Goal: Task Accomplishment & Management: Use online tool/utility

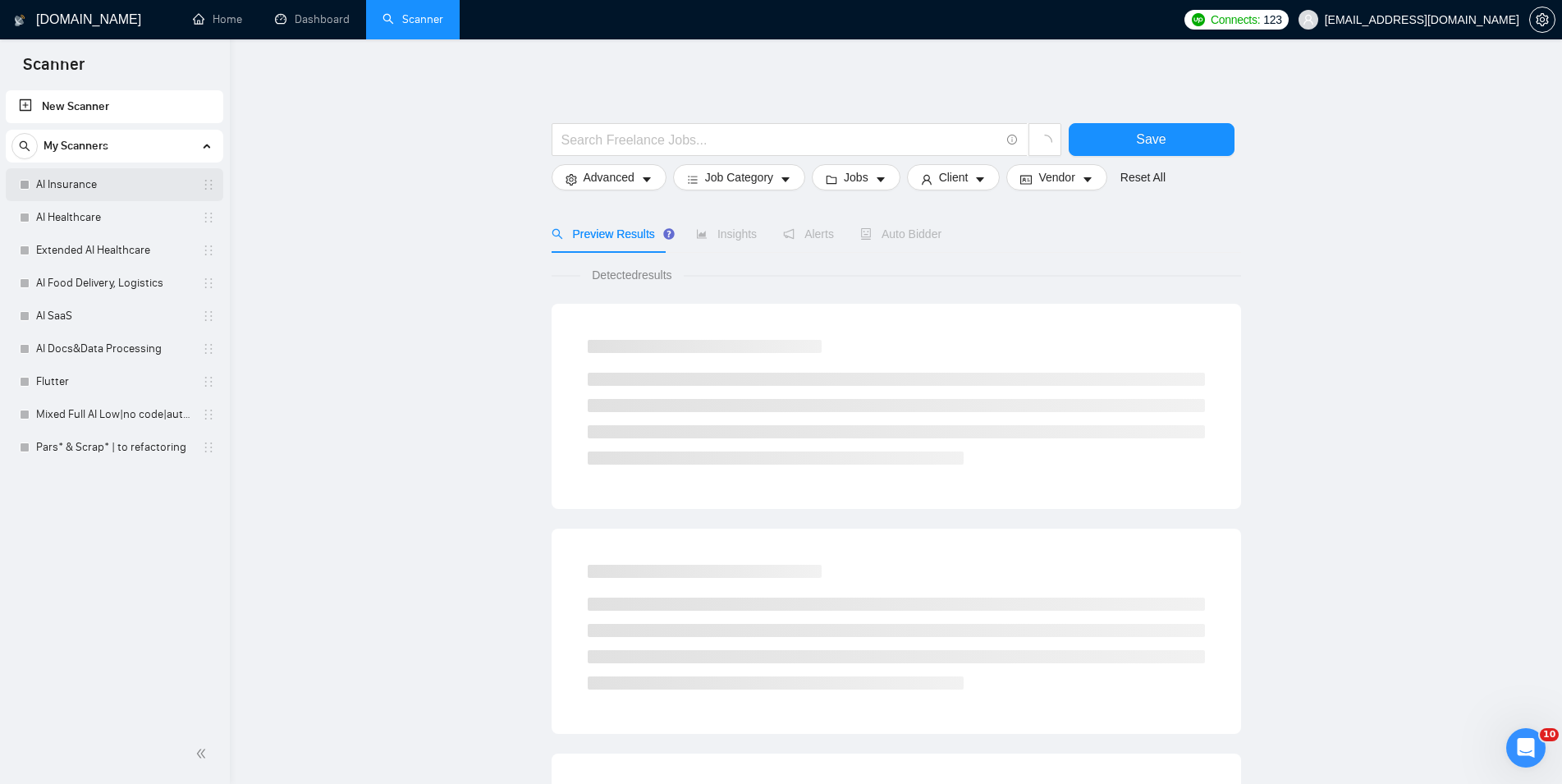
click at [93, 189] on link "AI Insurance" at bounding box center [114, 184] width 156 height 32
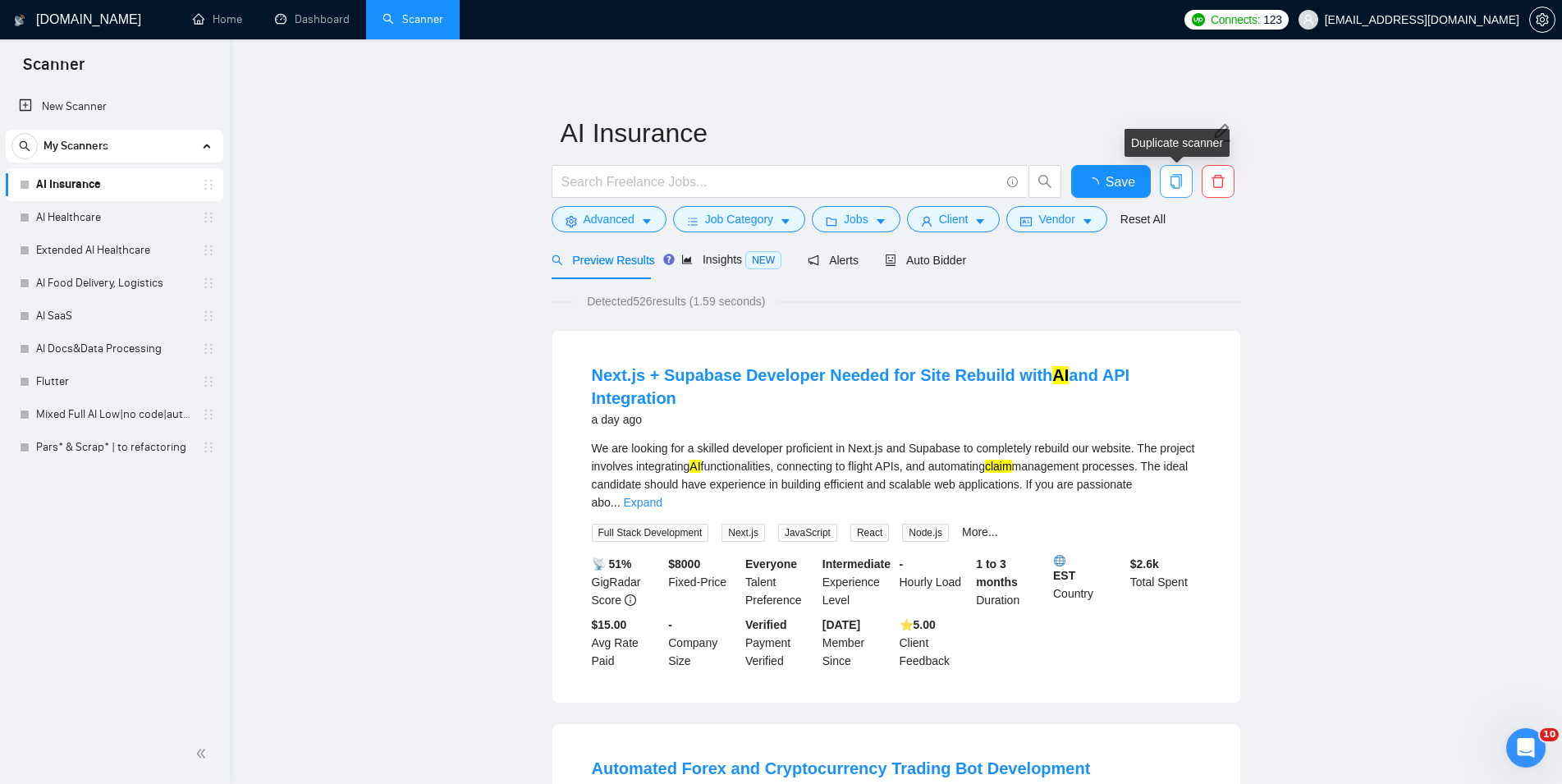
click at [1181, 180] on icon "copy" at bounding box center [1176, 180] width 15 height 15
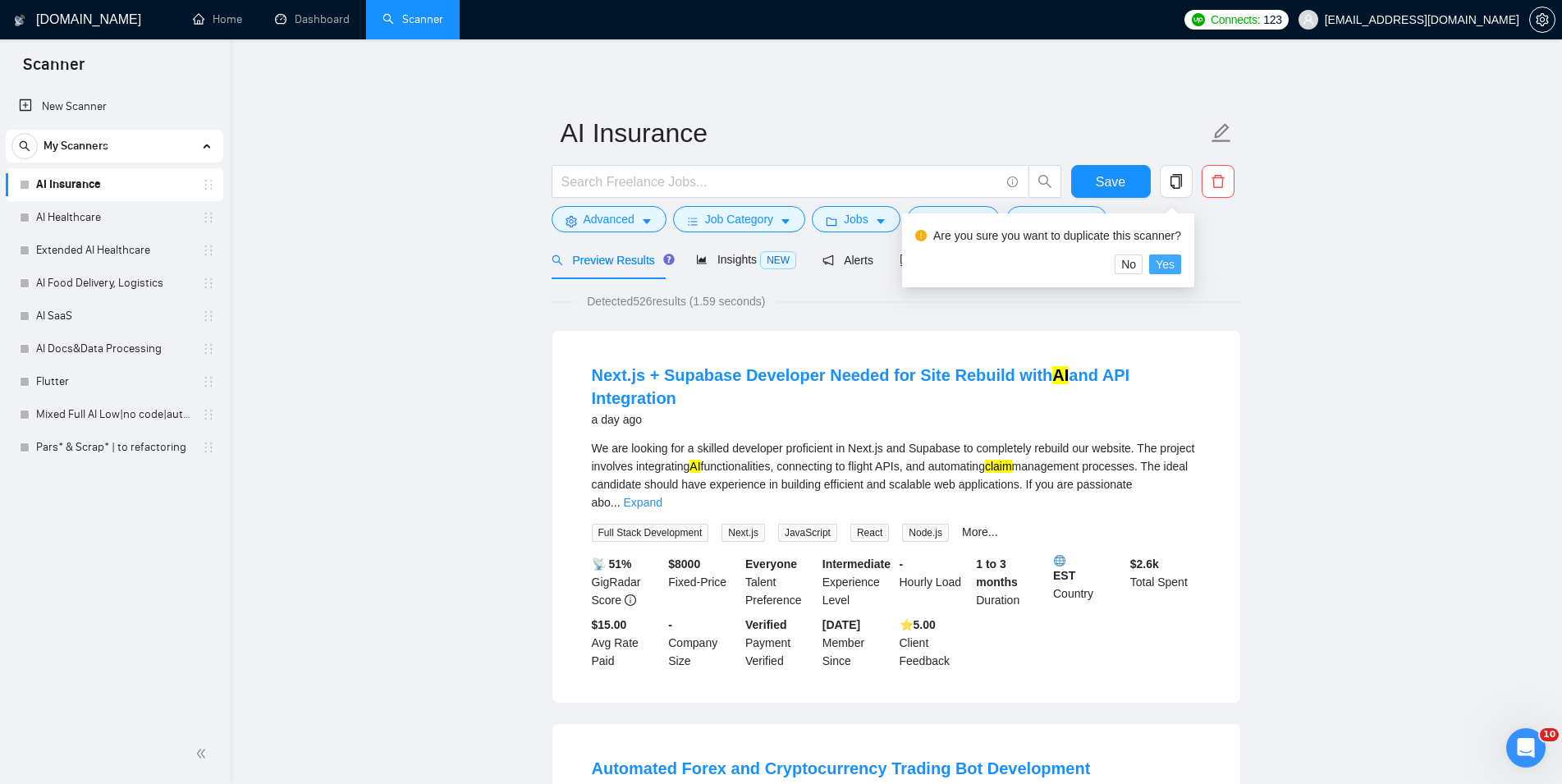
click at [1162, 262] on span "Yes" at bounding box center [1165, 264] width 19 height 18
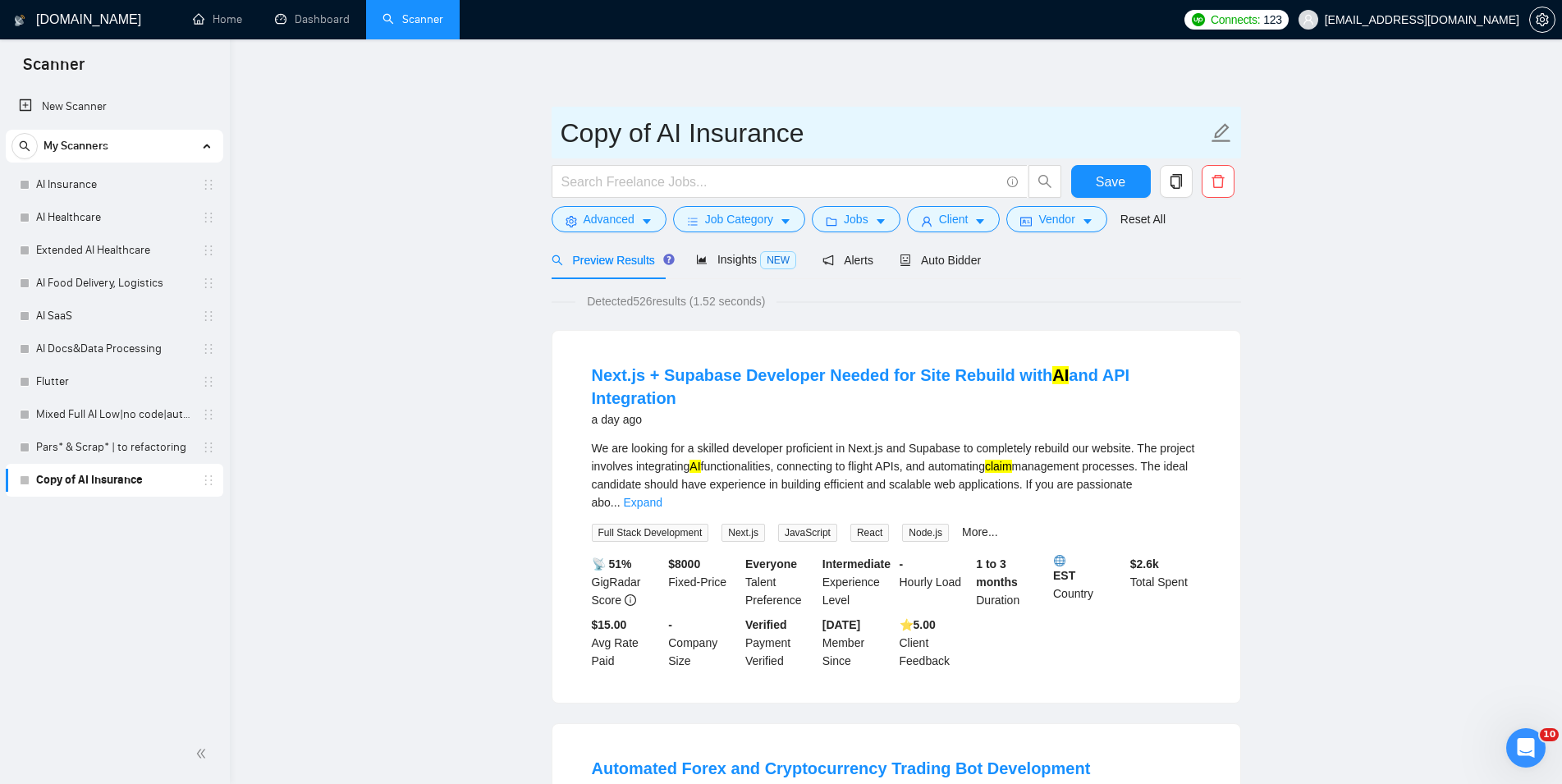
drag, startPoint x: 683, startPoint y: 129, endPoint x: 542, endPoint y: 131, distance: 141.0
click at [561, 131] on input "Copy of AI Insurance" at bounding box center [884, 133] width 647 height 41
type input "X-Michael Insurance"
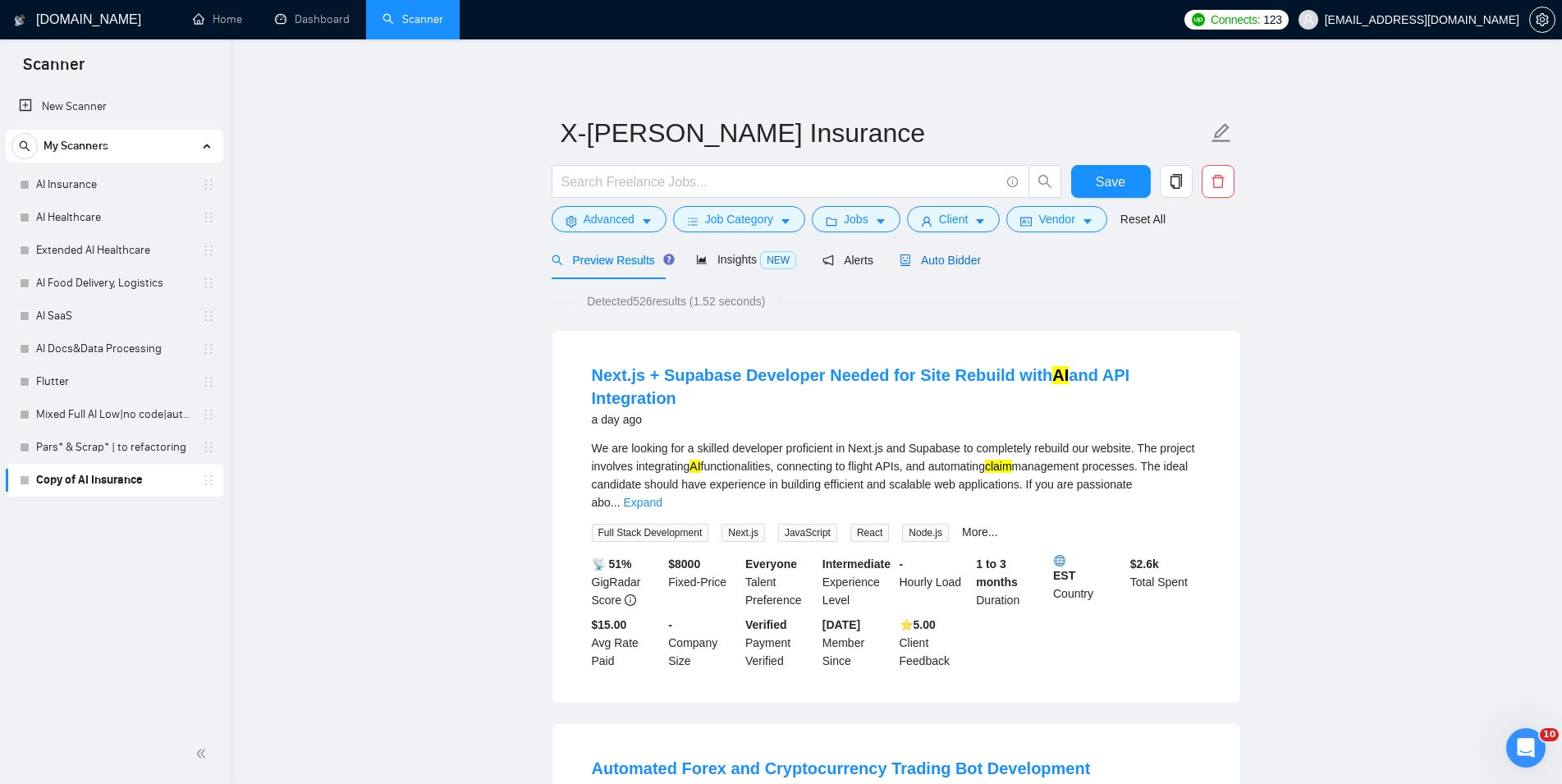
click at [920, 255] on span "Auto Bidder" at bounding box center [940, 260] width 81 height 13
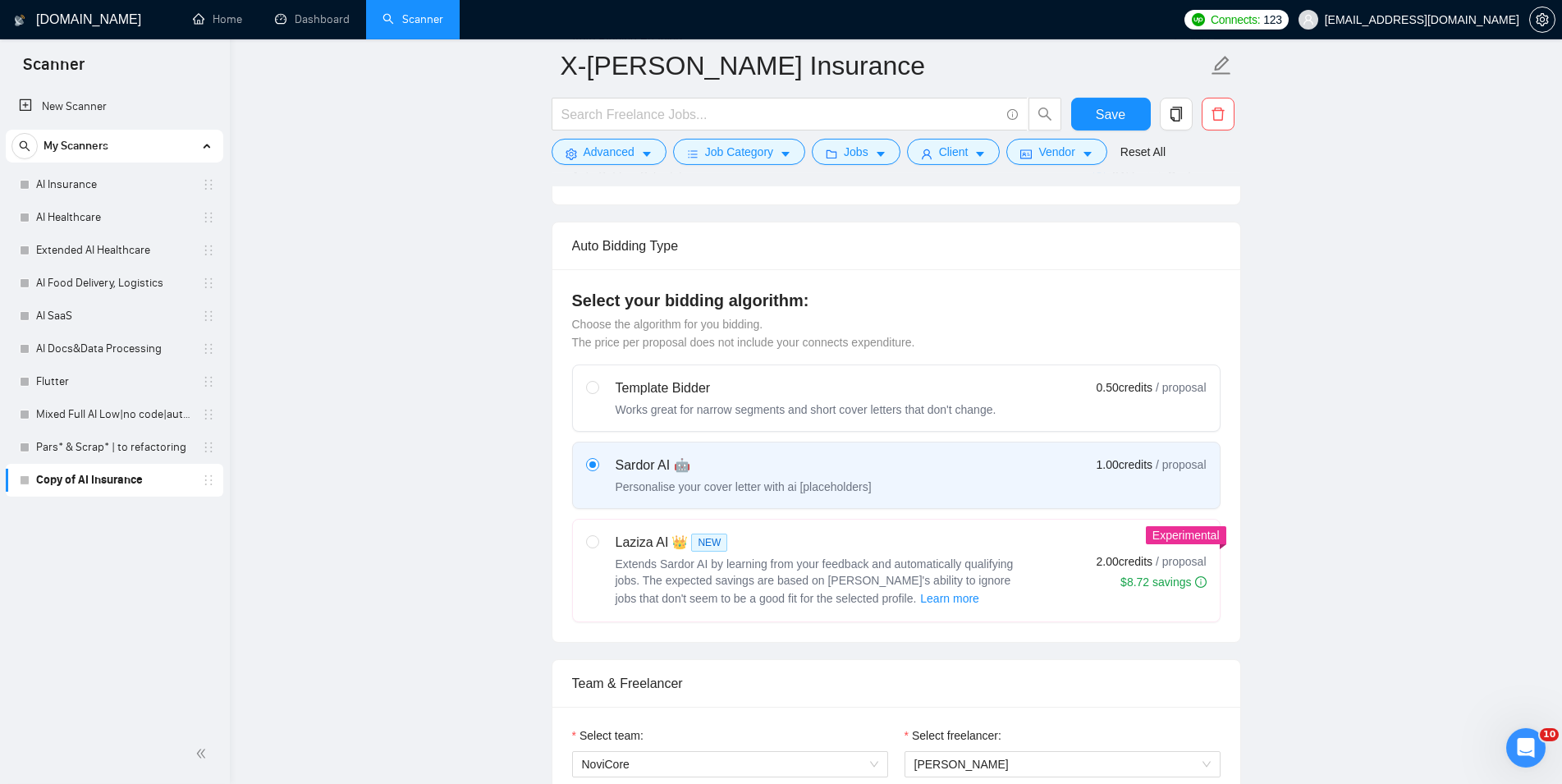
scroll to position [754, 0]
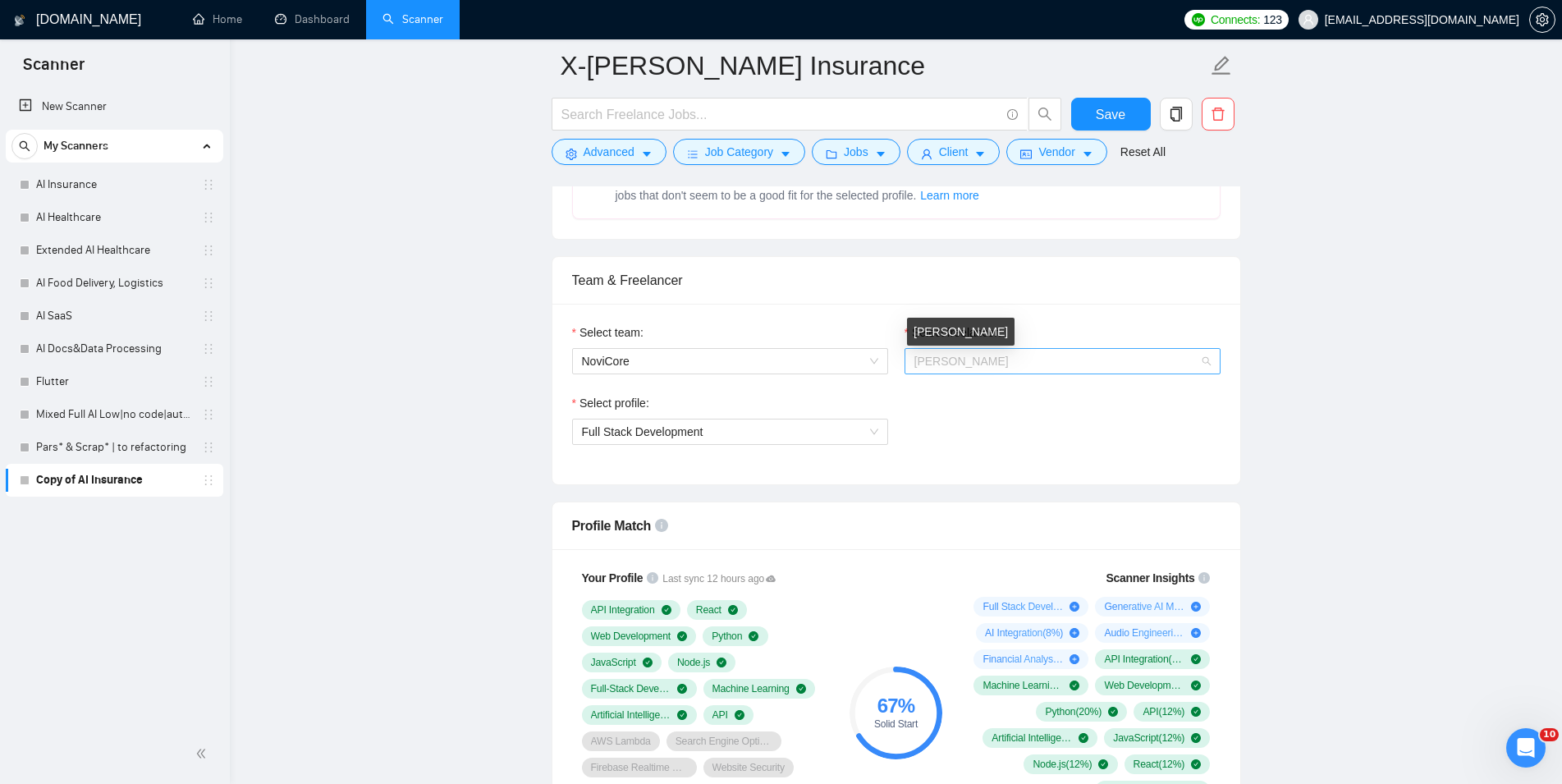
click at [966, 361] on span "Vladimir Kucher" at bounding box center [962, 361] width 94 height 13
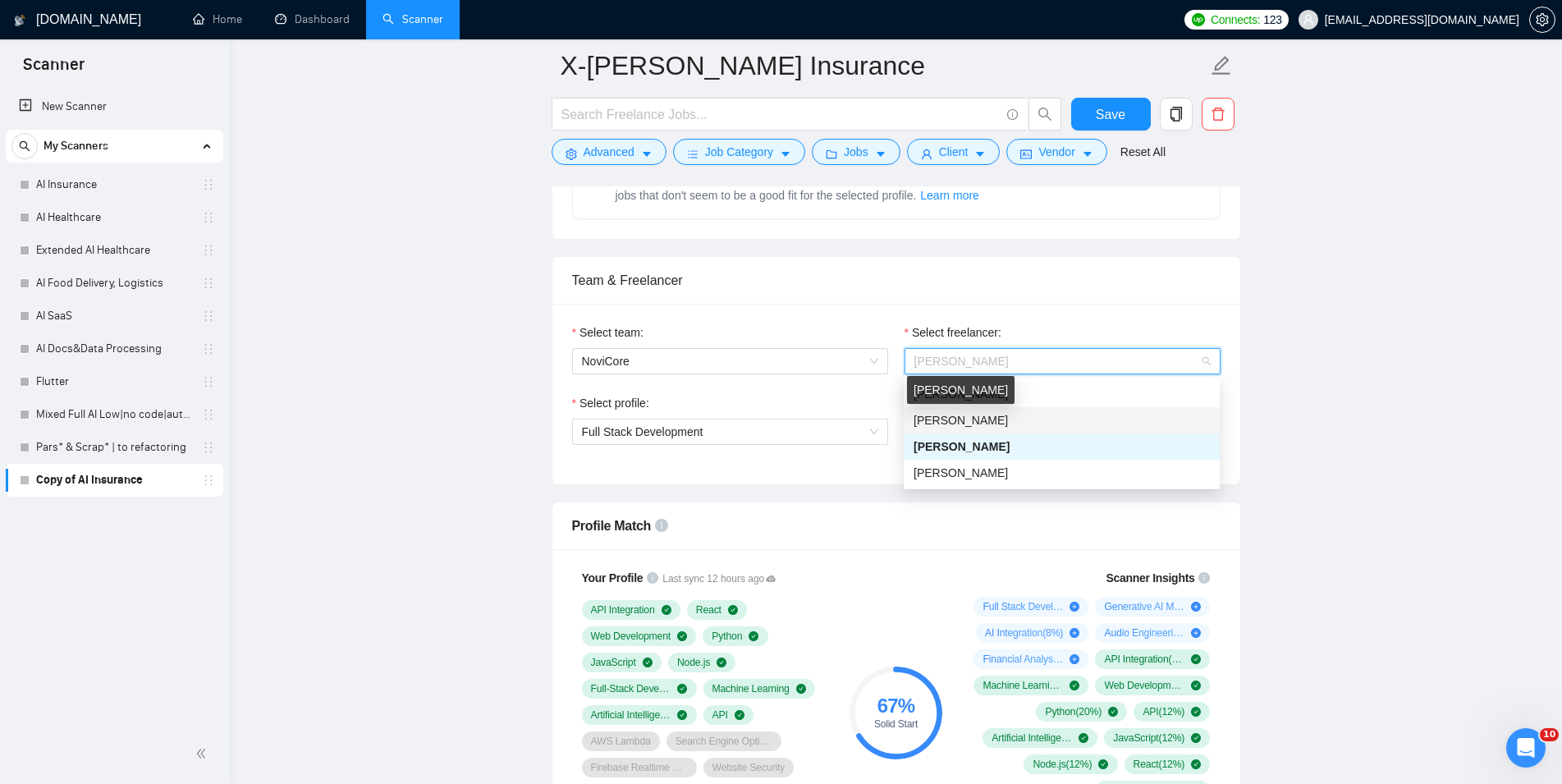
click at [971, 416] on span "Michael Bendyk" at bounding box center [961, 419] width 94 height 13
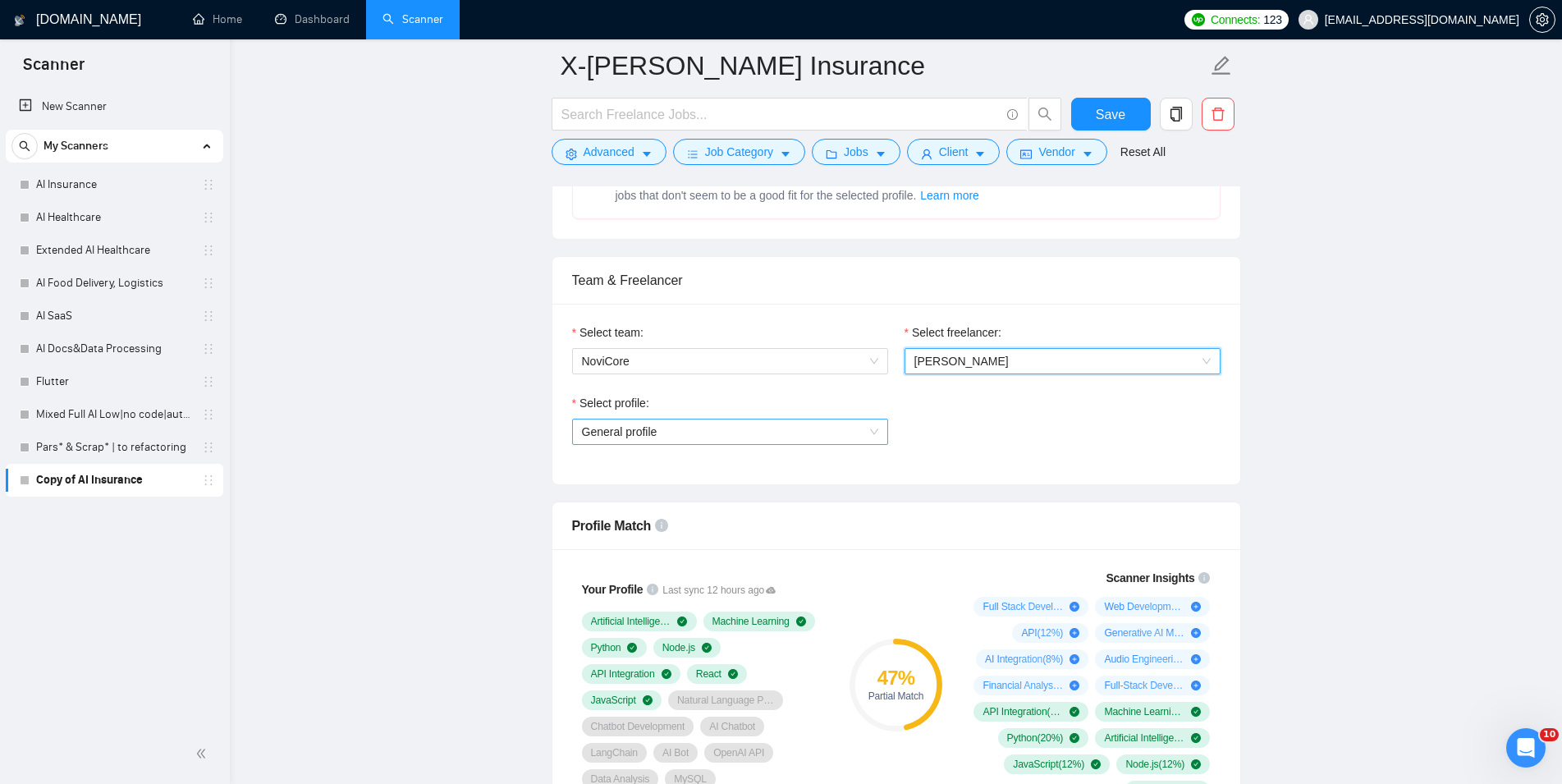
scroll to position [837, 0]
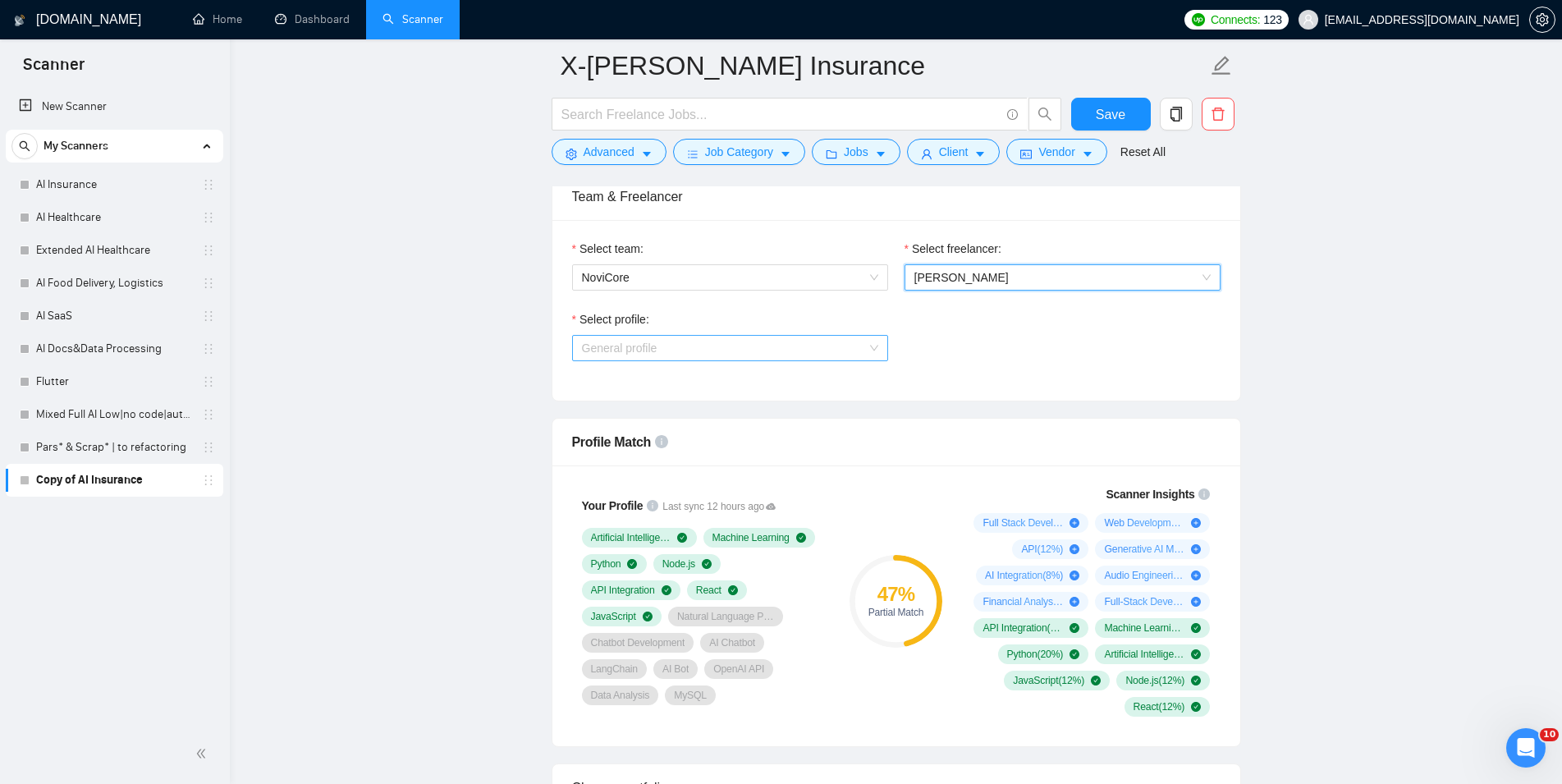
click at [720, 352] on span "General profile" at bounding box center [731, 347] width 296 height 24
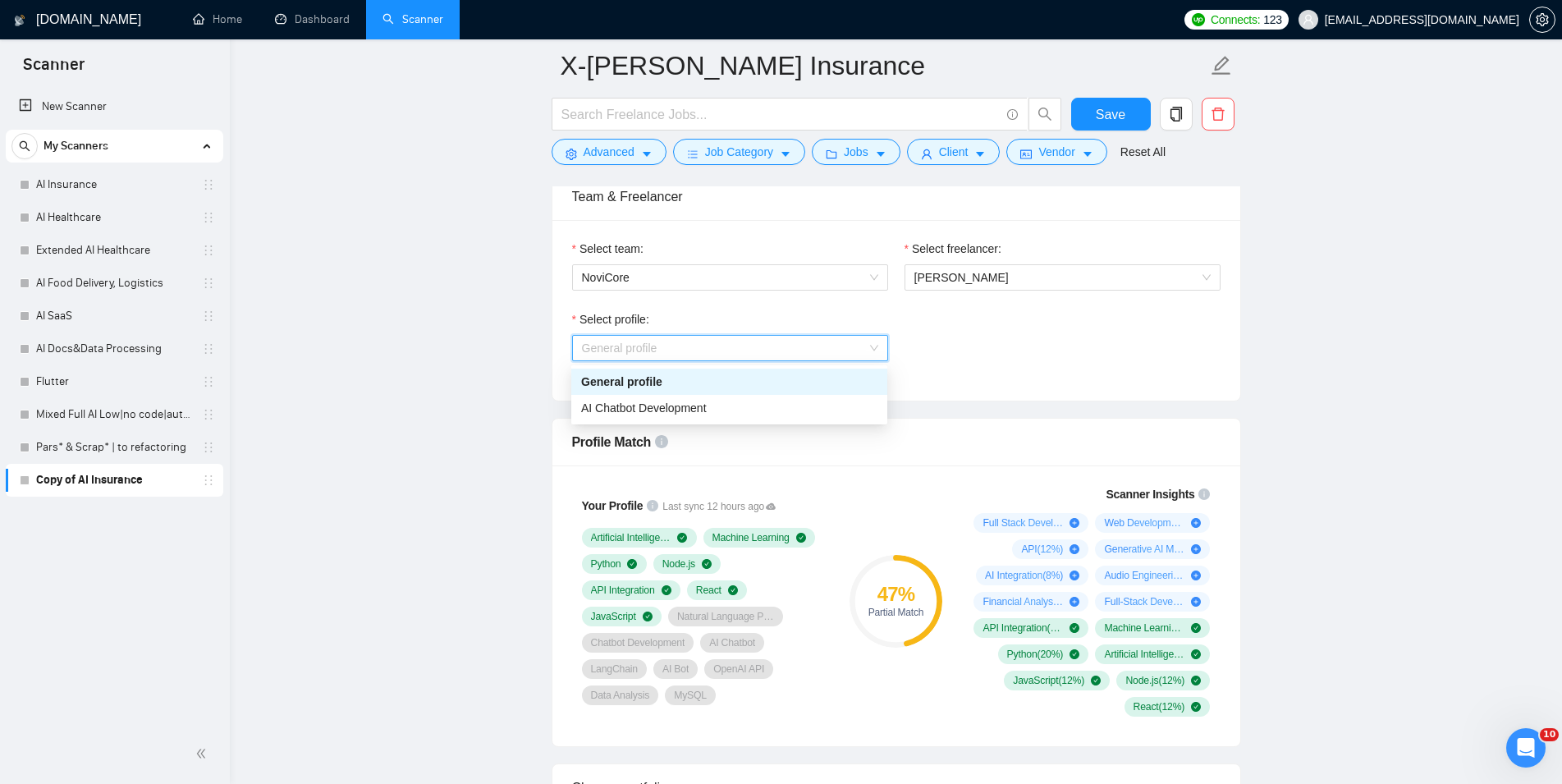
click at [1067, 372] on div "Select profile: General profile" at bounding box center [896, 345] width 665 height 71
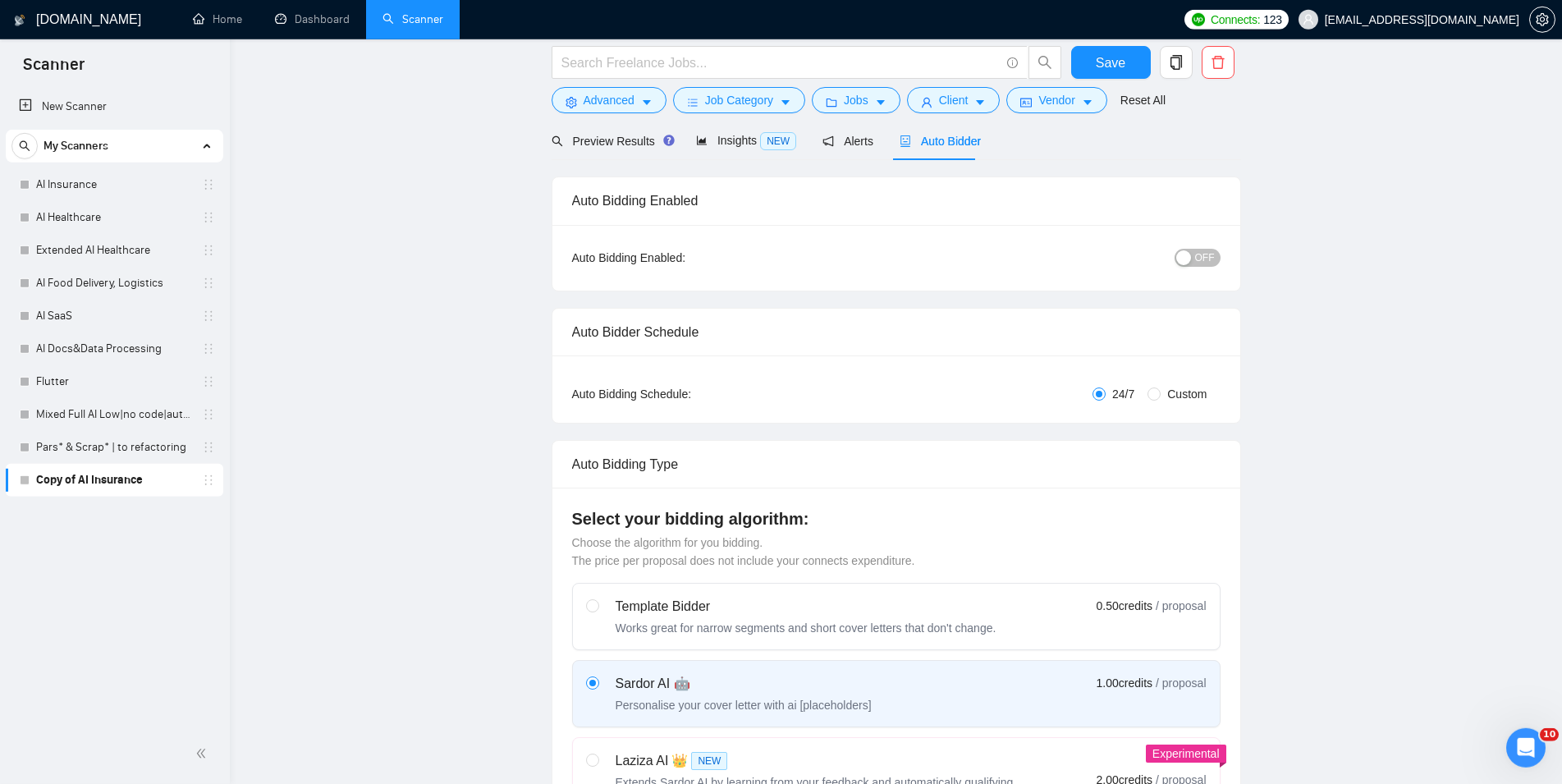
scroll to position [0, 0]
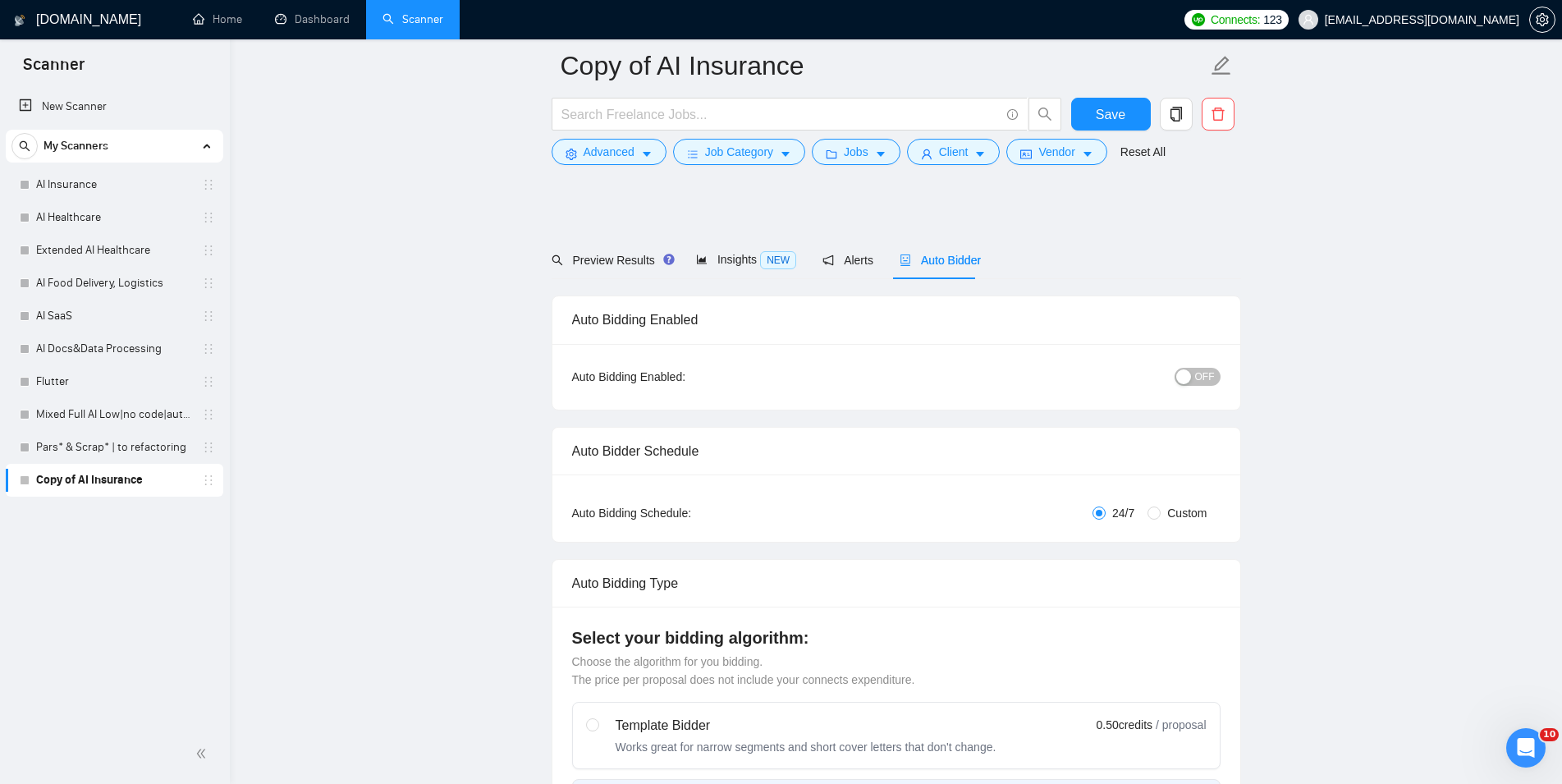
scroll to position [586, 0]
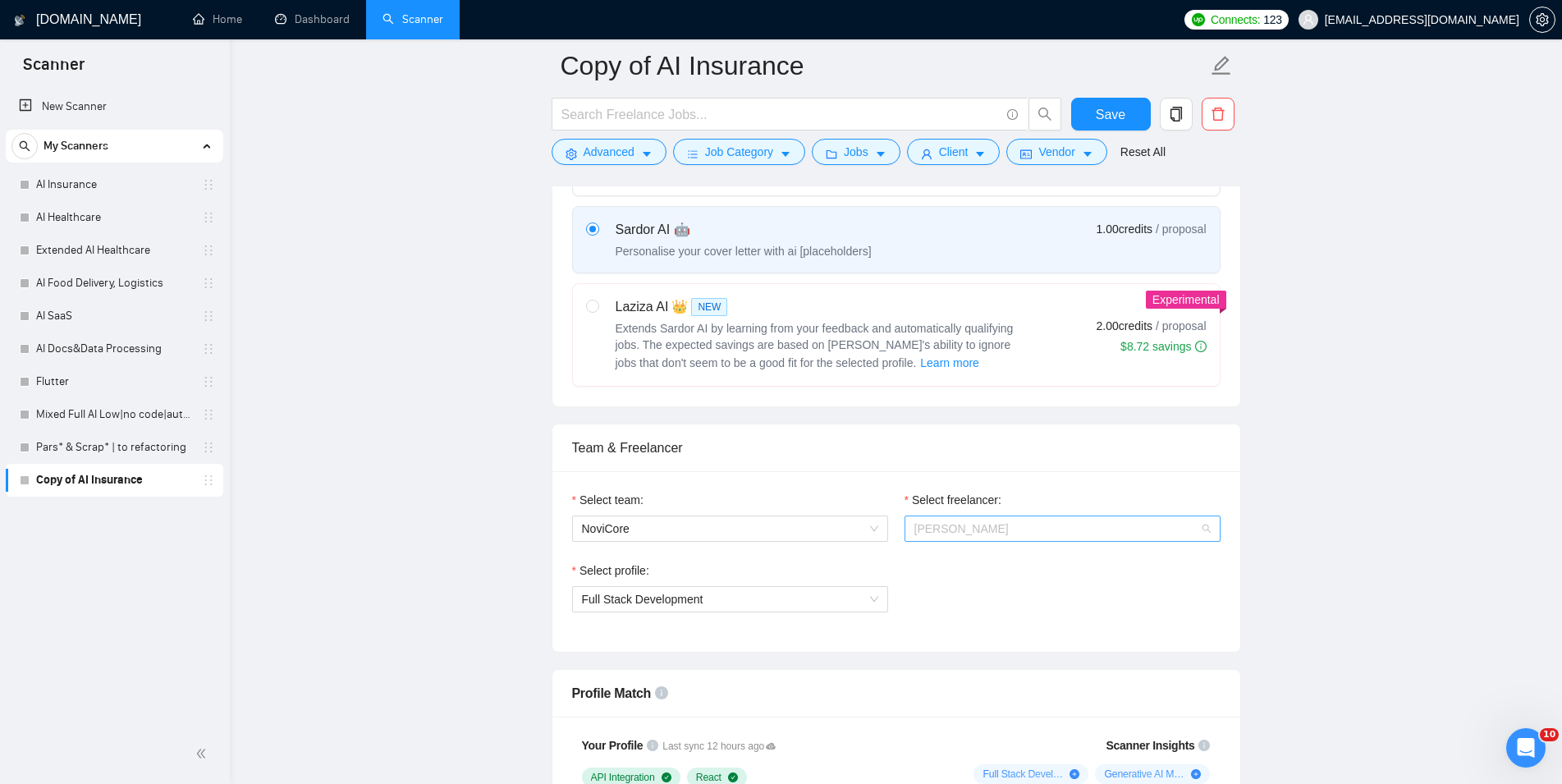
click at [1015, 527] on span "Vladimir Kucher" at bounding box center [1063, 528] width 296 height 24
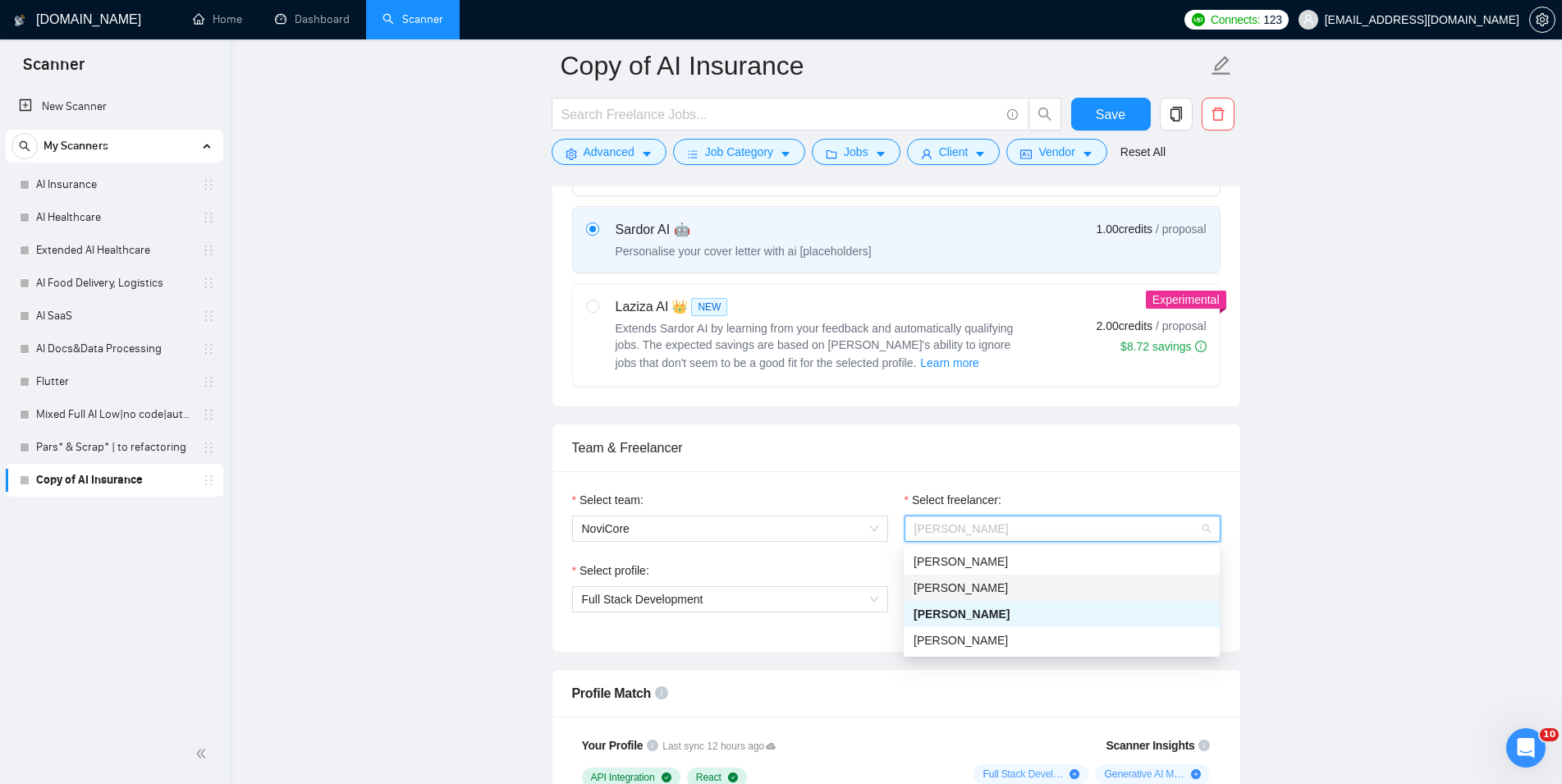
click at [996, 580] on div "Michael Bendyk" at bounding box center [1062, 587] width 296 height 18
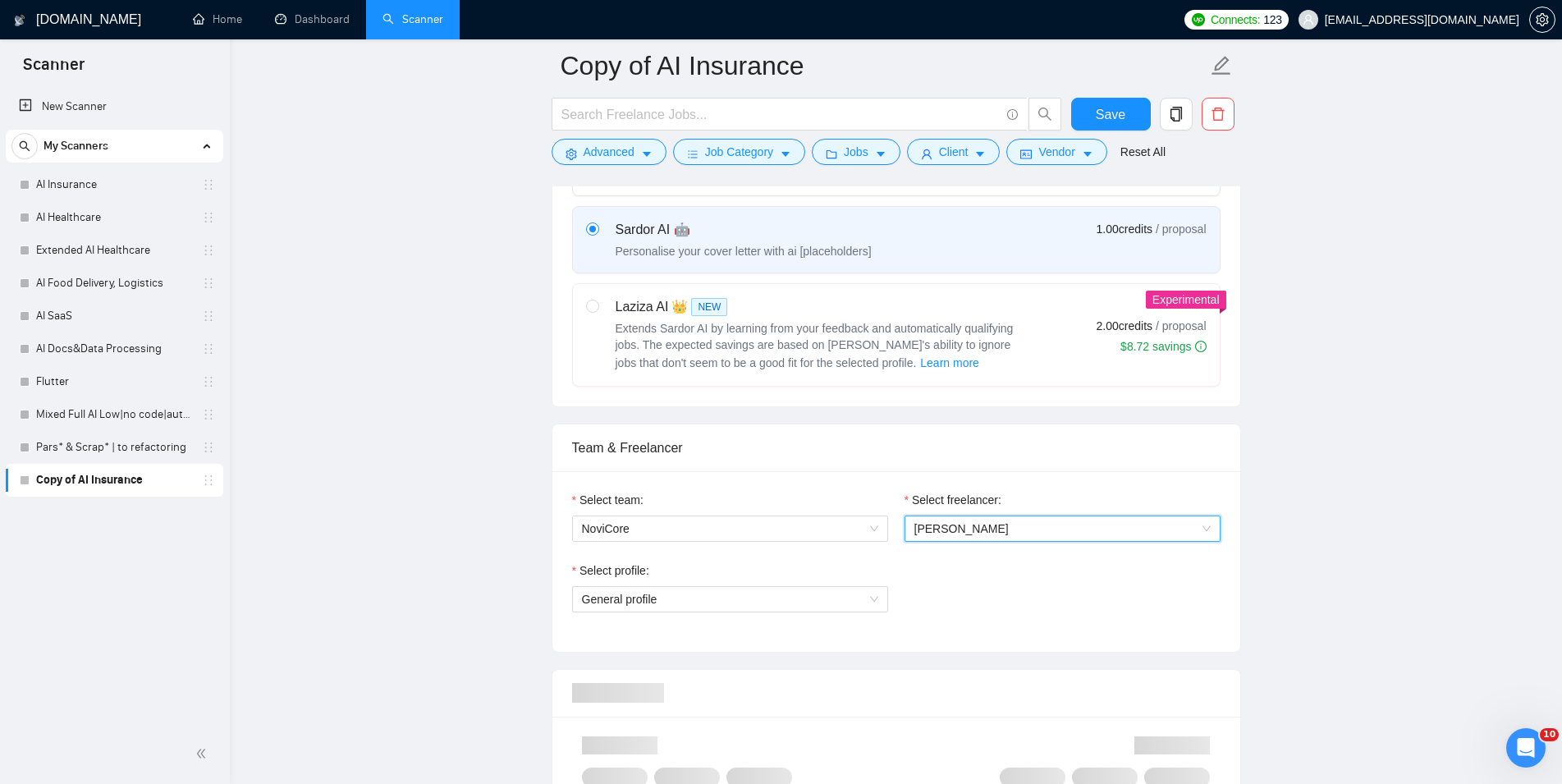
scroll to position [754, 0]
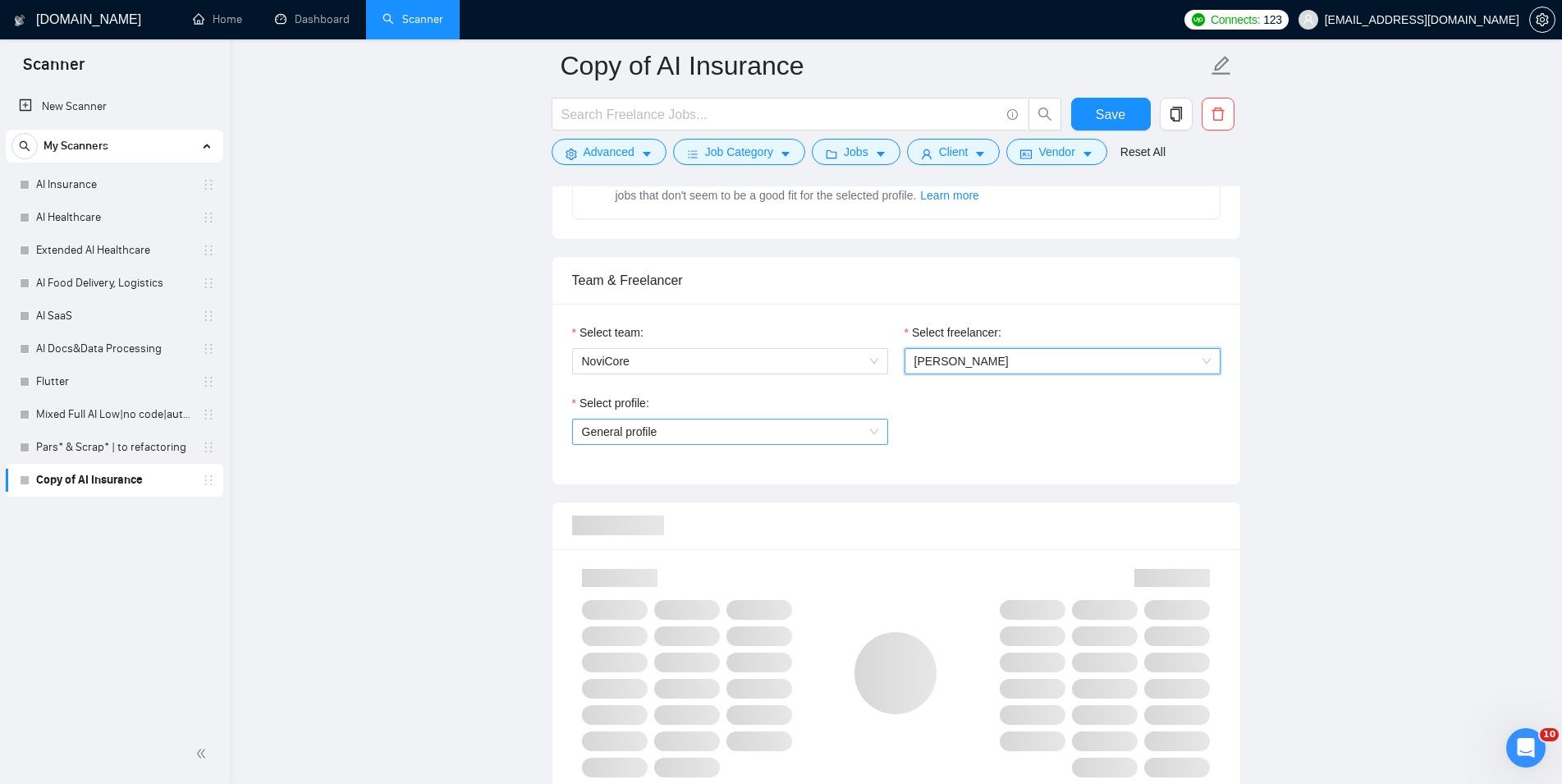
click at [822, 430] on span "General profile" at bounding box center [731, 431] width 296 height 24
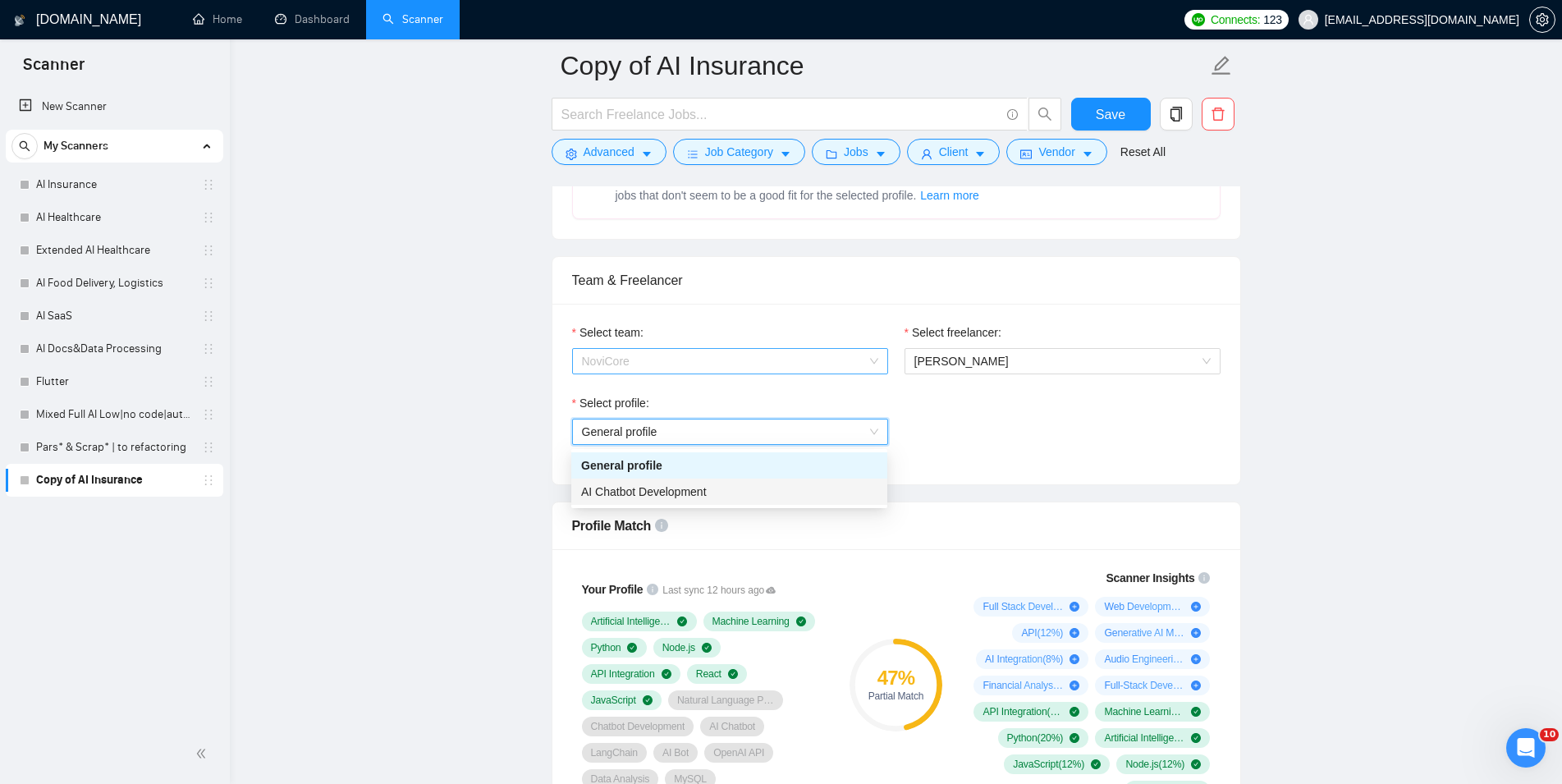
click at [816, 366] on span "NoviCore" at bounding box center [731, 361] width 296 height 24
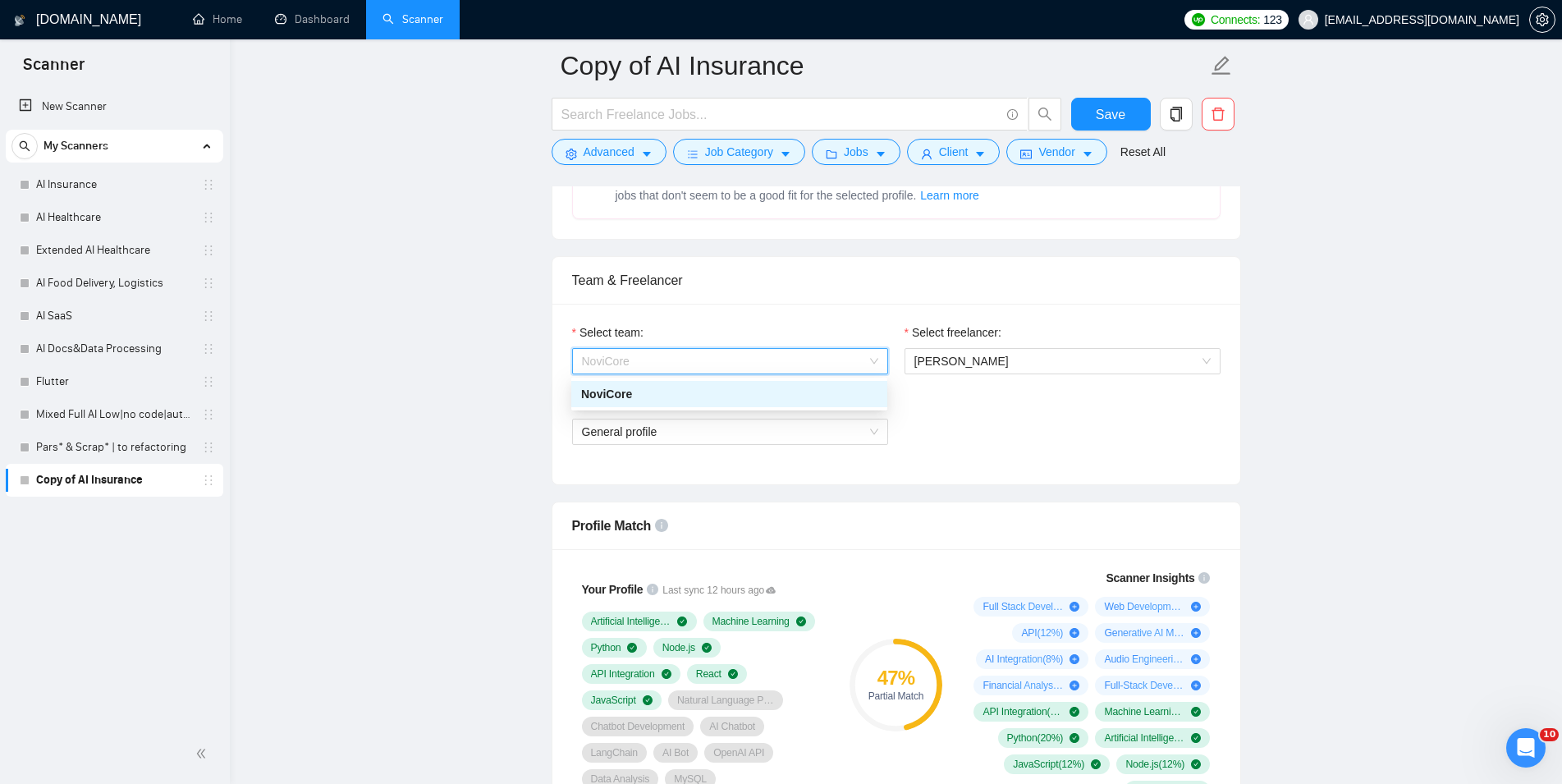
click at [809, 382] on div "NoviCore" at bounding box center [730, 393] width 316 height 26
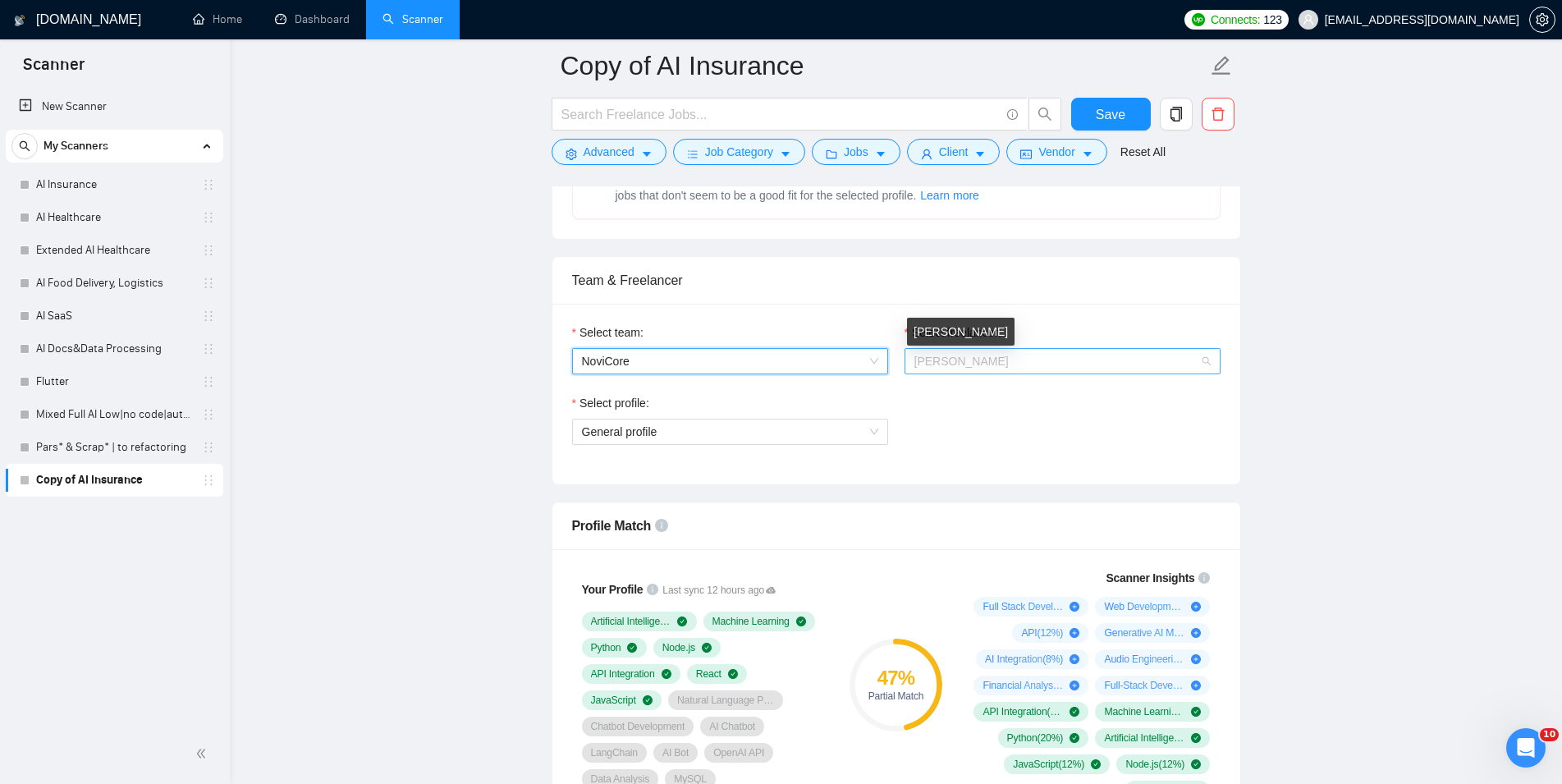
click at [993, 368] on span "Michael Bendyk" at bounding box center [962, 361] width 94 height 13
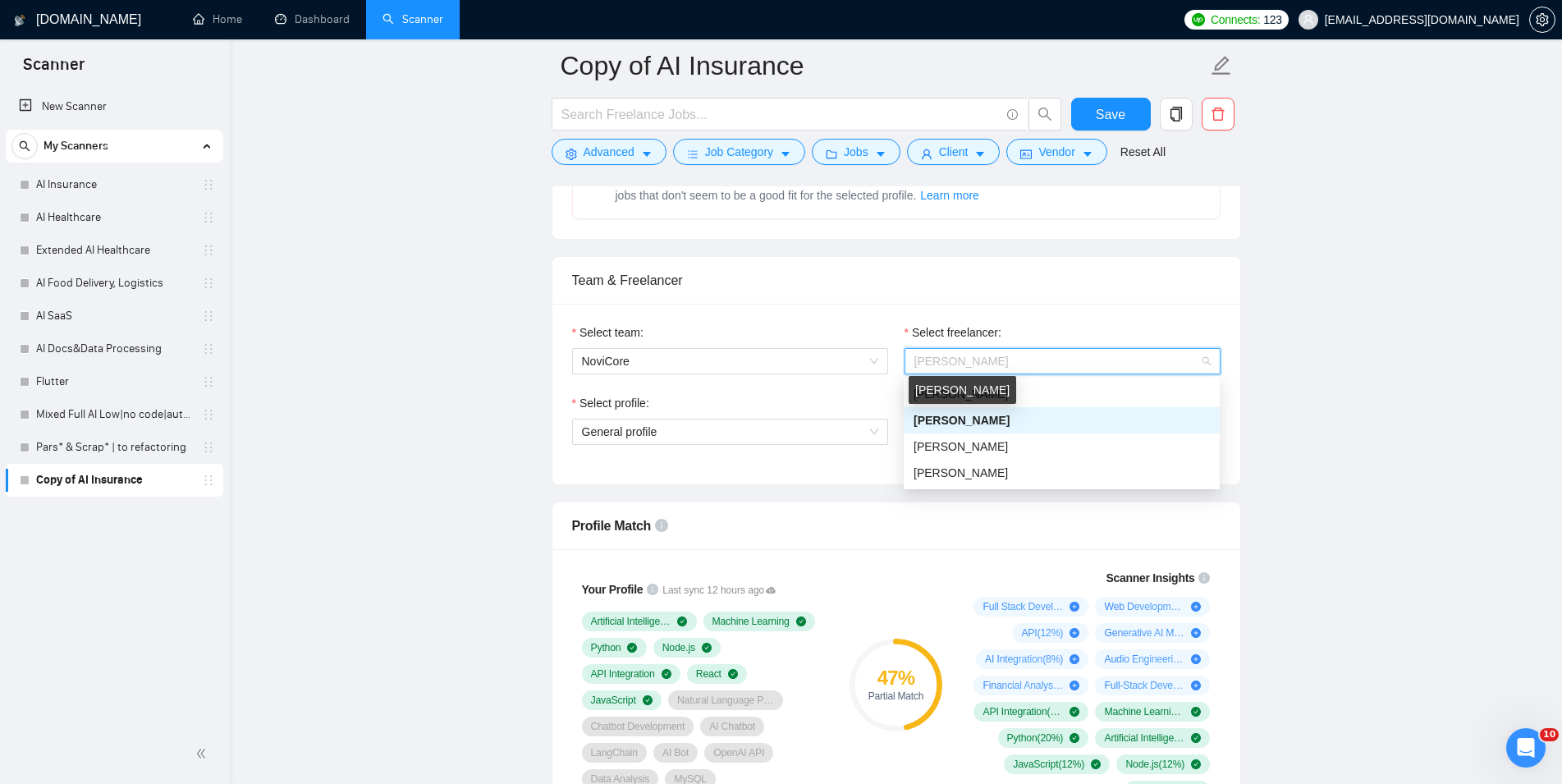
click at [990, 416] on span "Michael Bendyk" at bounding box center [962, 419] width 96 height 13
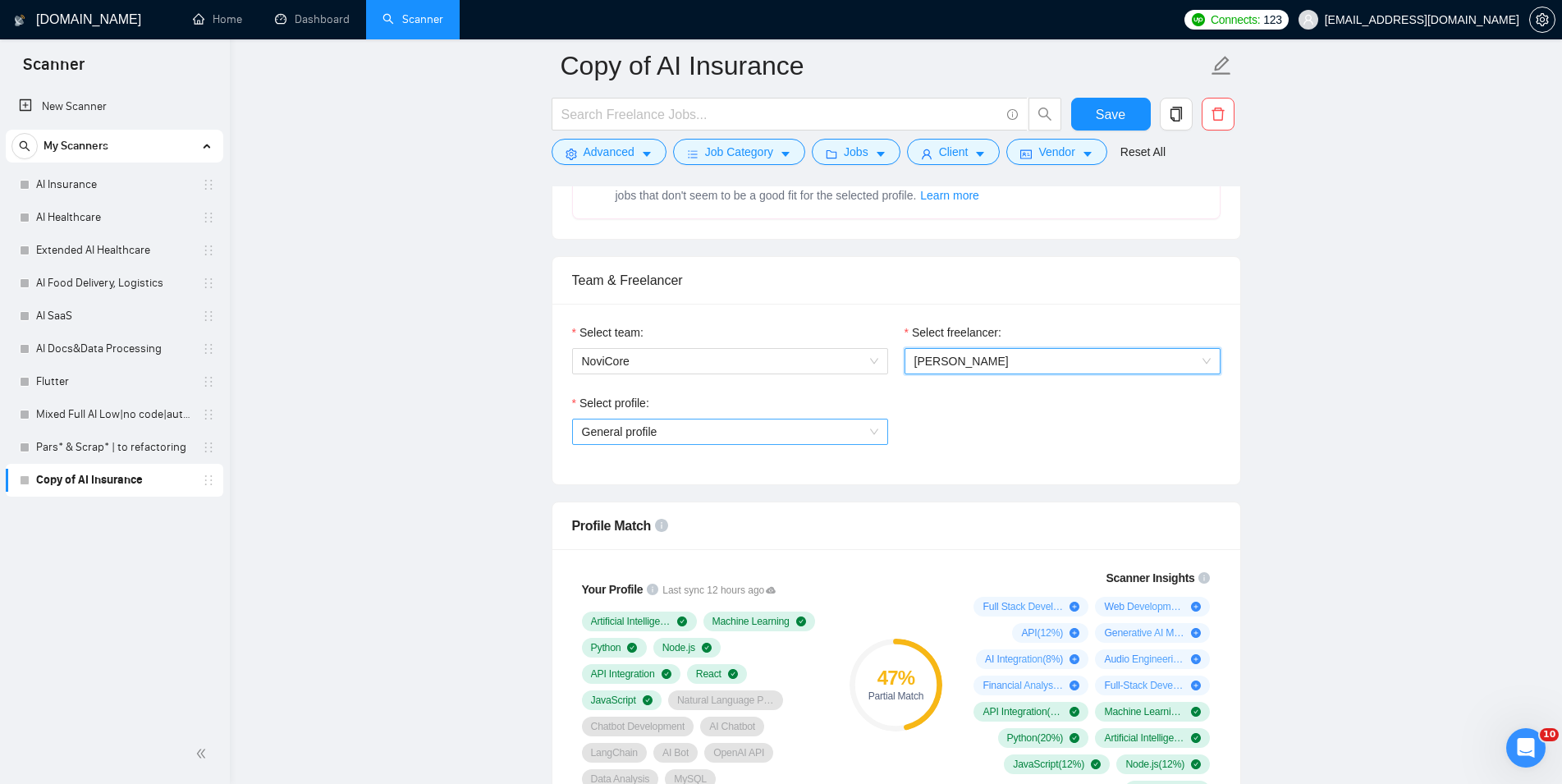
click at [839, 441] on span "General profile" at bounding box center [731, 431] width 296 height 24
click at [1011, 451] on div "Select profile: General profile" at bounding box center [896, 429] width 665 height 71
click at [810, 425] on span "General profile" at bounding box center [731, 431] width 296 height 24
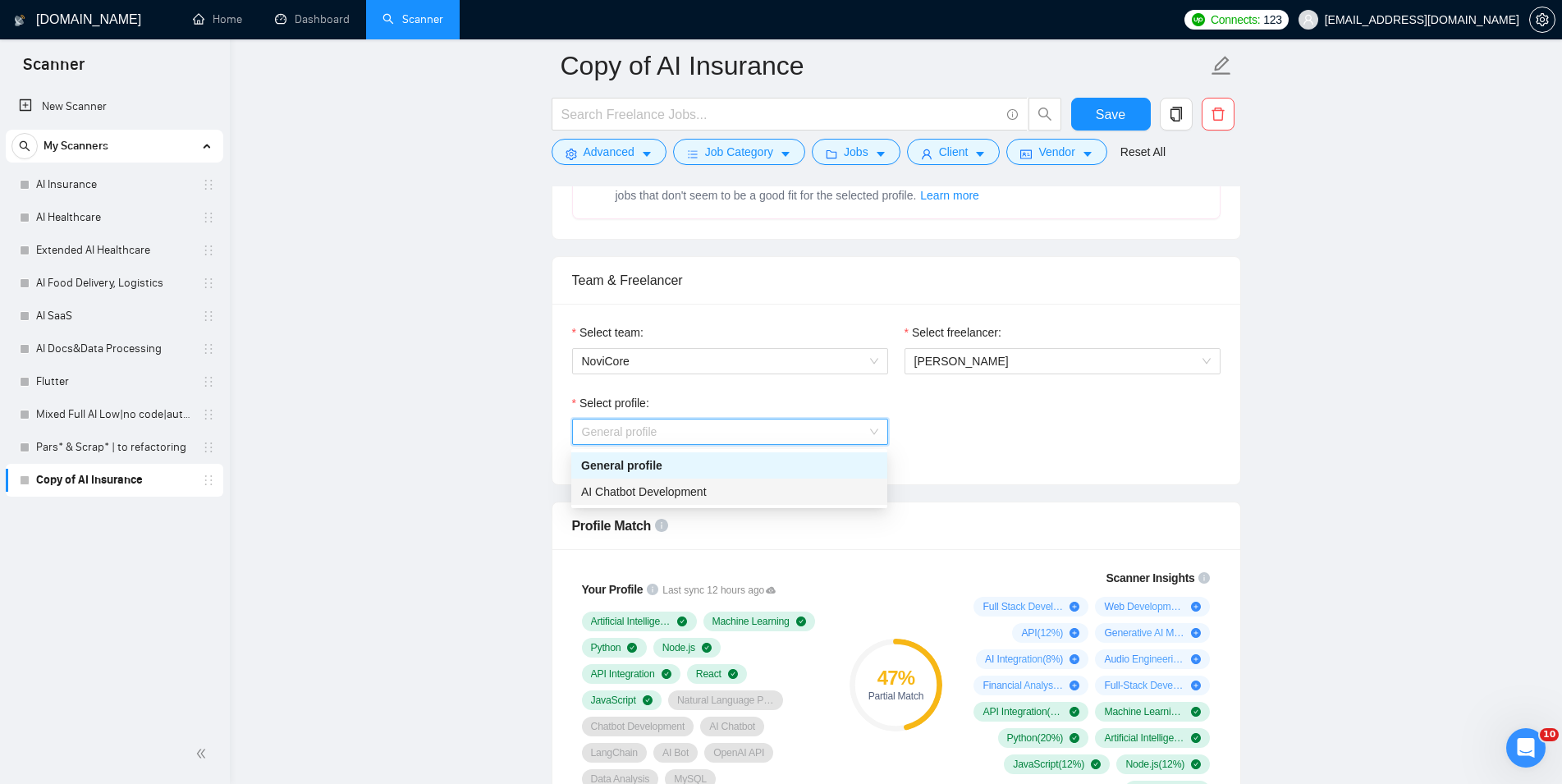
click at [805, 482] on div "AI Chatbot Development" at bounding box center [730, 491] width 296 height 18
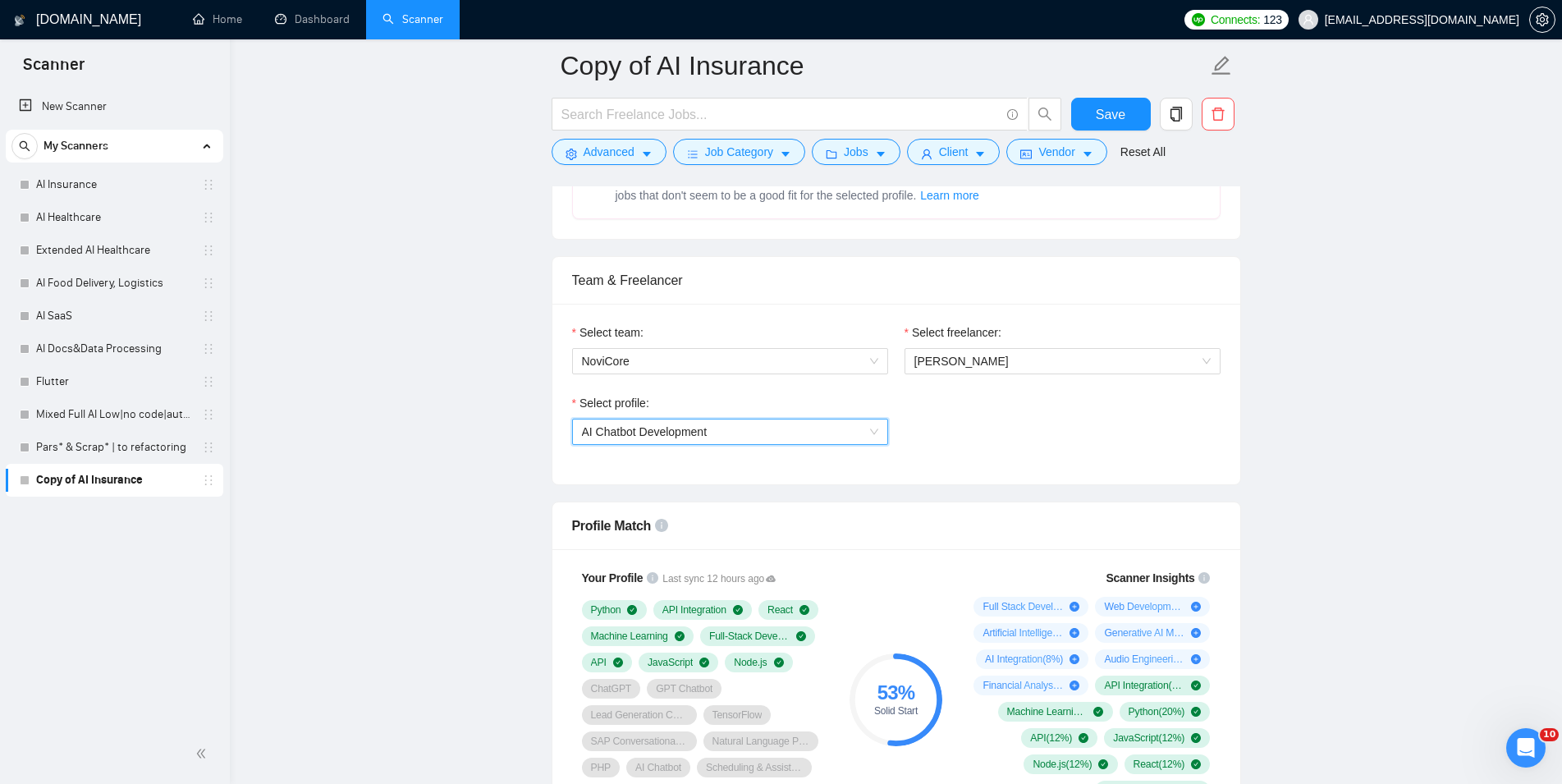
click at [805, 437] on span "AI Chatbot Development" at bounding box center [731, 431] width 296 height 24
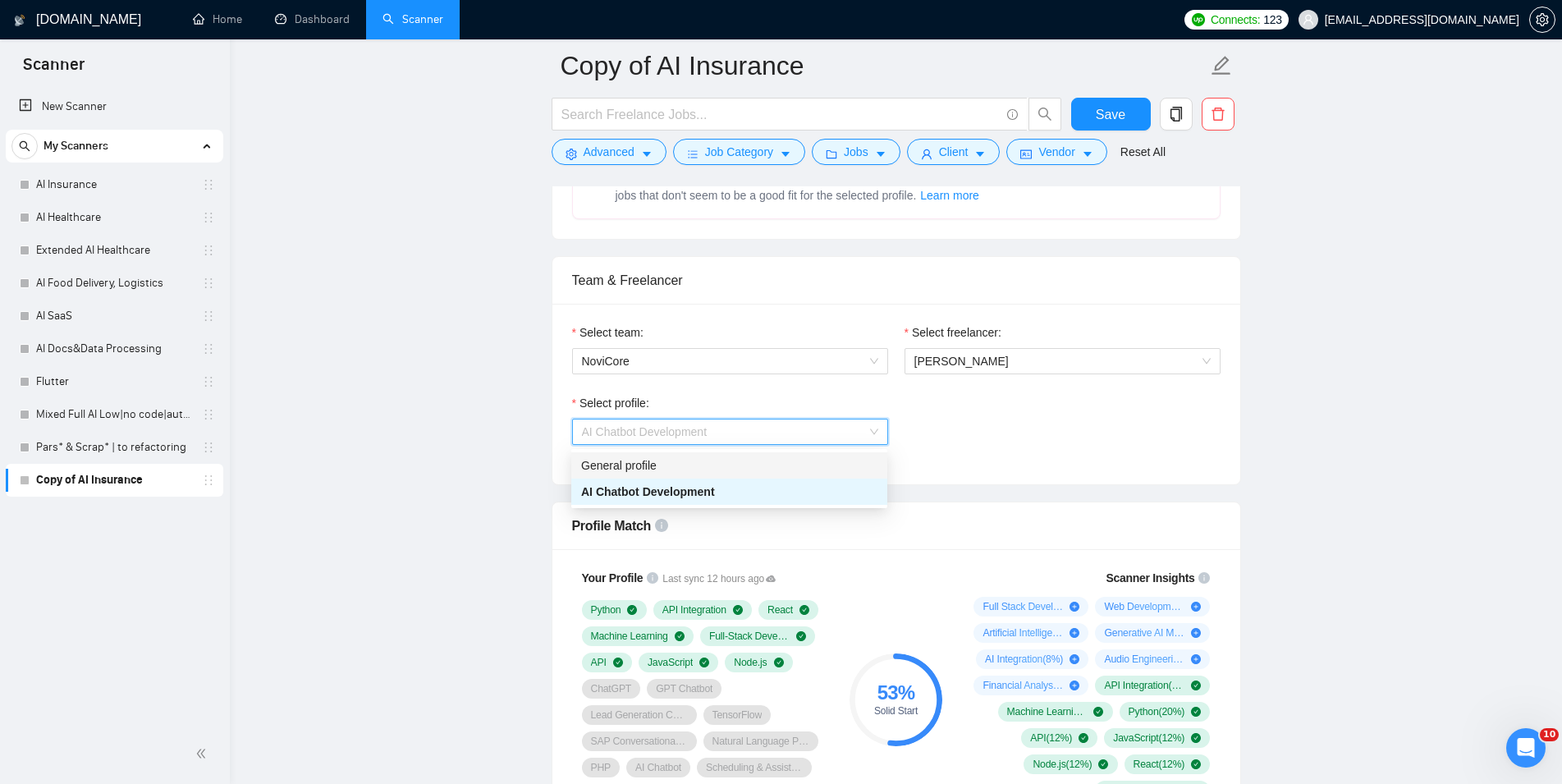
click at [801, 472] on div "General profile" at bounding box center [730, 465] width 296 height 18
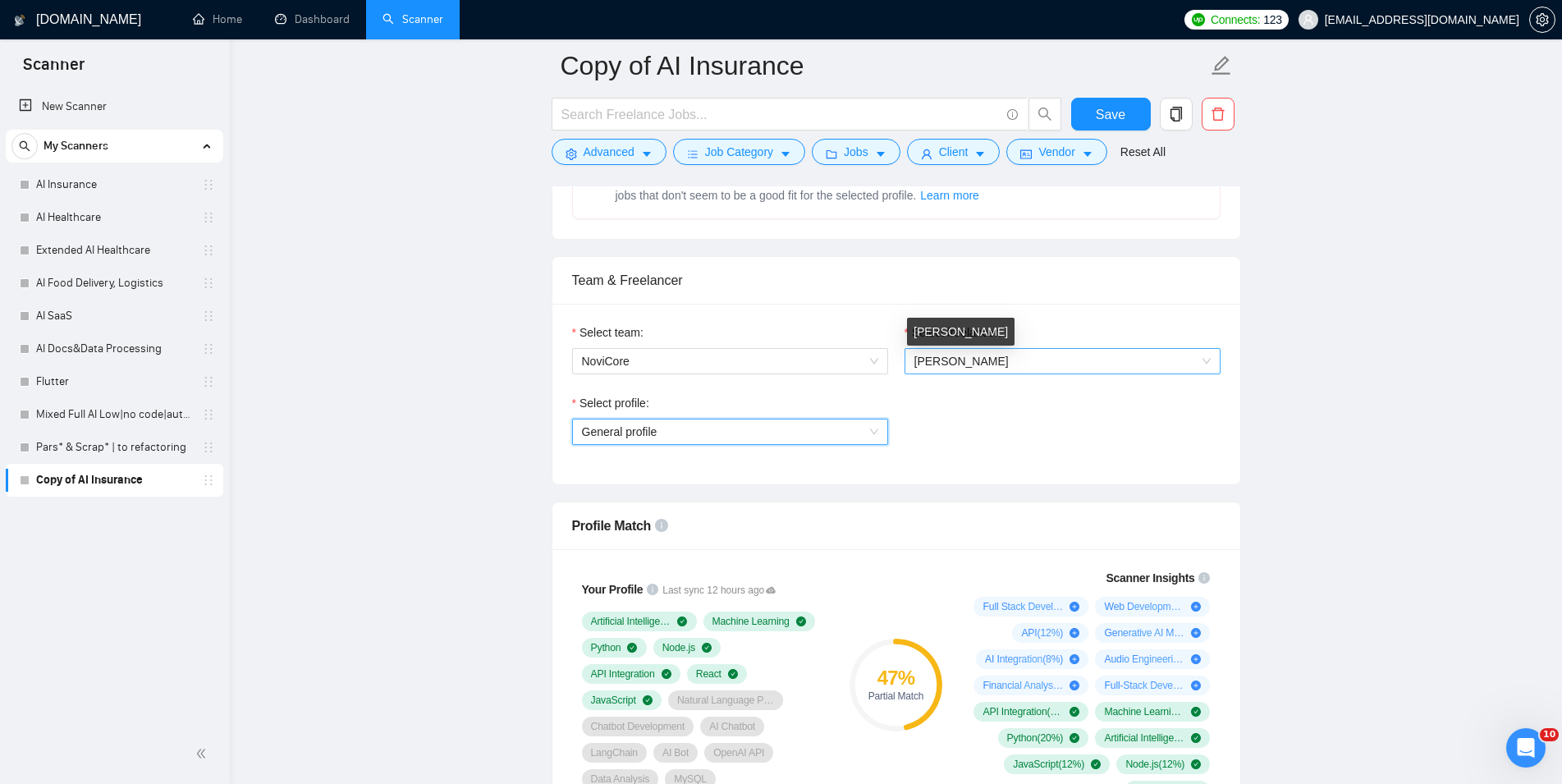
click at [977, 368] on span "Michael Bendyk" at bounding box center [962, 361] width 94 height 13
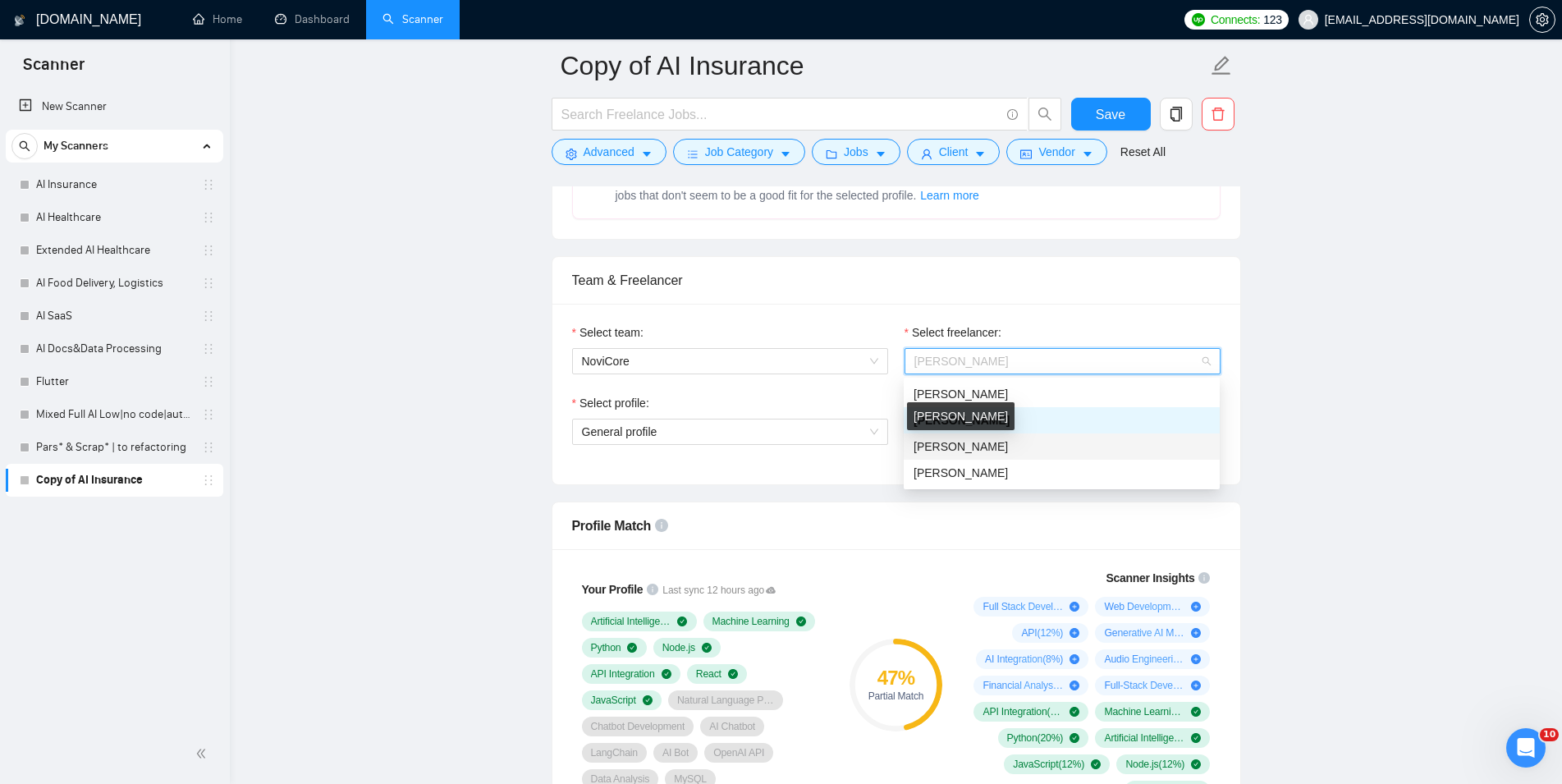
click at [973, 451] on span "Vladimir Kucher" at bounding box center [961, 446] width 94 height 13
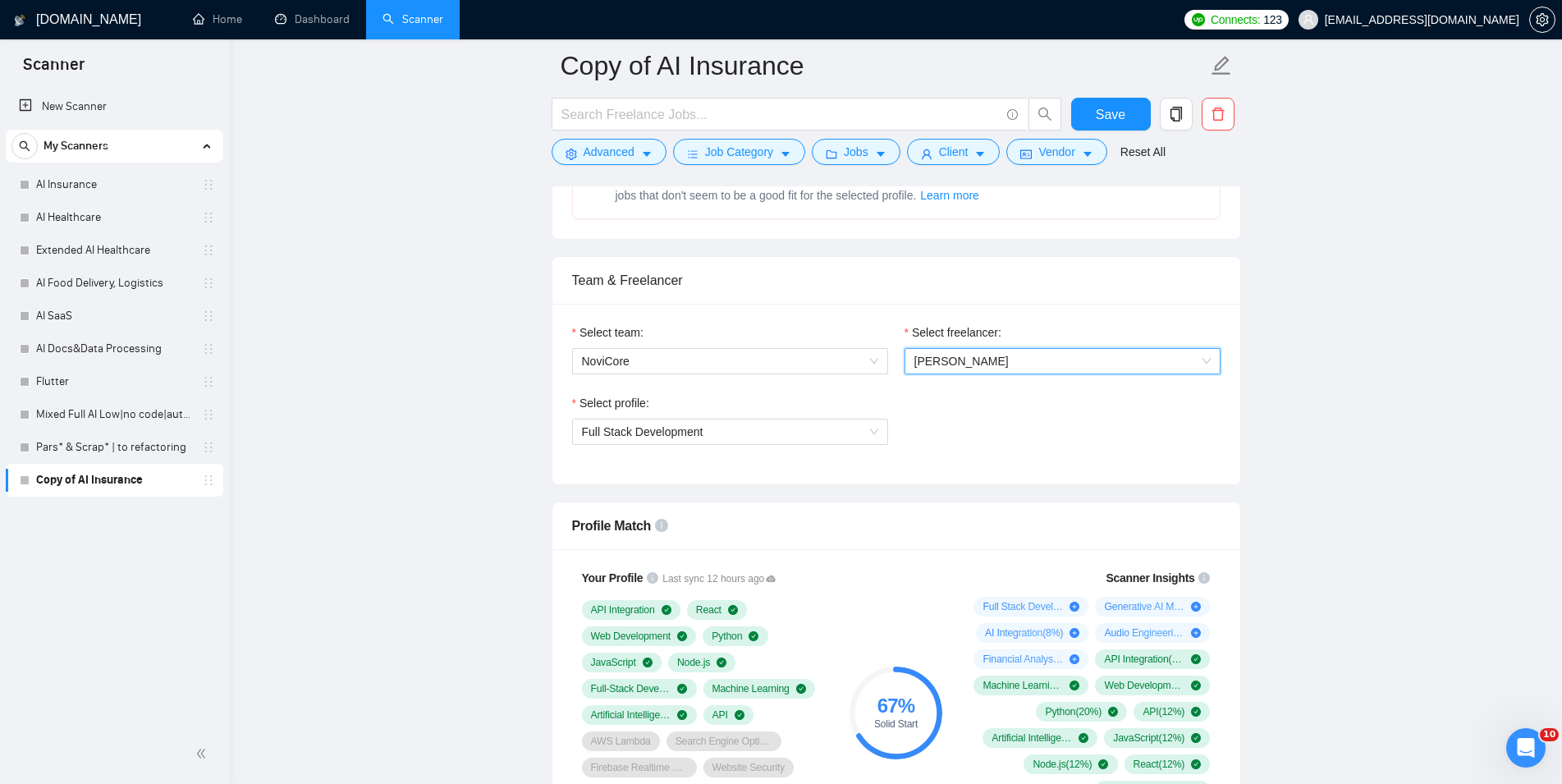
click at [973, 451] on div "Select profile: Full Stack Development" at bounding box center [896, 429] width 665 height 71
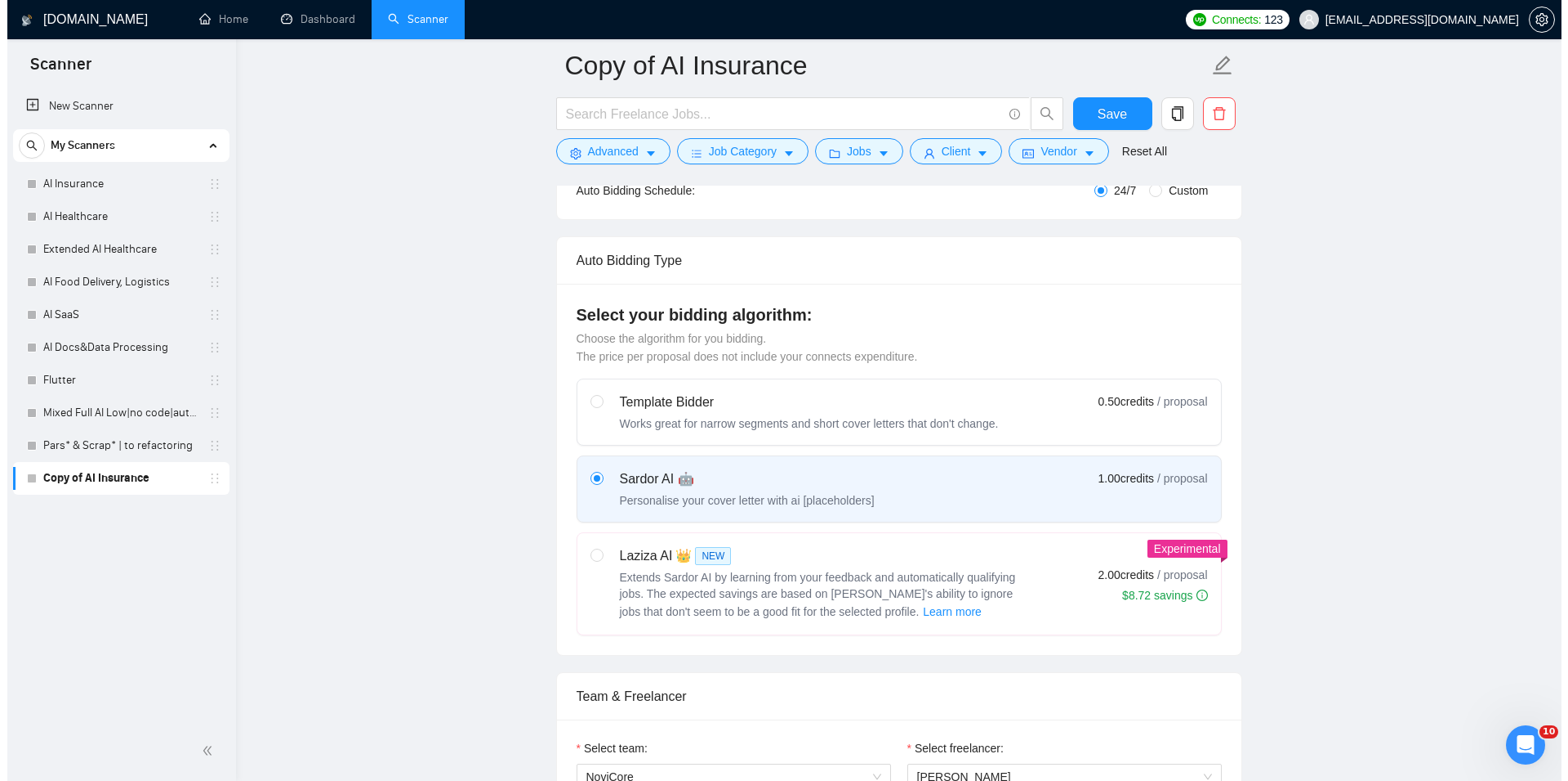
scroll to position [0, 0]
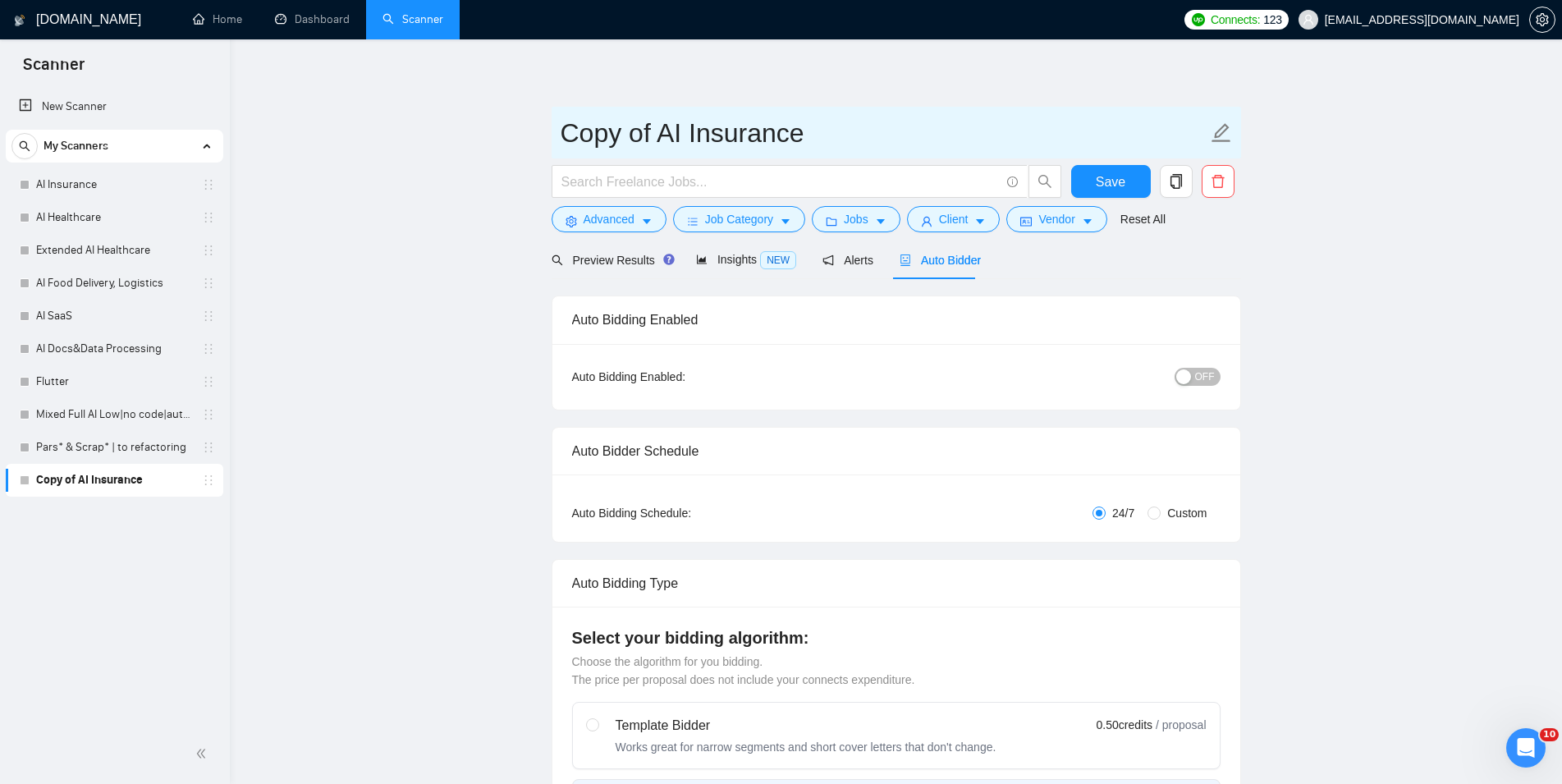
drag, startPoint x: 648, startPoint y: 128, endPoint x: 553, endPoint y: 128, distance: 95.0
click at [561, 128] on input "Copy of AI Insurance" at bounding box center [884, 133] width 647 height 41
click at [685, 124] on input "X-[PERSON_NAME] AI Insurance" at bounding box center [884, 133] width 647 height 41
drag, startPoint x: 688, startPoint y: 126, endPoint x: 542, endPoint y: 128, distance: 146.0
click at [561, 128] on input "X-[PERSON_NAME] AI Insurance" at bounding box center [884, 133] width 647 height 41
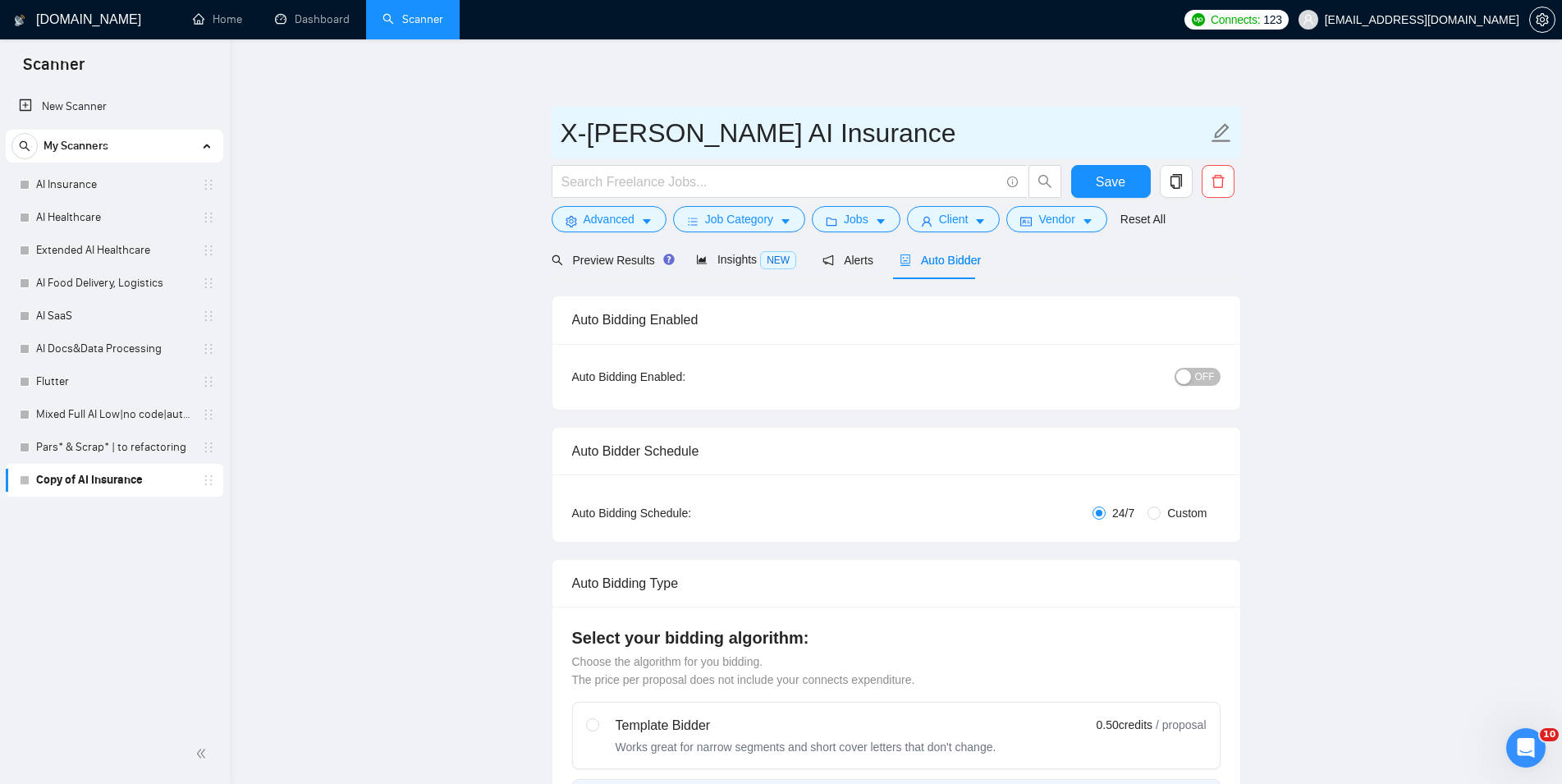
click at [634, 123] on input "X-[PERSON_NAME] AI Insurance" at bounding box center [884, 133] width 647 height 41
click at [680, 134] on input "X-[PERSON_NAME] AI Insurance" at bounding box center [884, 133] width 647 height 41
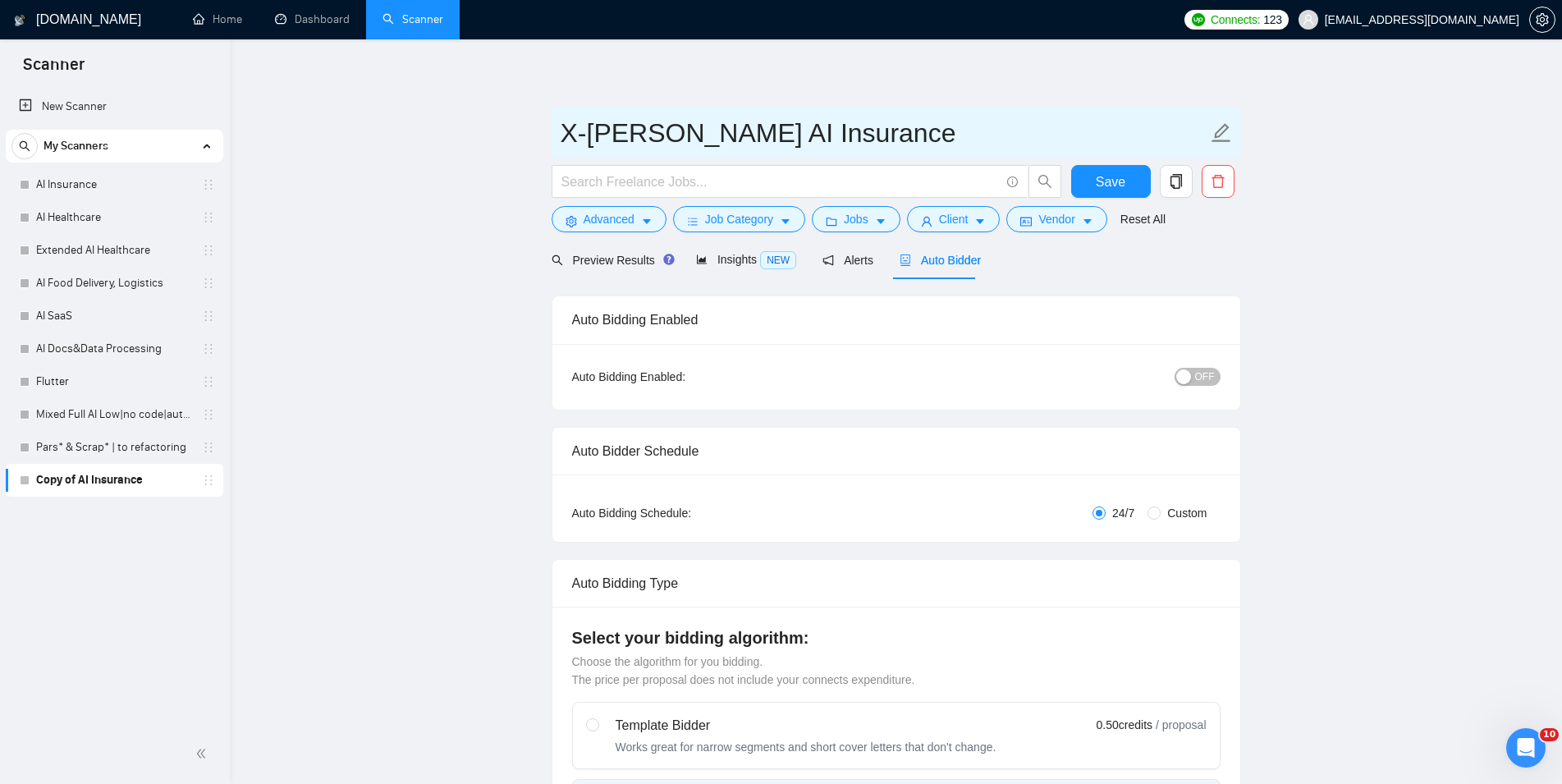
drag, startPoint x: 674, startPoint y: 134, endPoint x: 477, endPoint y: 129, distance: 197.1
click at [561, 129] on input "X-[PERSON_NAME] AI Insurance" at bounding box center [884, 133] width 647 height 41
type input "X-[PERSON_NAME] AI Insurance"
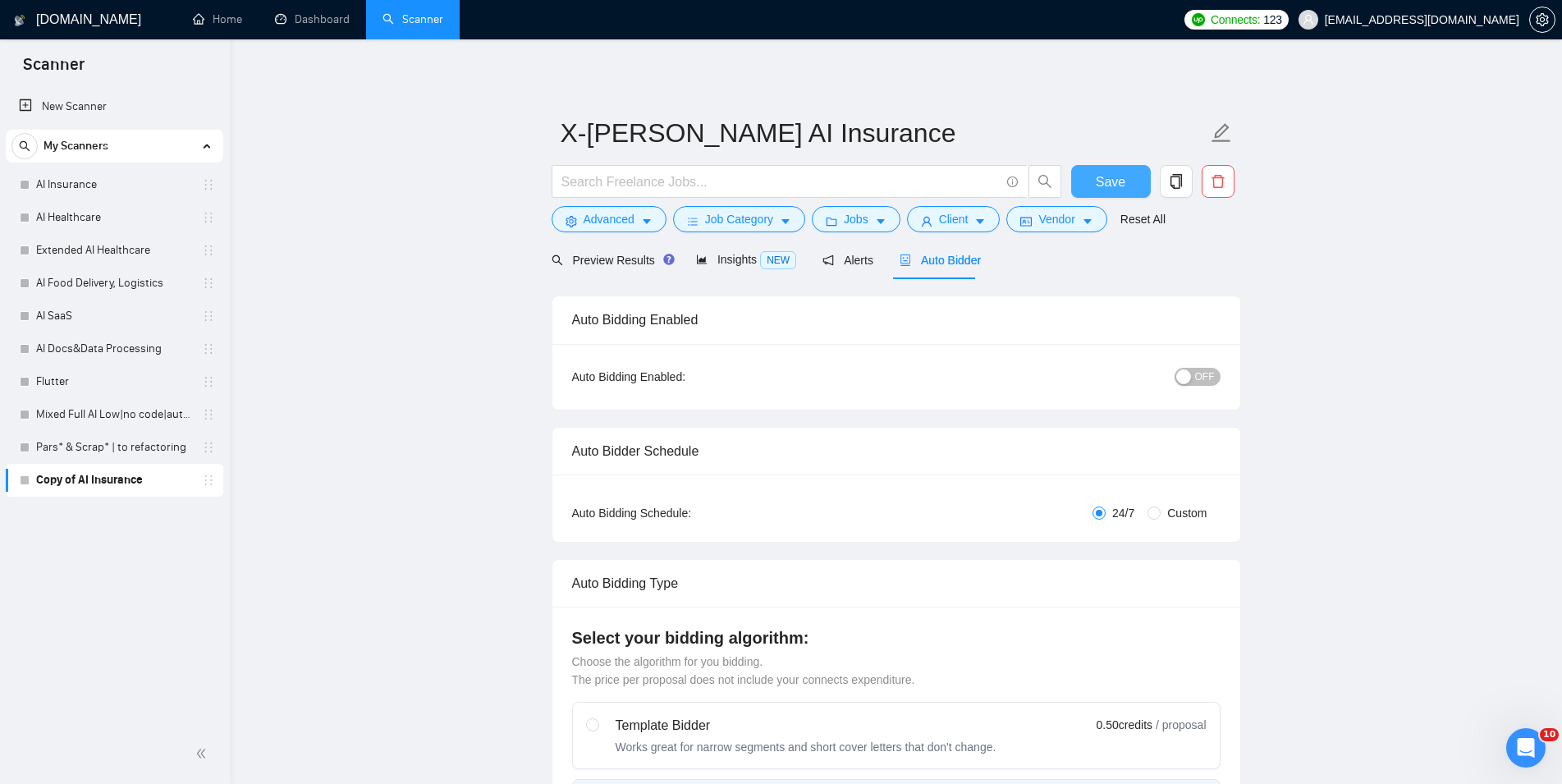
click at [1118, 182] on span "Save" at bounding box center [1111, 181] width 29 height 21
click at [106, 212] on link "AI Healthcare" at bounding box center [114, 217] width 156 height 32
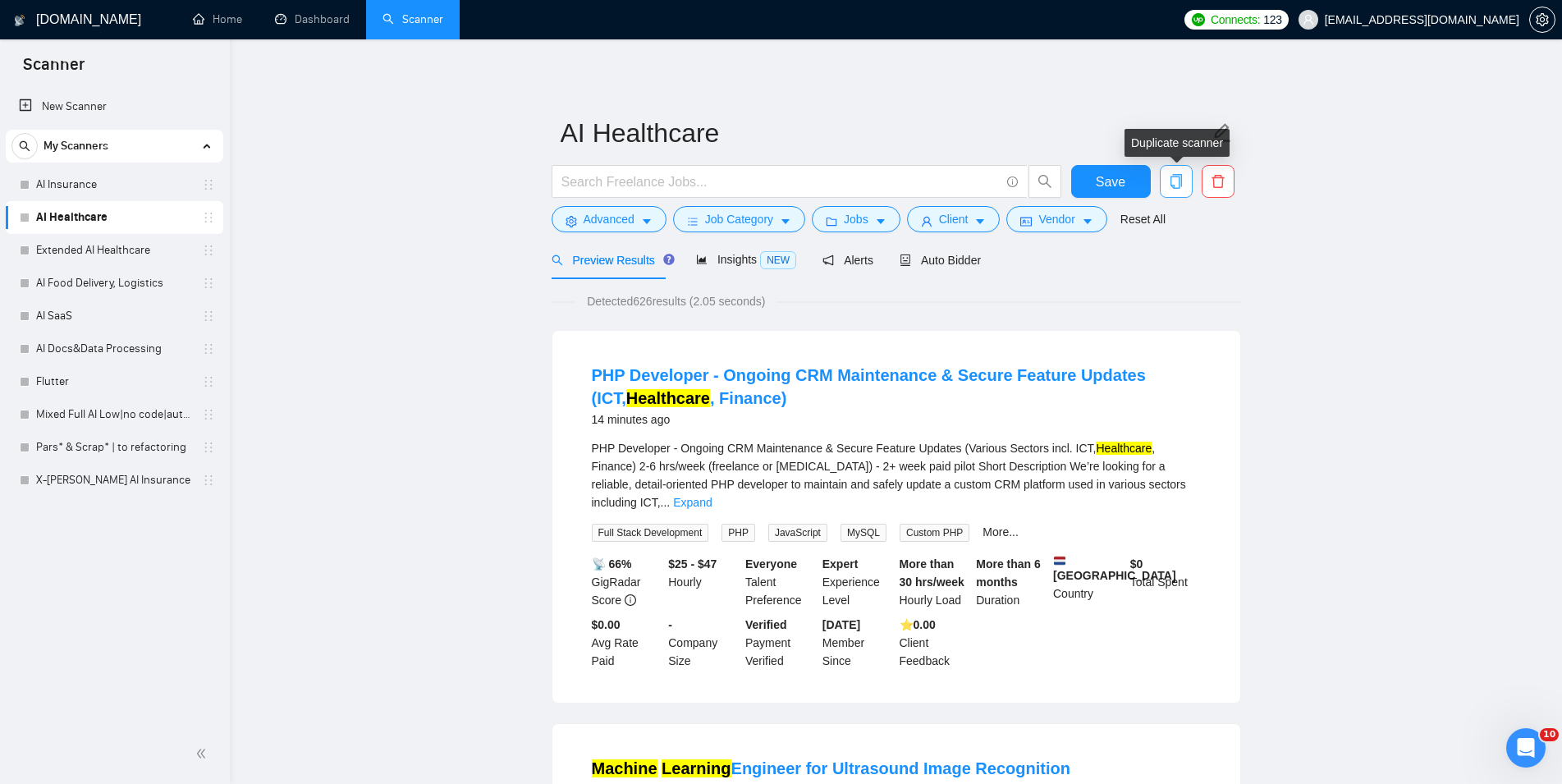
click at [1183, 183] on icon "copy" at bounding box center [1176, 180] width 15 height 15
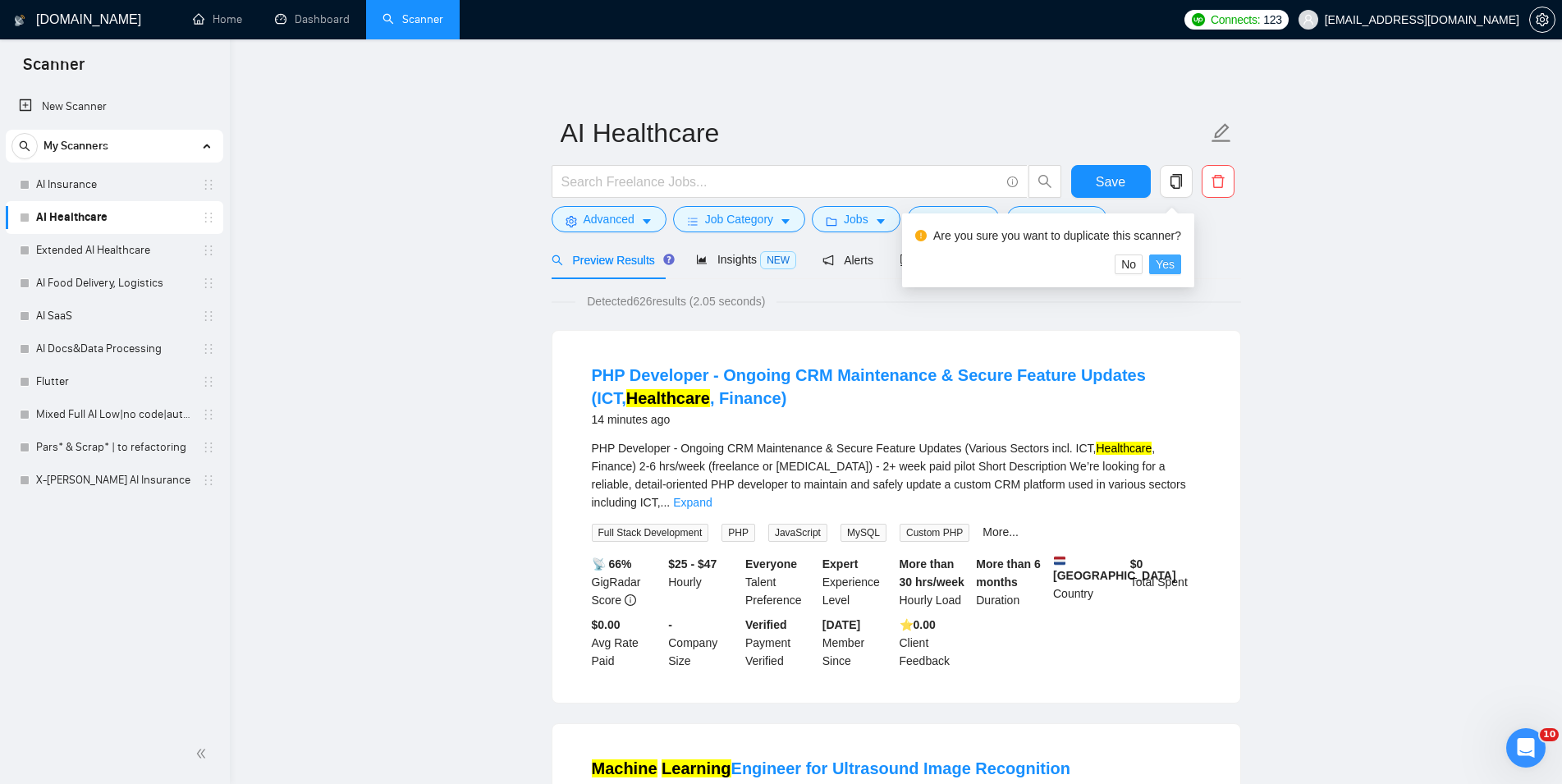
click at [1170, 258] on span "Yes" at bounding box center [1165, 264] width 19 height 18
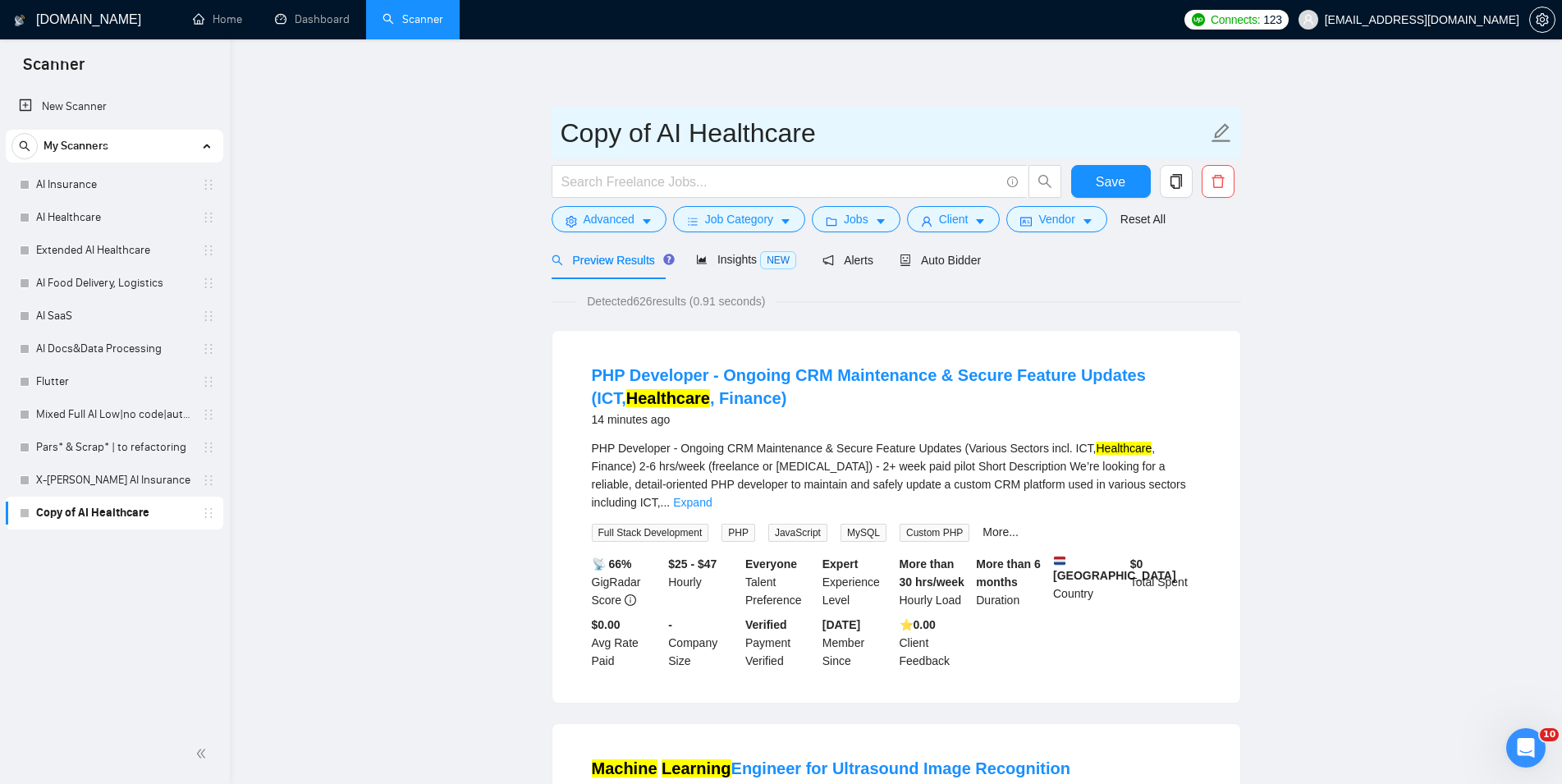
drag, startPoint x: 651, startPoint y: 125, endPoint x: 522, endPoint y: 125, distance: 129.0
click at [561, 125] on input "Copy of AI Healthcare" at bounding box center [884, 133] width 647 height 41
paste input "X-[PERSON_NAME]"
type input "X-[PERSON_NAME] AI Healthcare"
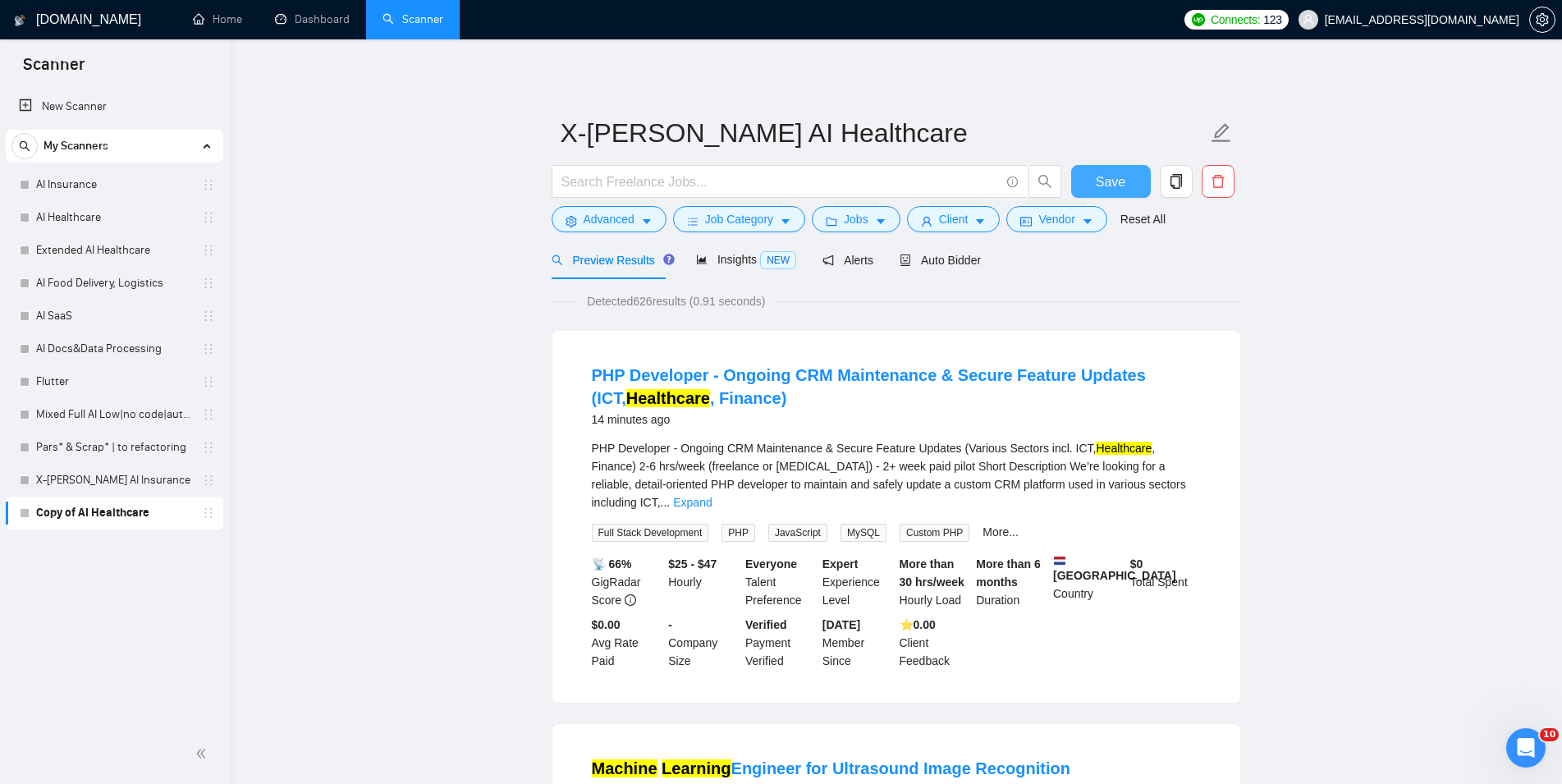
click at [1117, 176] on span "Save" at bounding box center [1111, 181] width 29 height 21
click at [76, 247] on link "Extended AI Healthcare" at bounding box center [114, 250] width 156 height 32
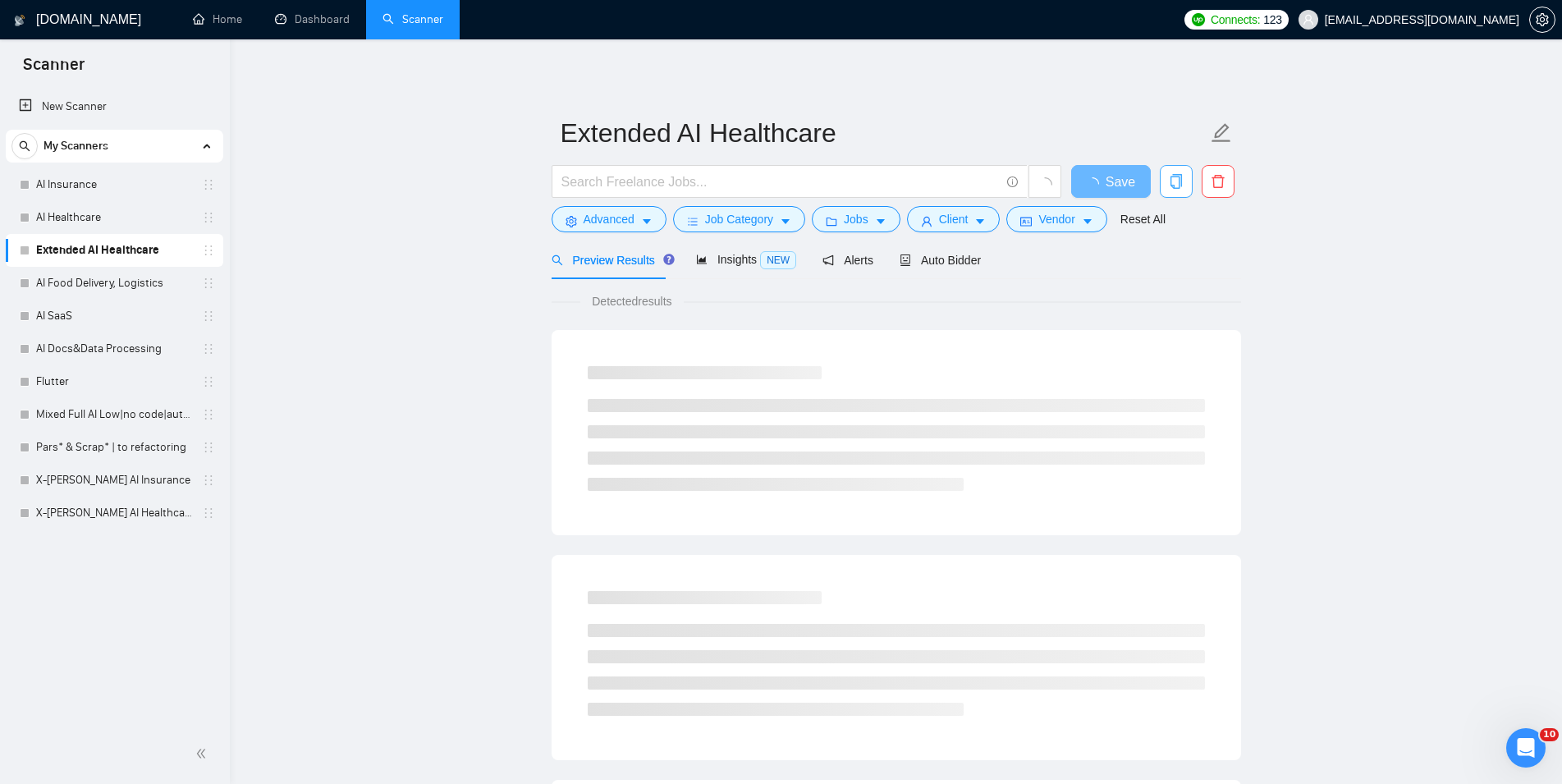
click at [1172, 183] on icon "copy" at bounding box center [1176, 180] width 15 height 15
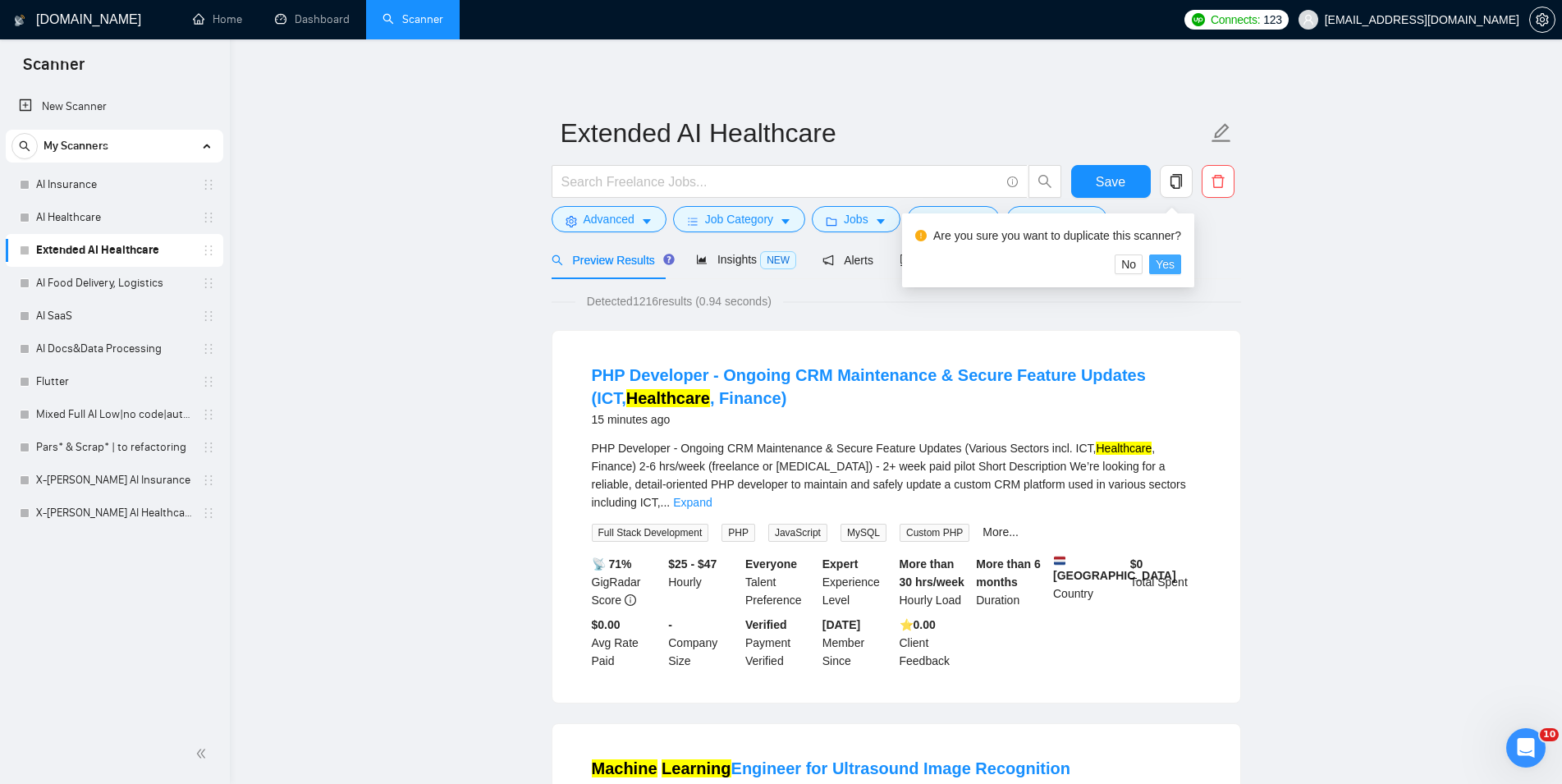
click at [1160, 266] on span "Yes" at bounding box center [1165, 264] width 19 height 18
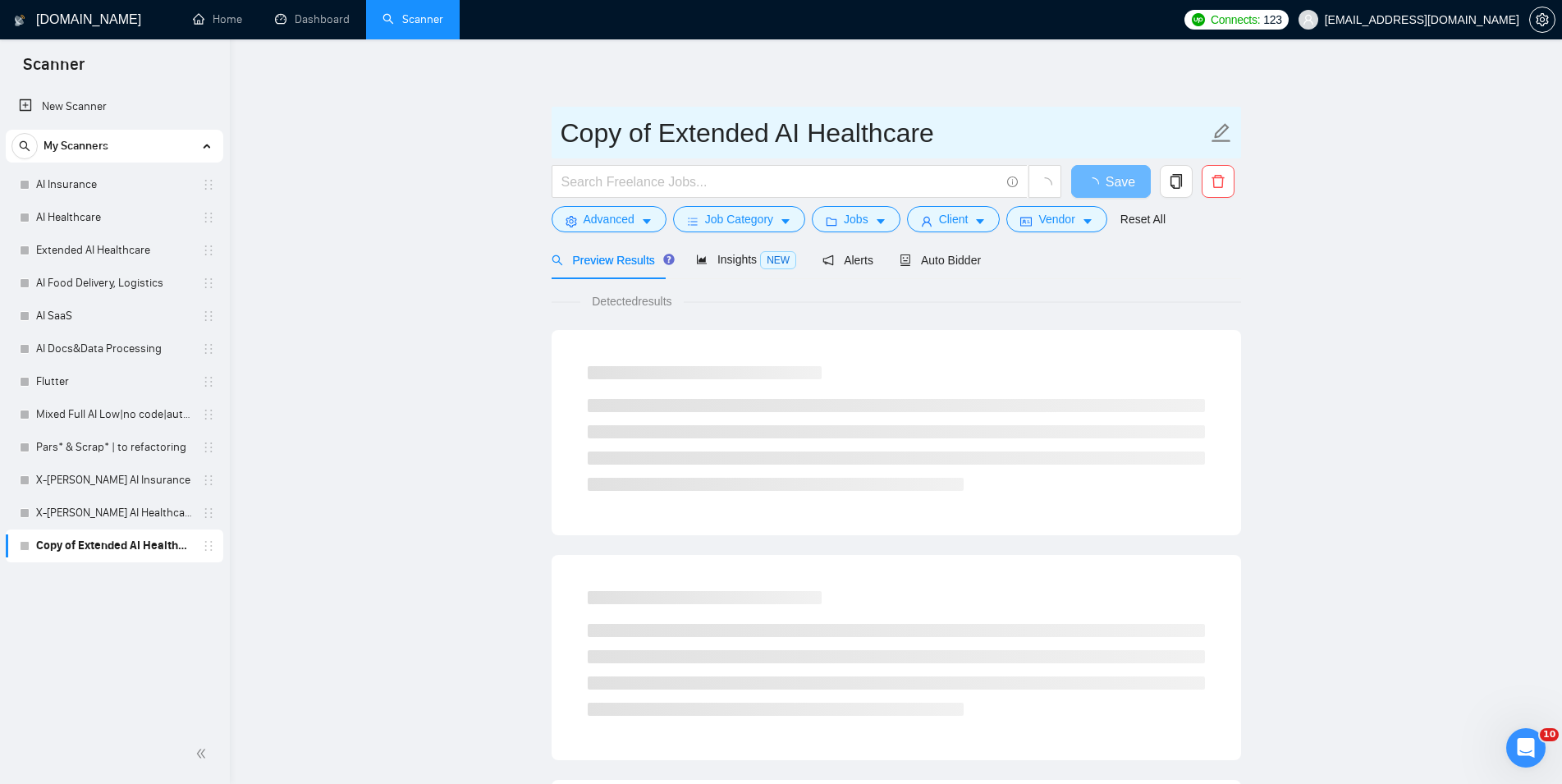
drag, startPoint x: 652, startPoint y: 127, endPoint x: 507, endPoint y: 129, distance: 145.0
click at [561, 129] on input "Copy of Extended AI Healthcare" at bounding box center [884, 133] width 647 height 41
paste input "X-[PERSON_NAME]"
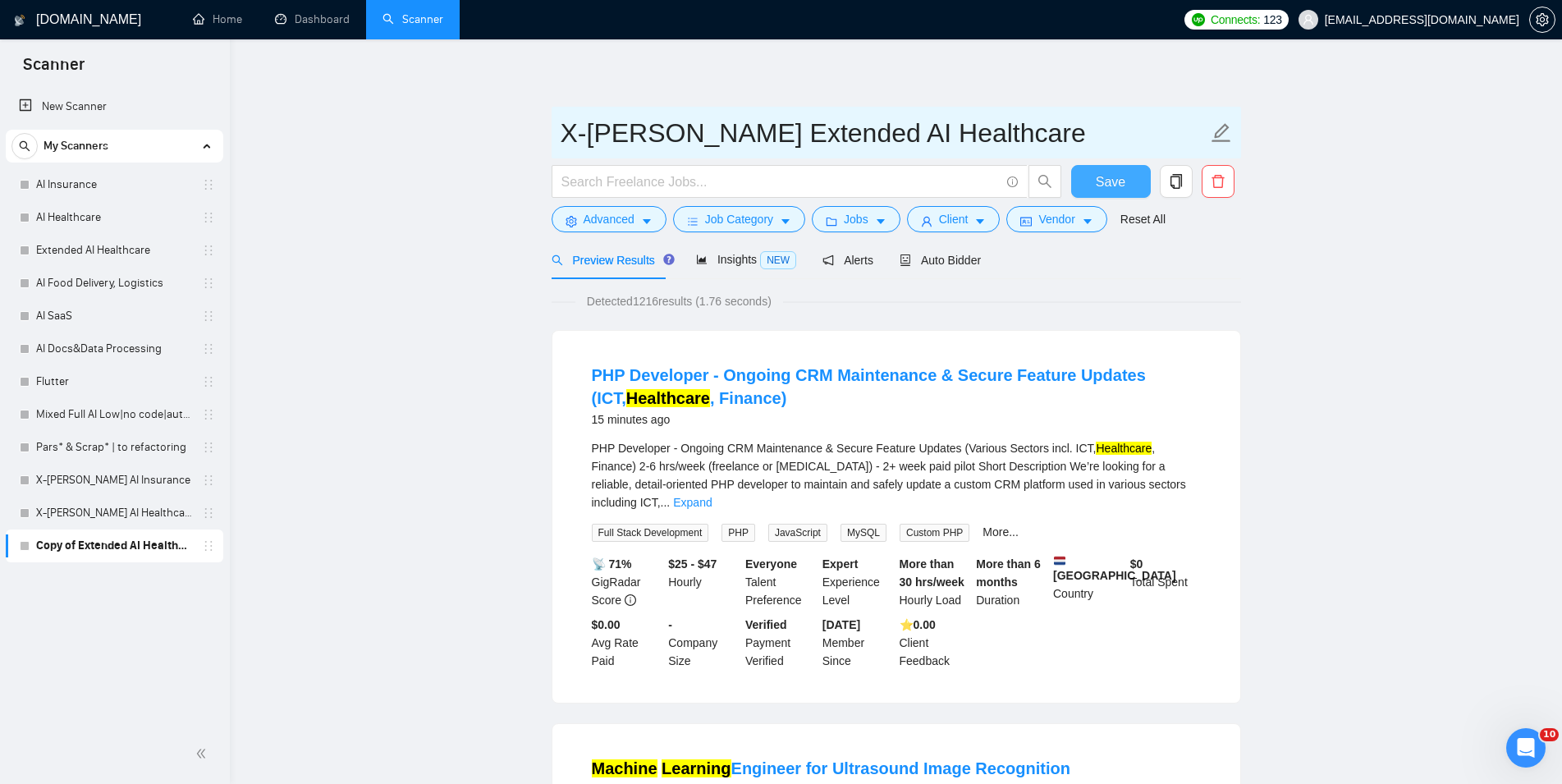
type input "X-[PERSON_NAME] Extended AI Healthcare"
click at [1114, 178] on span "Save" at bounding box center [1111, 181] width 29 height 21
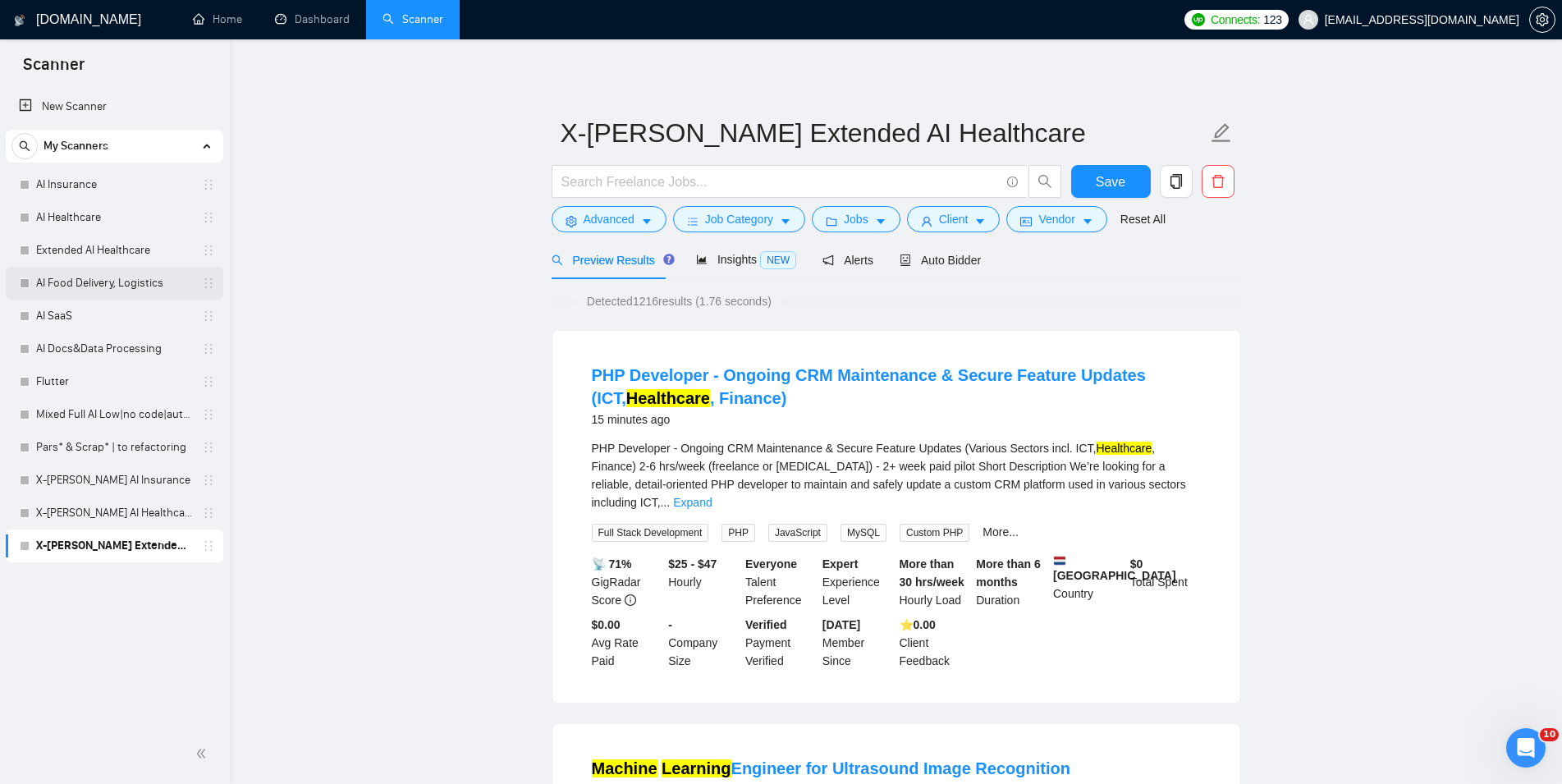
click at [93, 284] on link "AI Food Delivery, Logistics" at bounding box center [114, 282] width 156 height 32
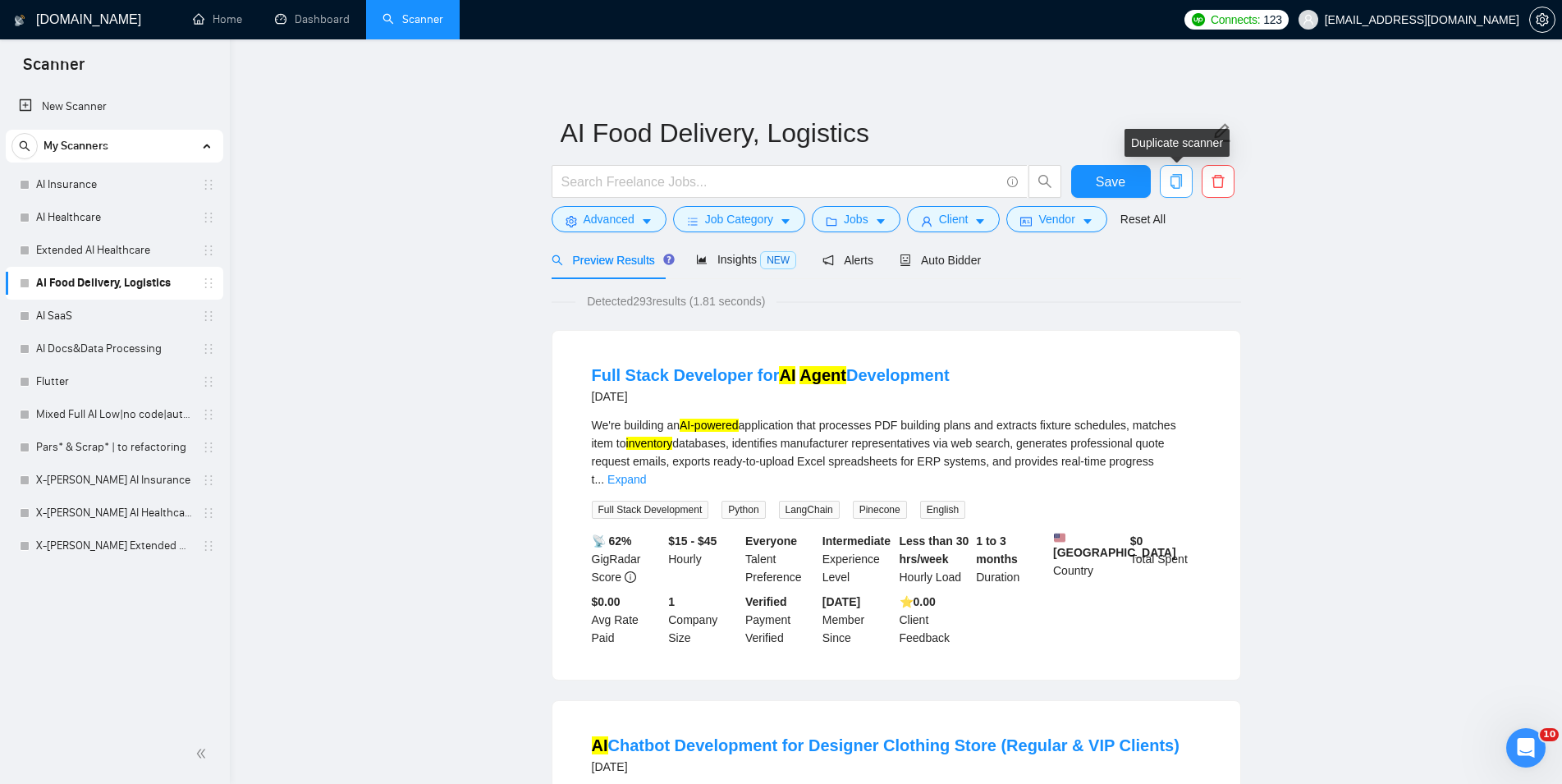
click at [1173, 177] on icon "copy" at bounding box center [1176, 180] width 12 height 15
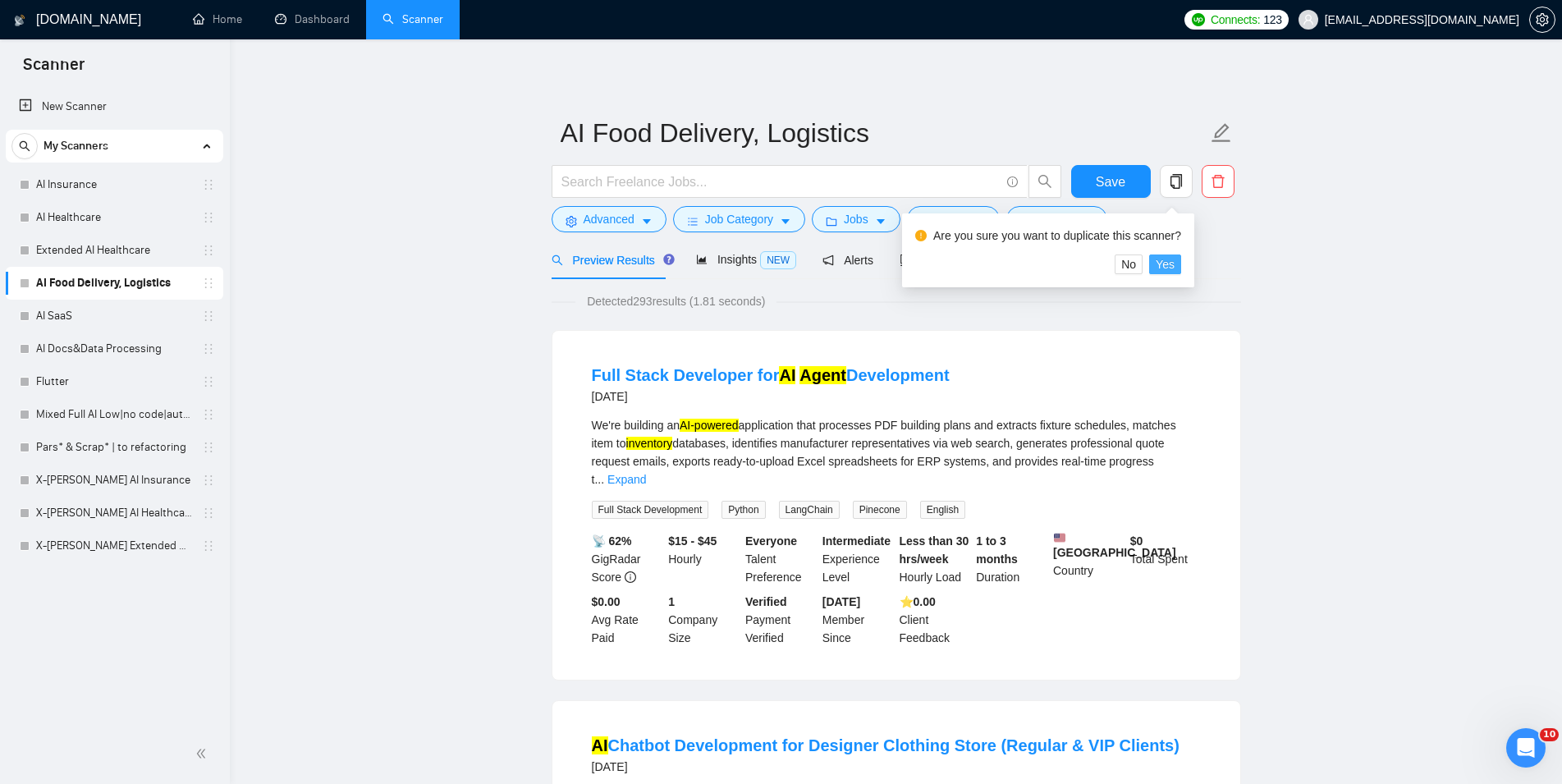
click at [1162, 261] on span "Yes" at bounding box center [1165, 264] width 19 height 18
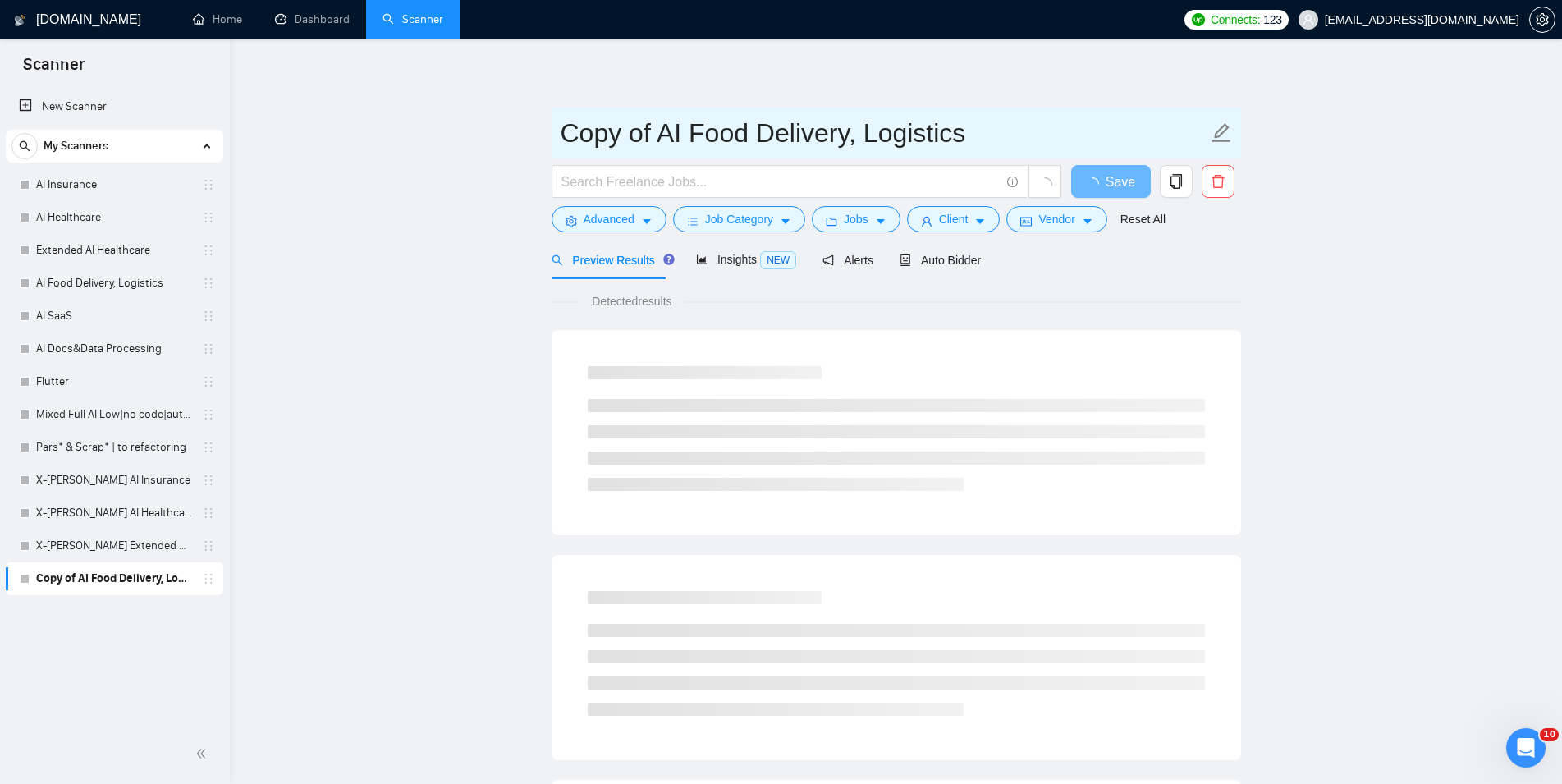
drag, startPoint x: 652, startPoint y: 140, endPoint x: 517, endPoint y: 139, distance: 135.0
click at [561, 139] on input "Copy of AI Food Delivery, Logistics" at bounding box center [884, 133] width 647 height 41
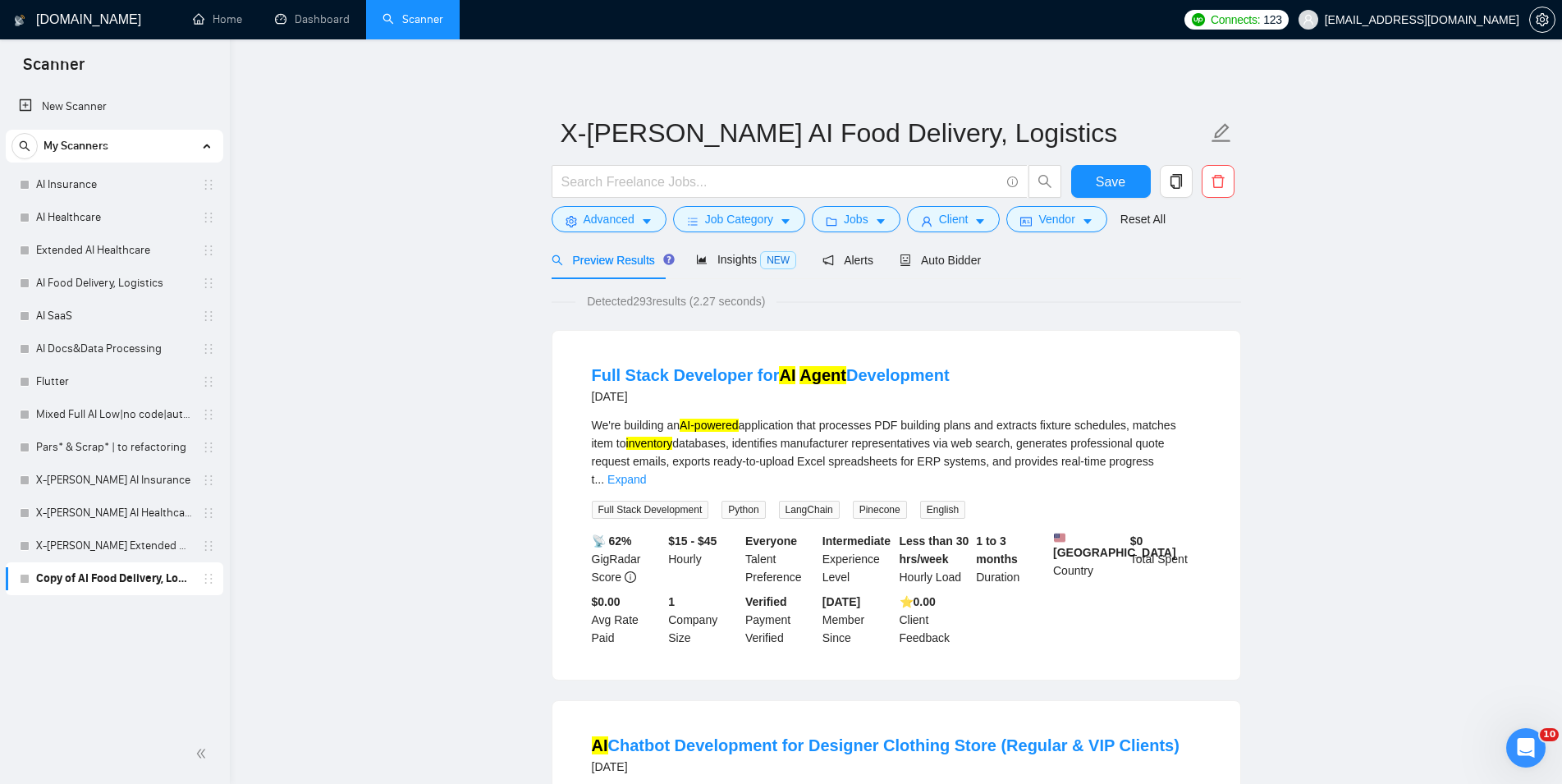
type input "X-[PERSON_NAME] AI Food Delivery, Logistics"
click at [1101, 183] on span "Save" at bounding box center [1111, 181] width 29 height 21
click at [108, 306] on link "AI SaaS" at bounding box center [114, 316] width 156 height 32
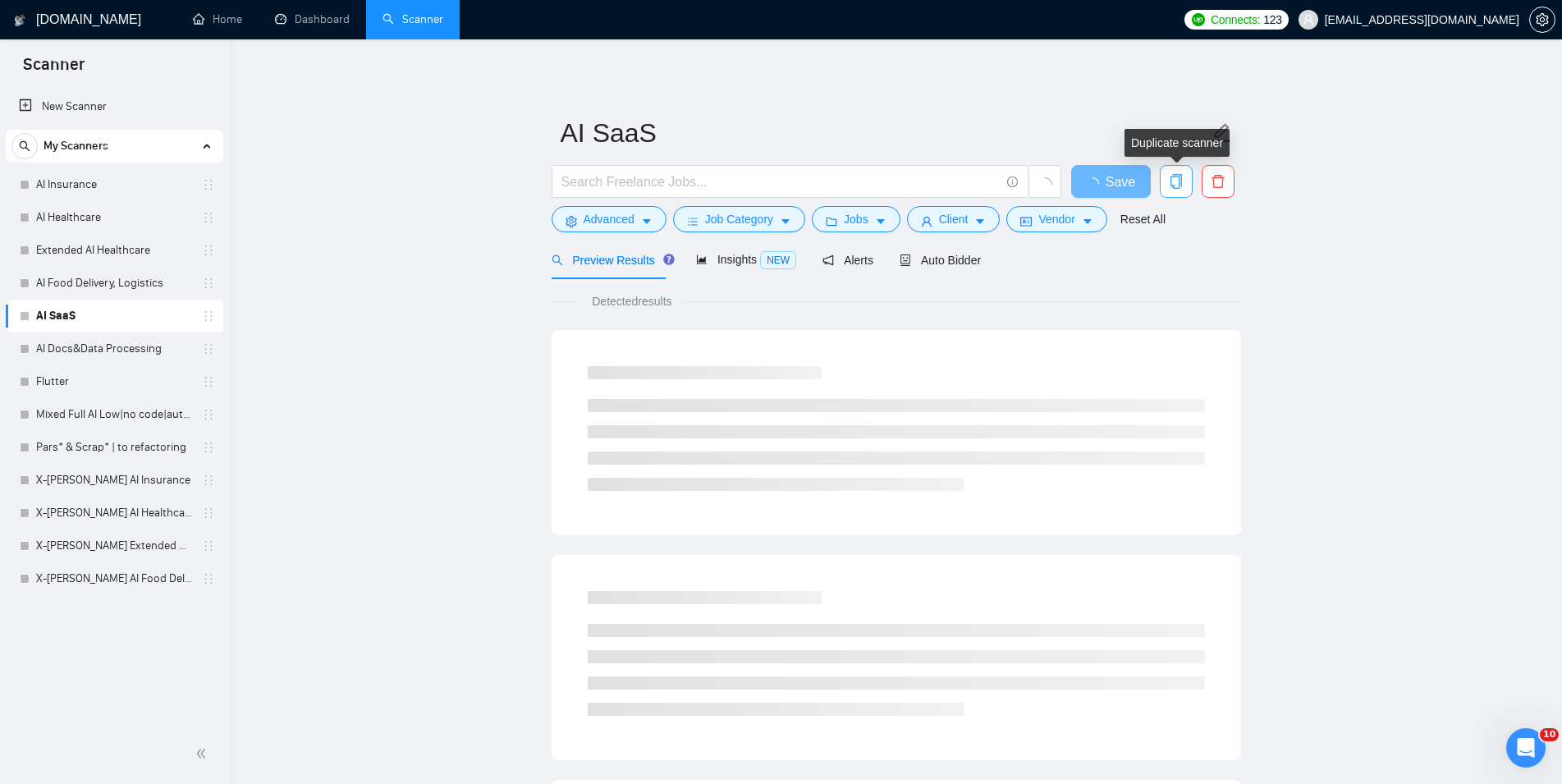
click at [1168, 180] on span "copy" at bounding box center [1177, 180] width 31 height 15
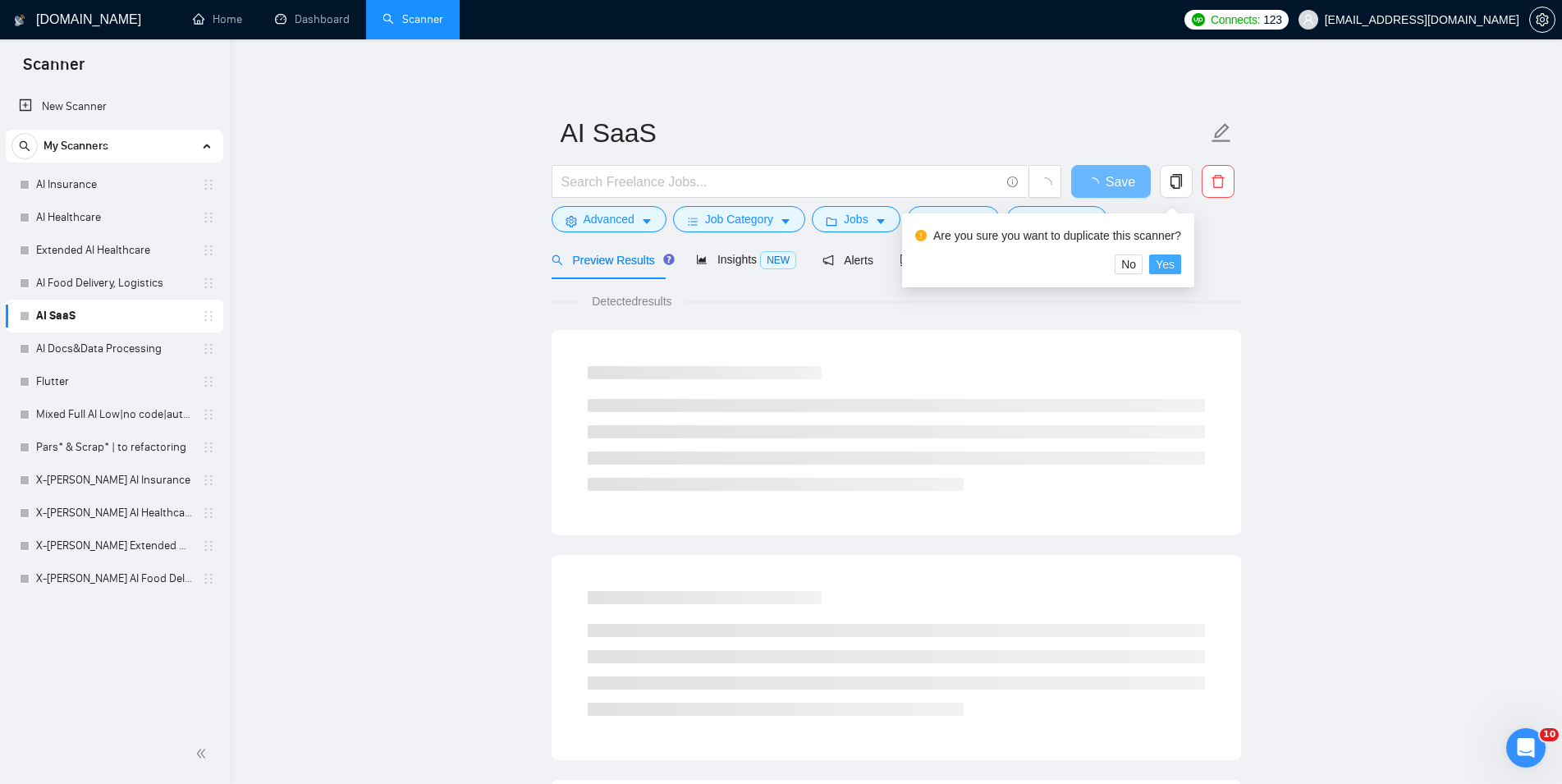
click at [1162, 265] on span "Yes" at bounding box center [1165, 264] width 19 height 18
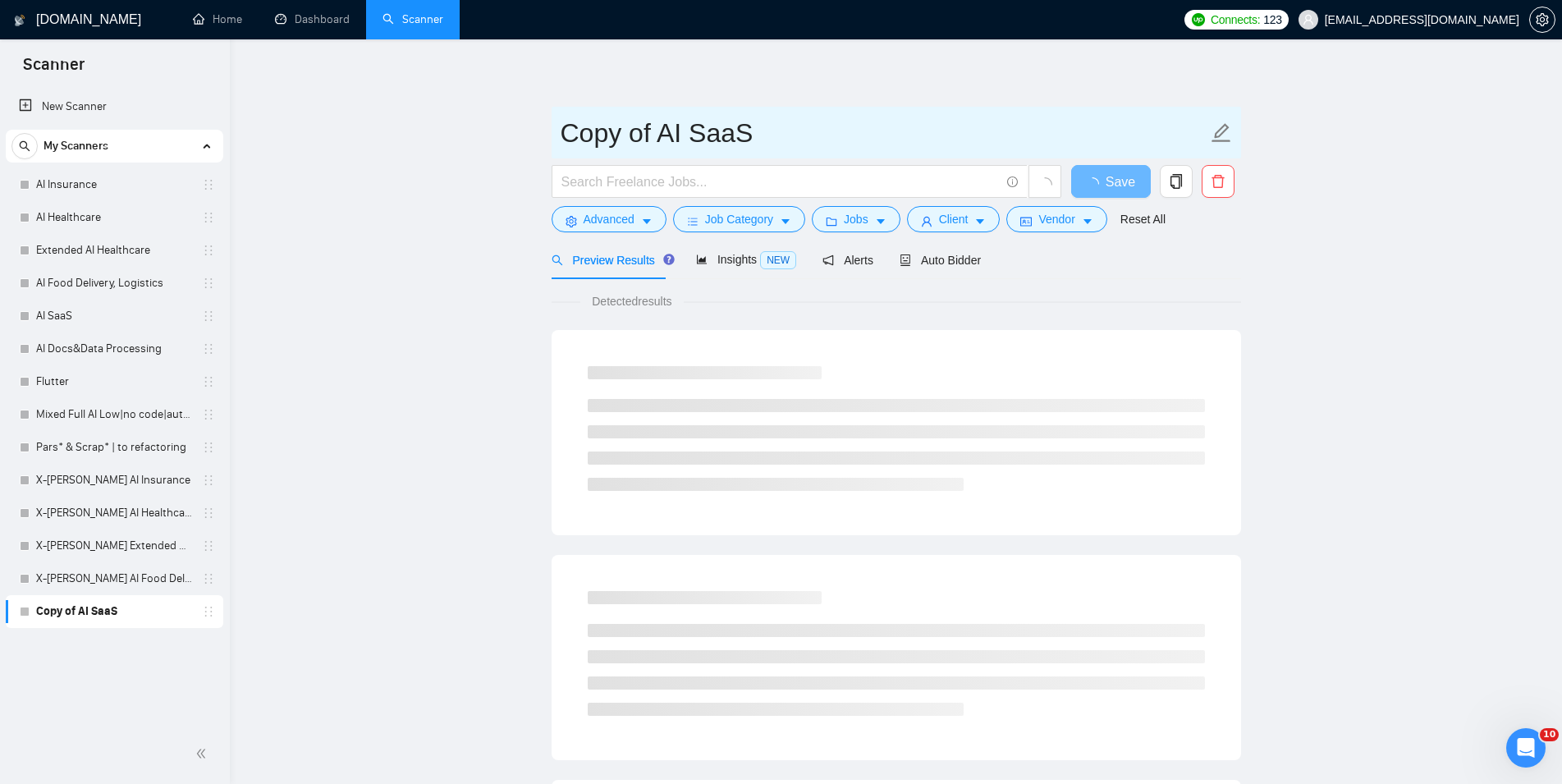
drag, startPoint x: 648, startPoint y: 137, endPoint x: 512, endPoint y: 138, distance: 136.0
click at [561, 138] on input "Copy of AI SaaS" at bounding box center [884, 133] width 647 height 41
paste input "X-[PERSON_NAME]"
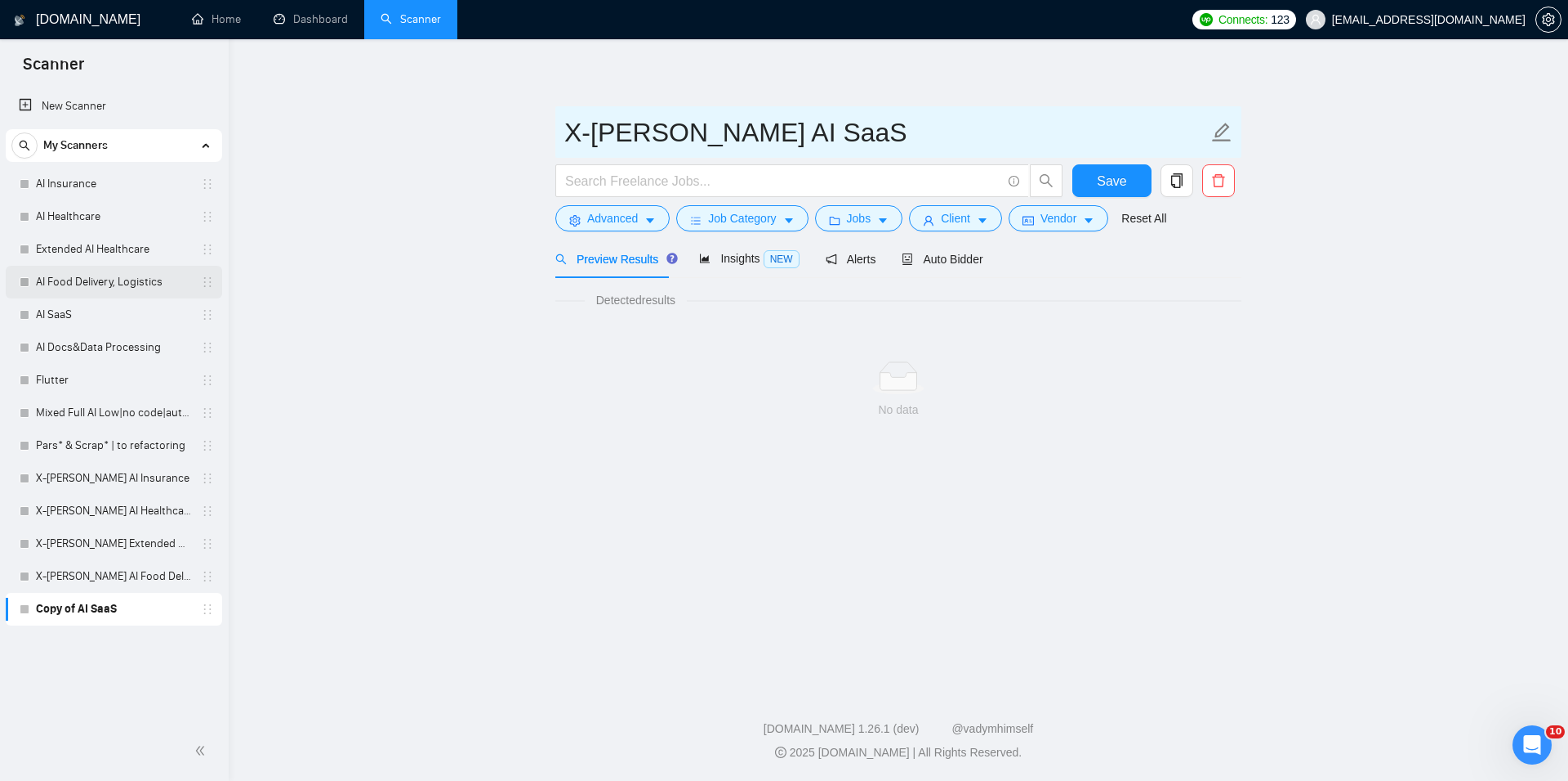
type input "X-[PERSON_NAME] AI SaaS"
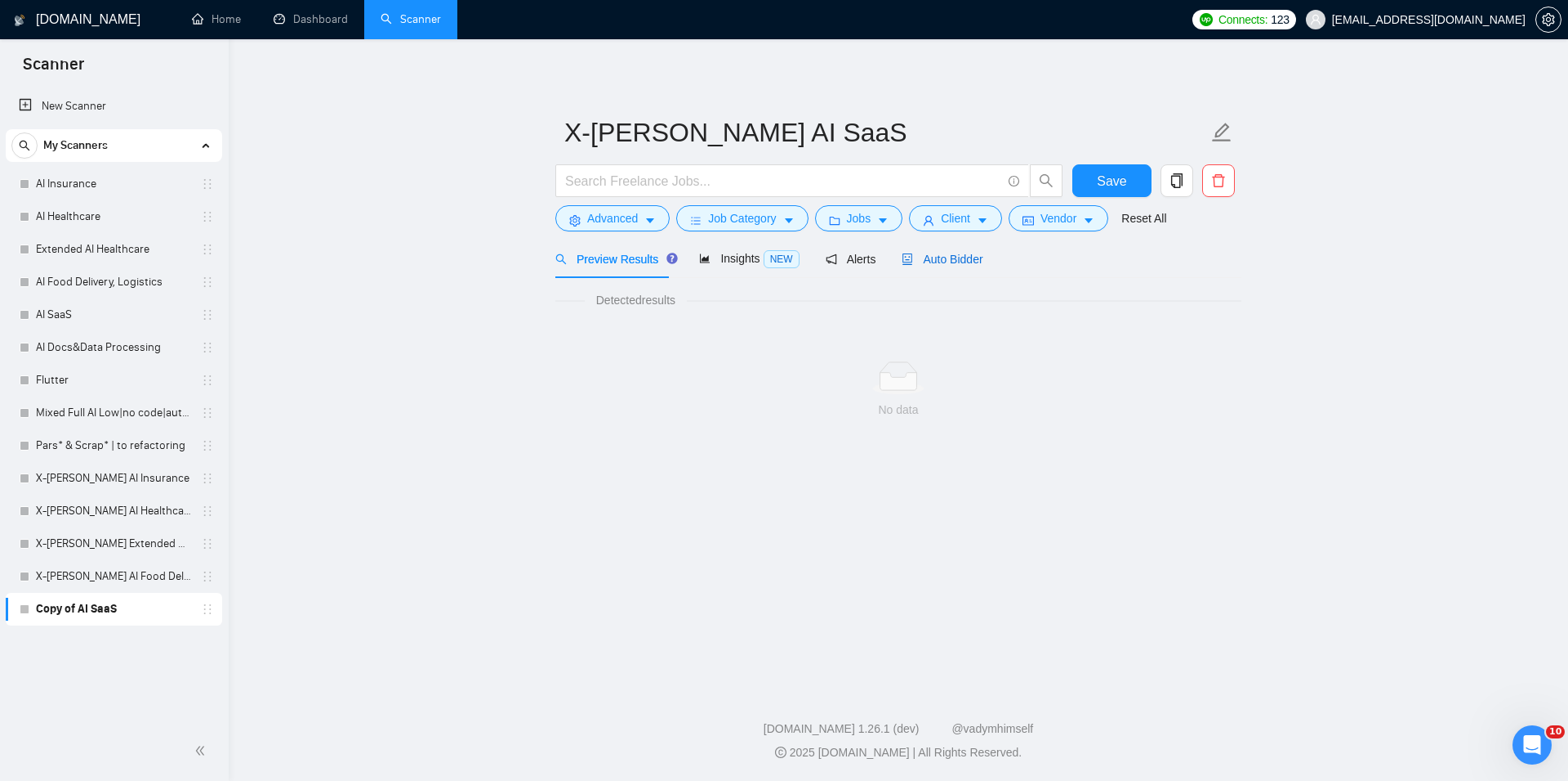
click at [936, 262] on span "Auto Bidder" at bounding box center [942, 259] width 81 height 13
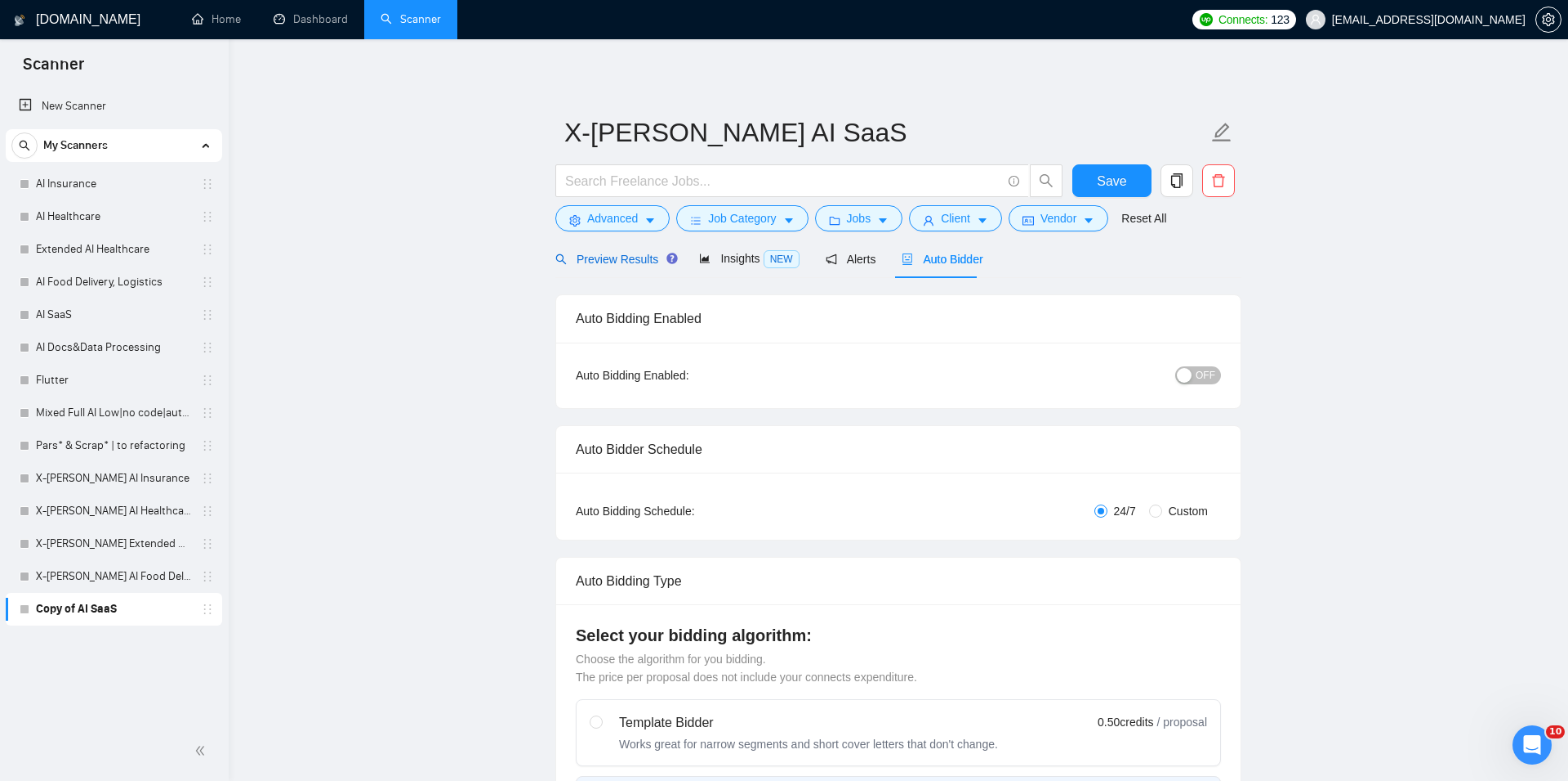
click at [629, 255] on span "Preview Results" at bounding box center [614, 259] width 118 height 13
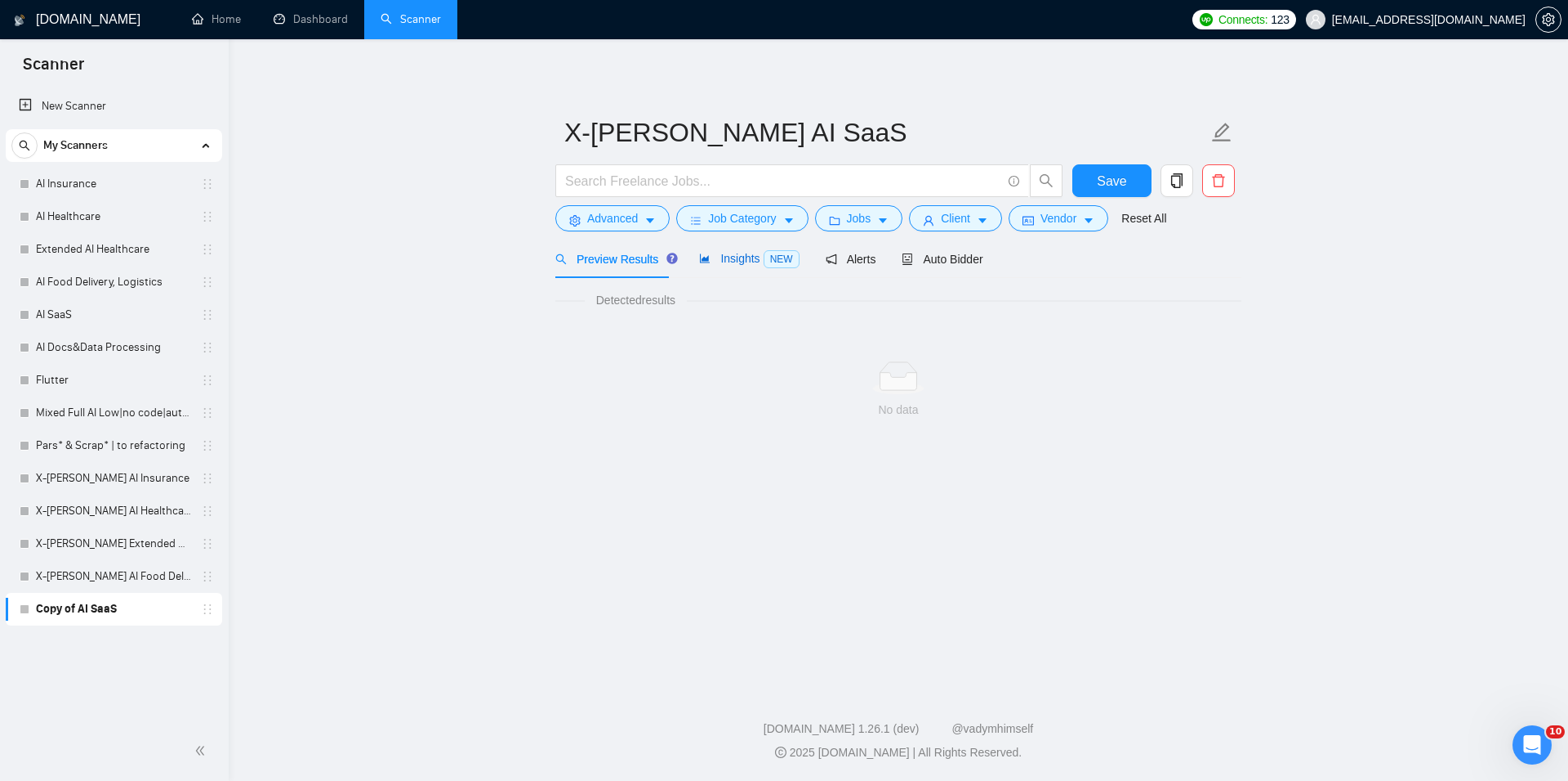
click at [751, 257] on span "Insights NEW" at bounding box center [749, 258] width 100 height 13
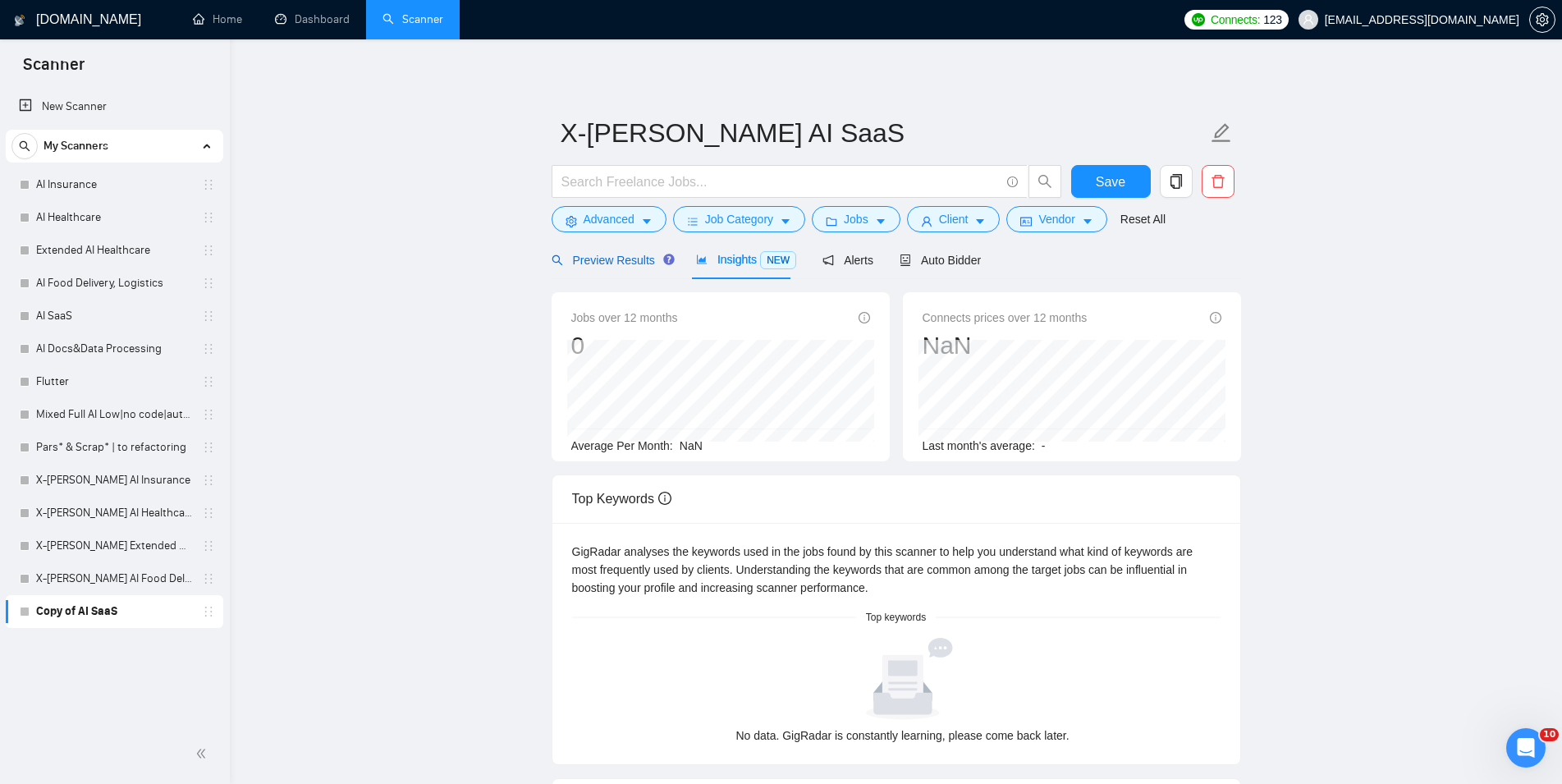
click at [648, 259] on span "Preview Results" at bounding box center [611, 260] width 119 height 13
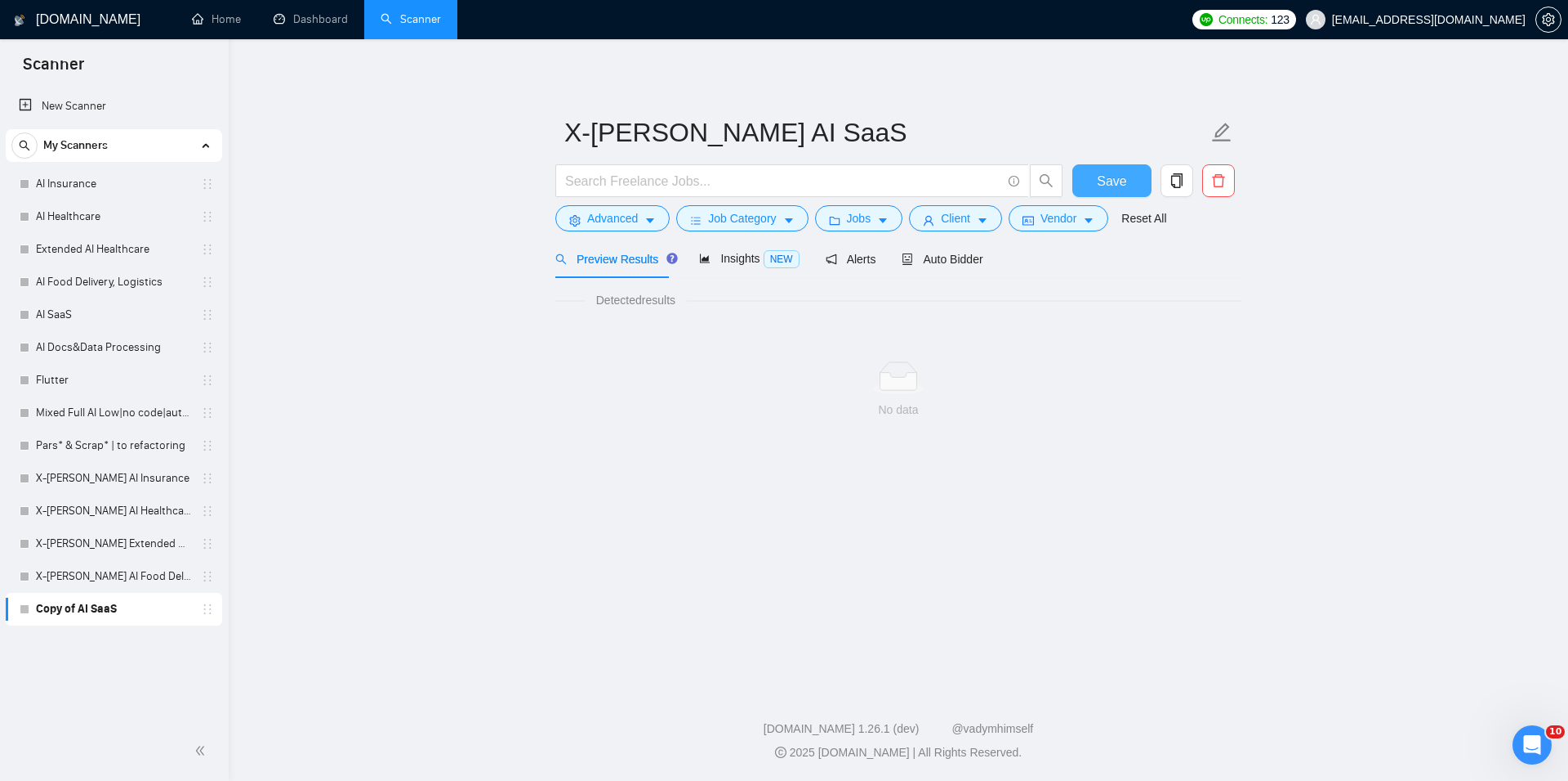
click at [1095, 185] on button "Save" at bounding box center [1111, 180] width 79 height 32
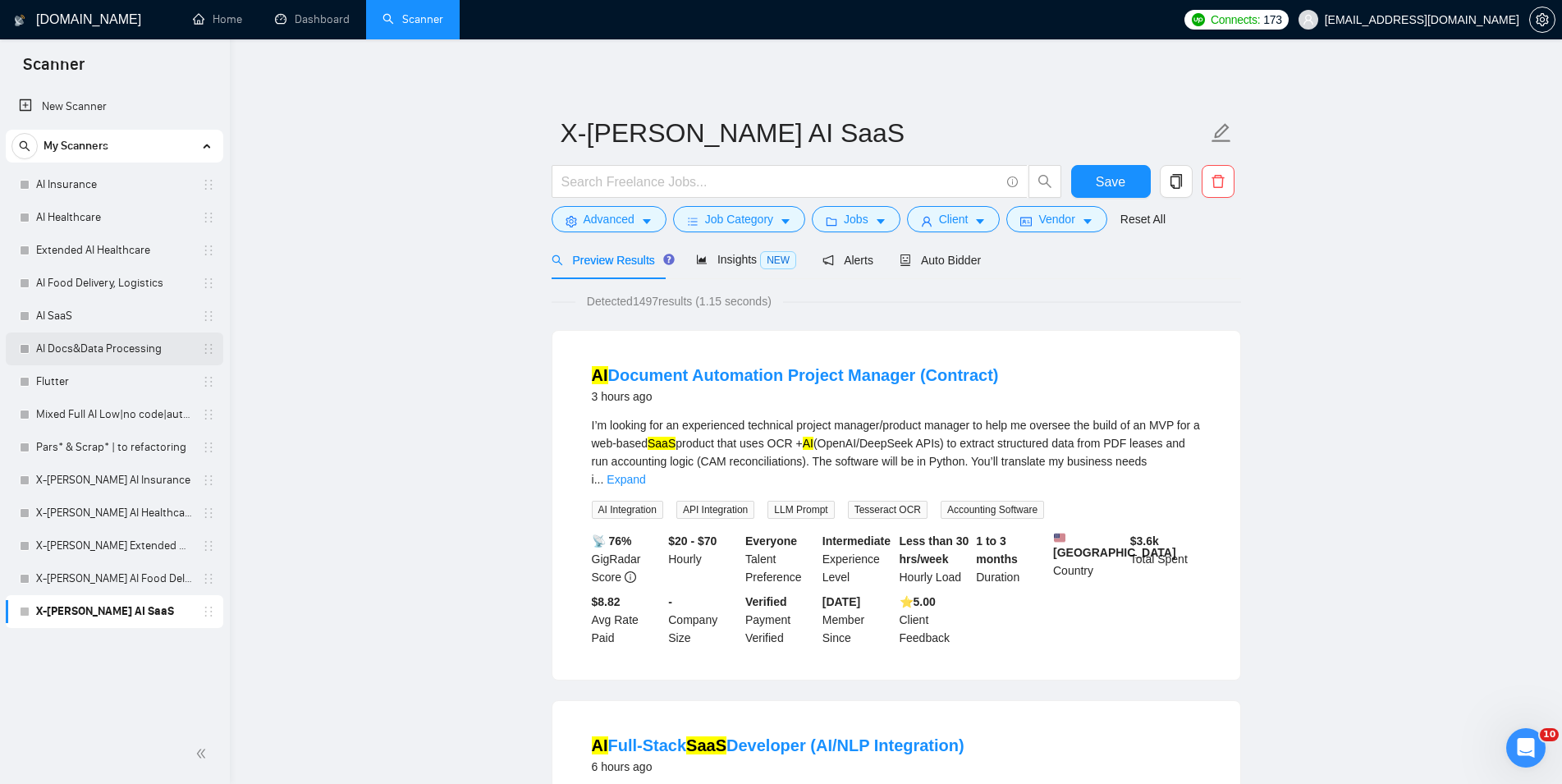
click at [83, 346] on link "AI Docs&Data Processing" at bounding box center [114, 348] width 156 height 32
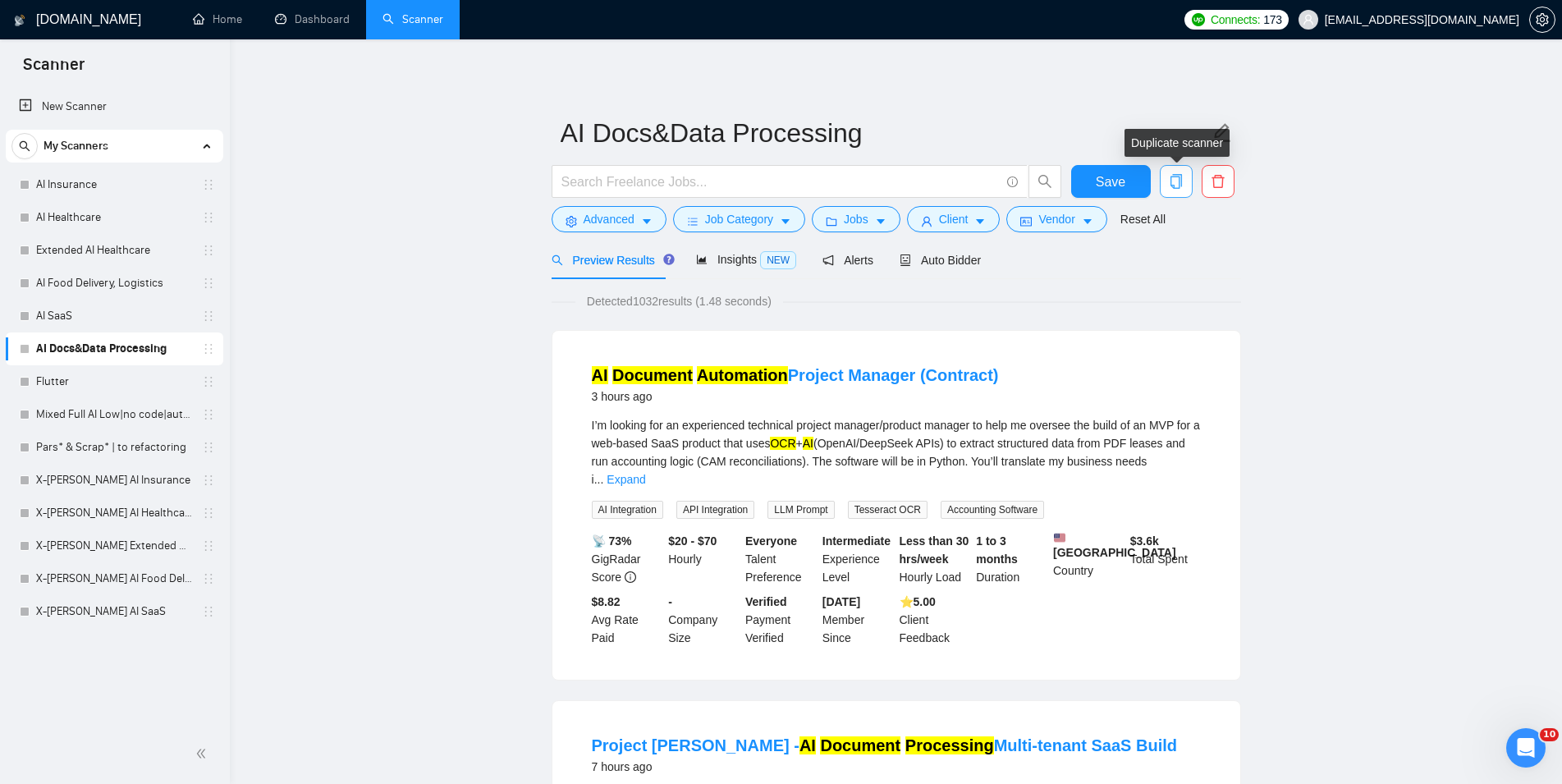
click at [1177, 177] on icon "copy" at bounding box center [1176, 180] width 12 height 15
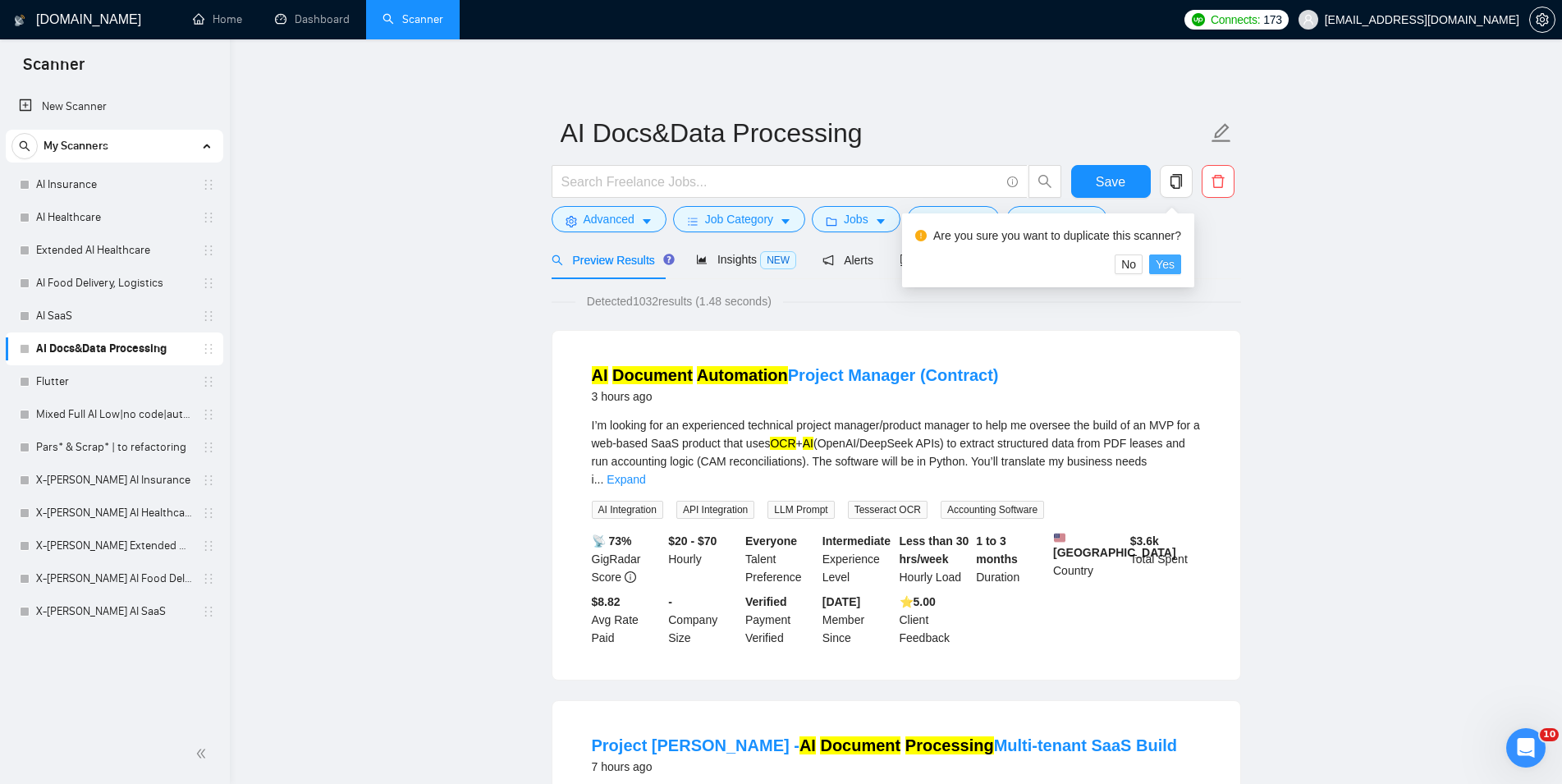
click at [1167, 268] on span "Yes" at bounding box center [1165, 264] width 19 height 18
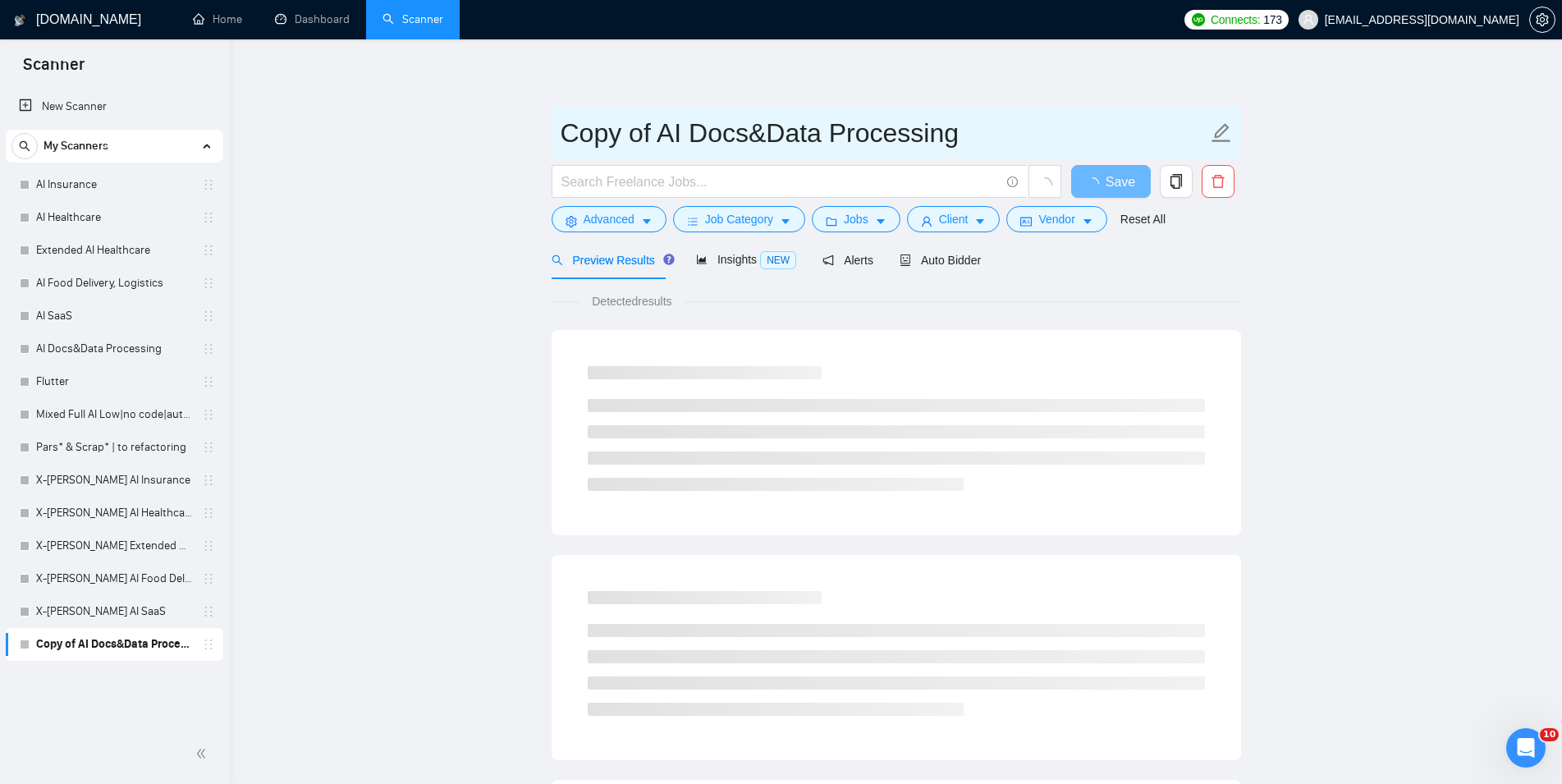
drag, startPoint x: 650, startPoint y: 136, endPoint x: 441, endPoint y: 128, distance: 209.2
click at [561, 128] on input "Copy of AI Docs&Data Processing" at bounding box center [884, 133] width 647 height 41
paste input "X-[PERSON_NAME]"
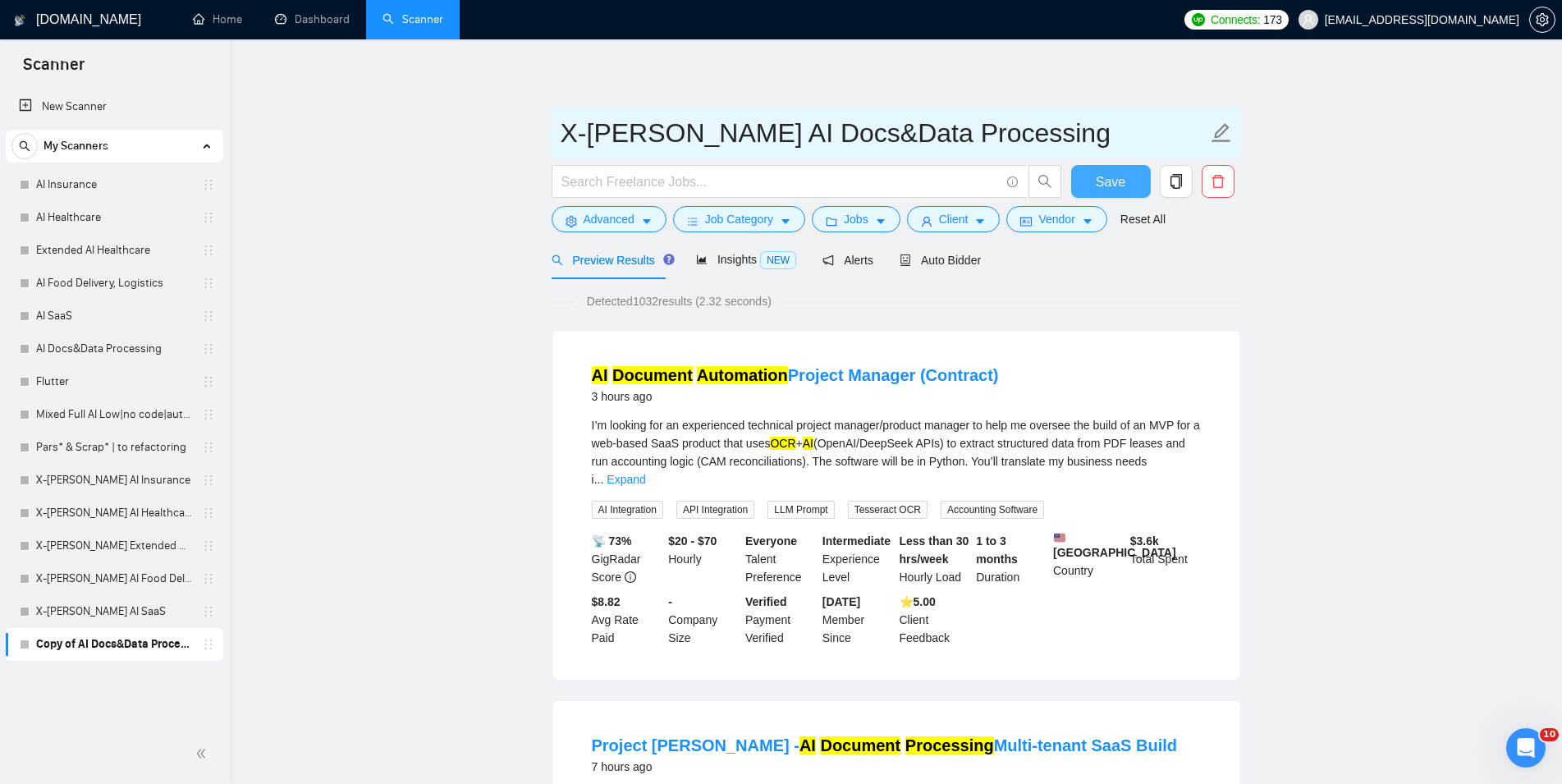
type input "X-[PERSON_NAME] AI Docs&Data Processing"
click at [1117, 178] on span "Save" at bounding box center [1111, 181] width 29 height 21
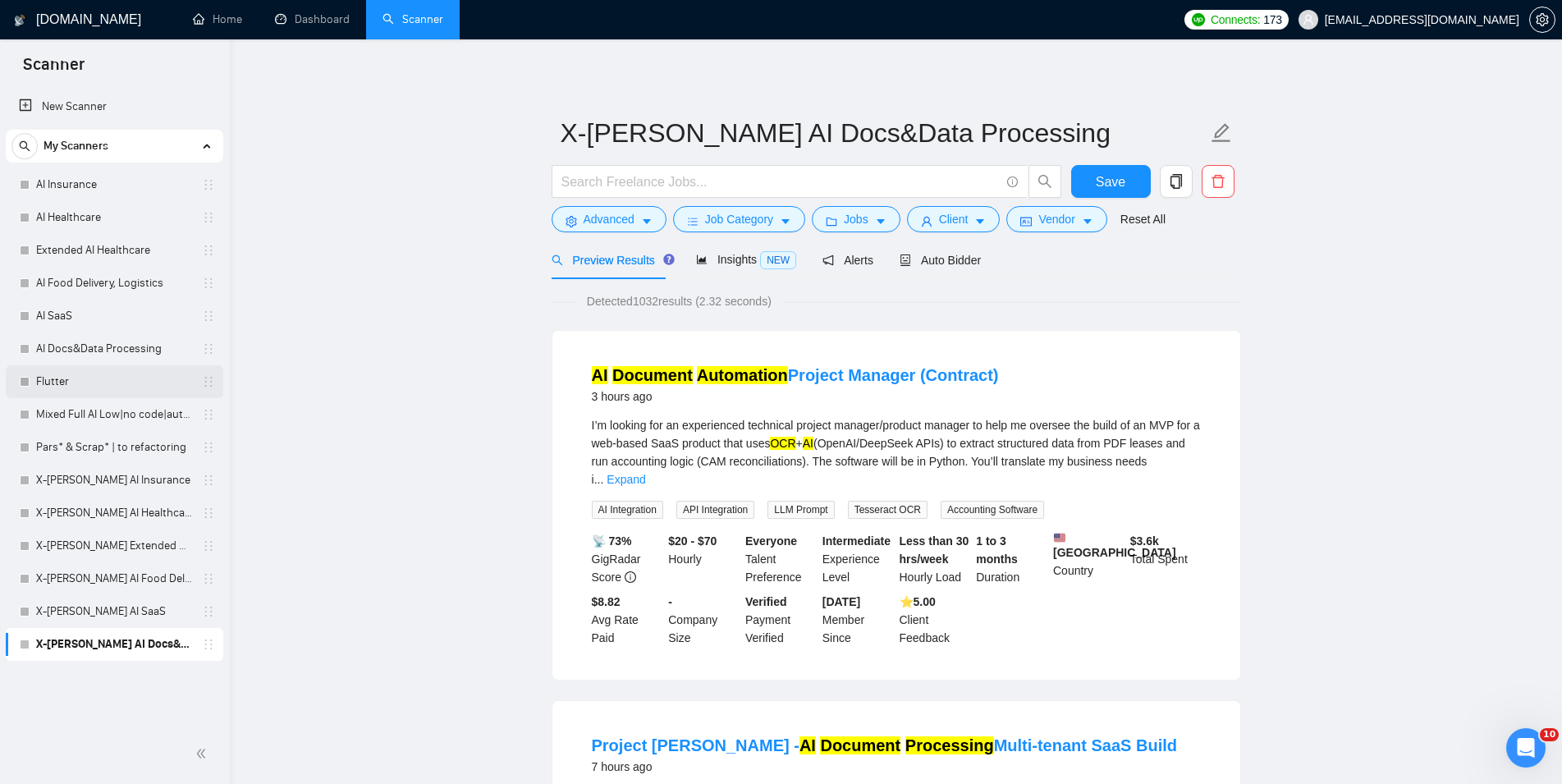
click at [65, 388] on link "Flutter" at bounding box center [114, 381] width 156 height 32
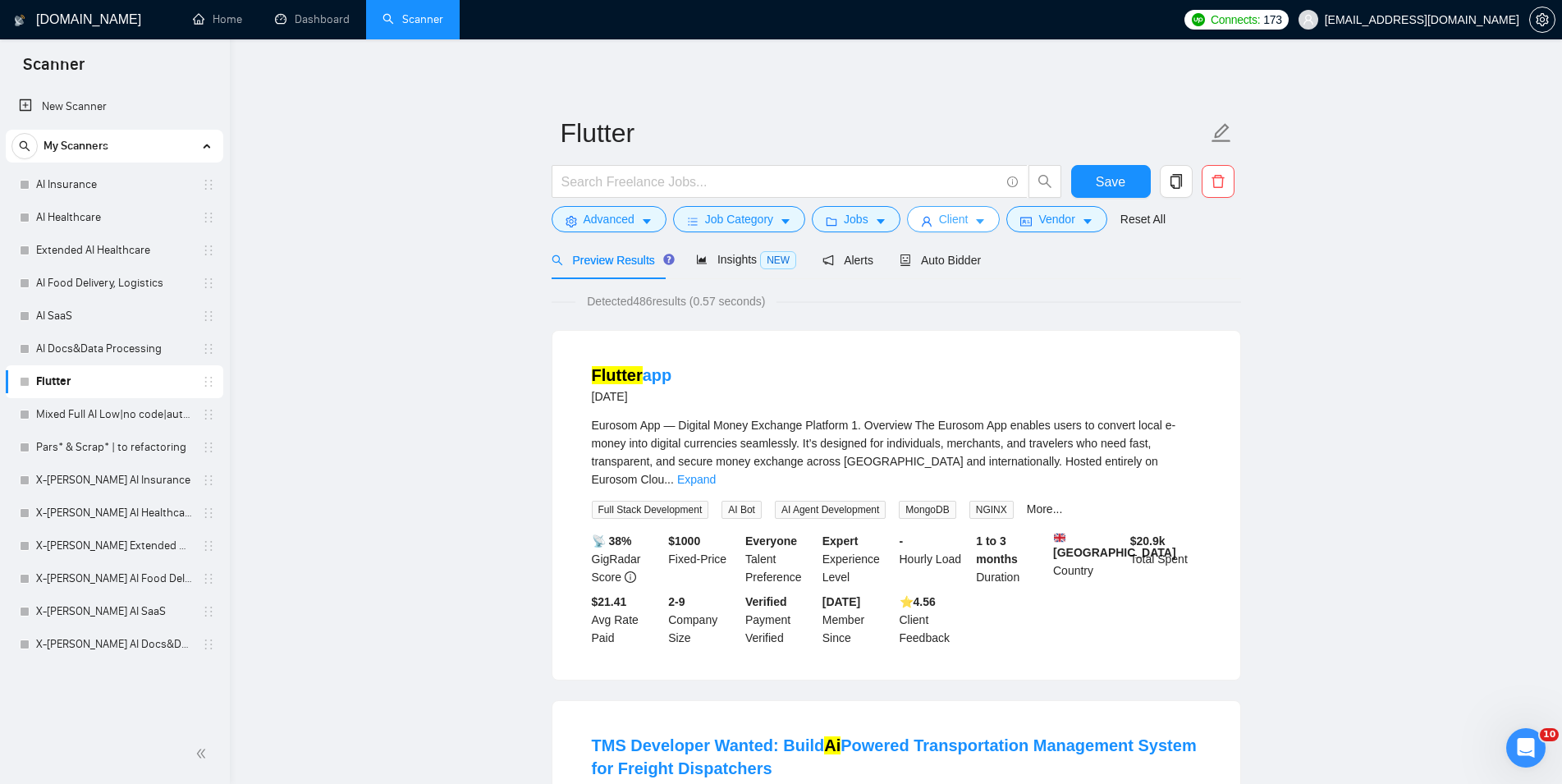
click at [939, 214] on span "Client" at bounding box center [954, 219] width 29 height 18
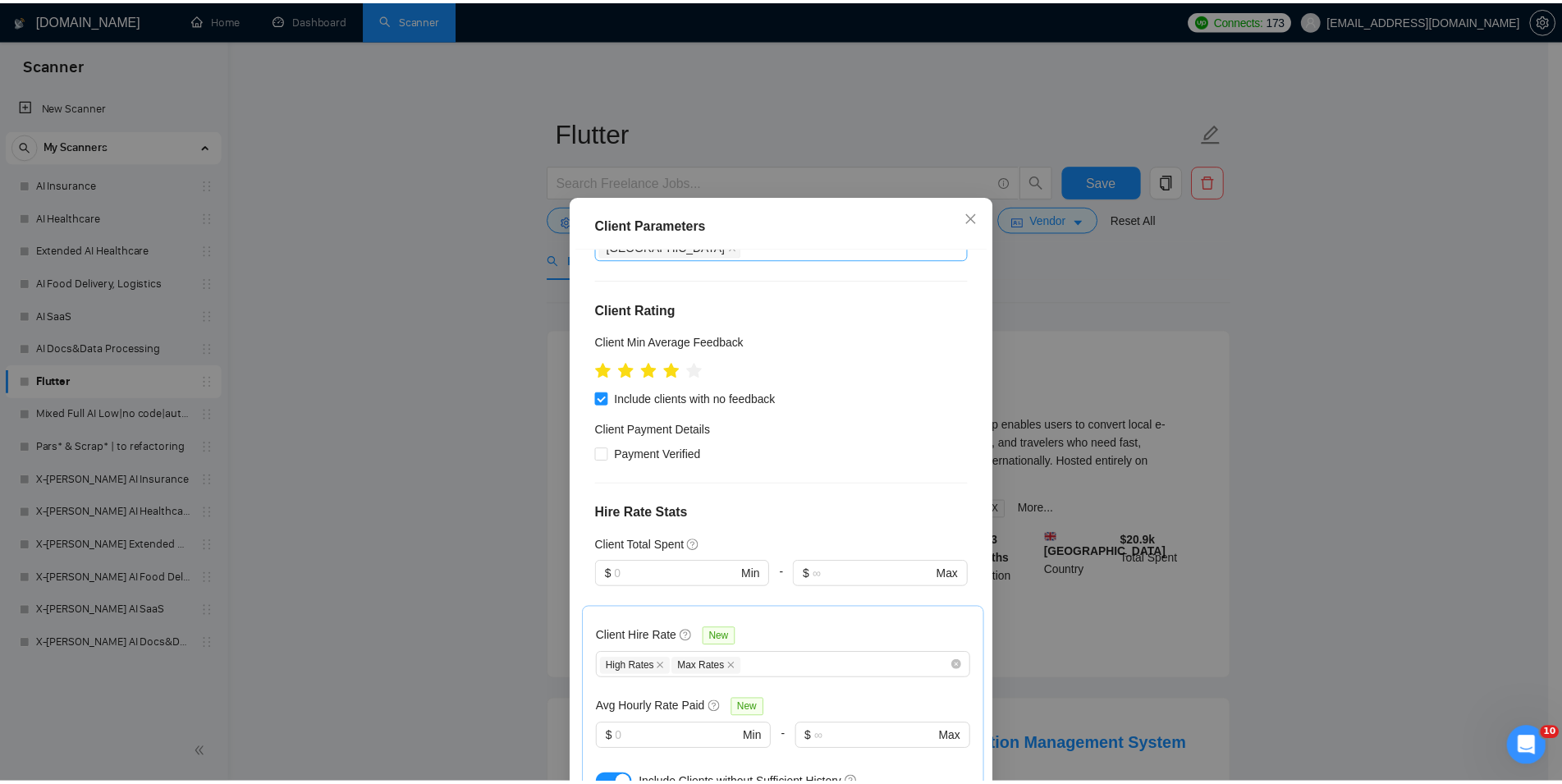
scroll to position [217, 0]
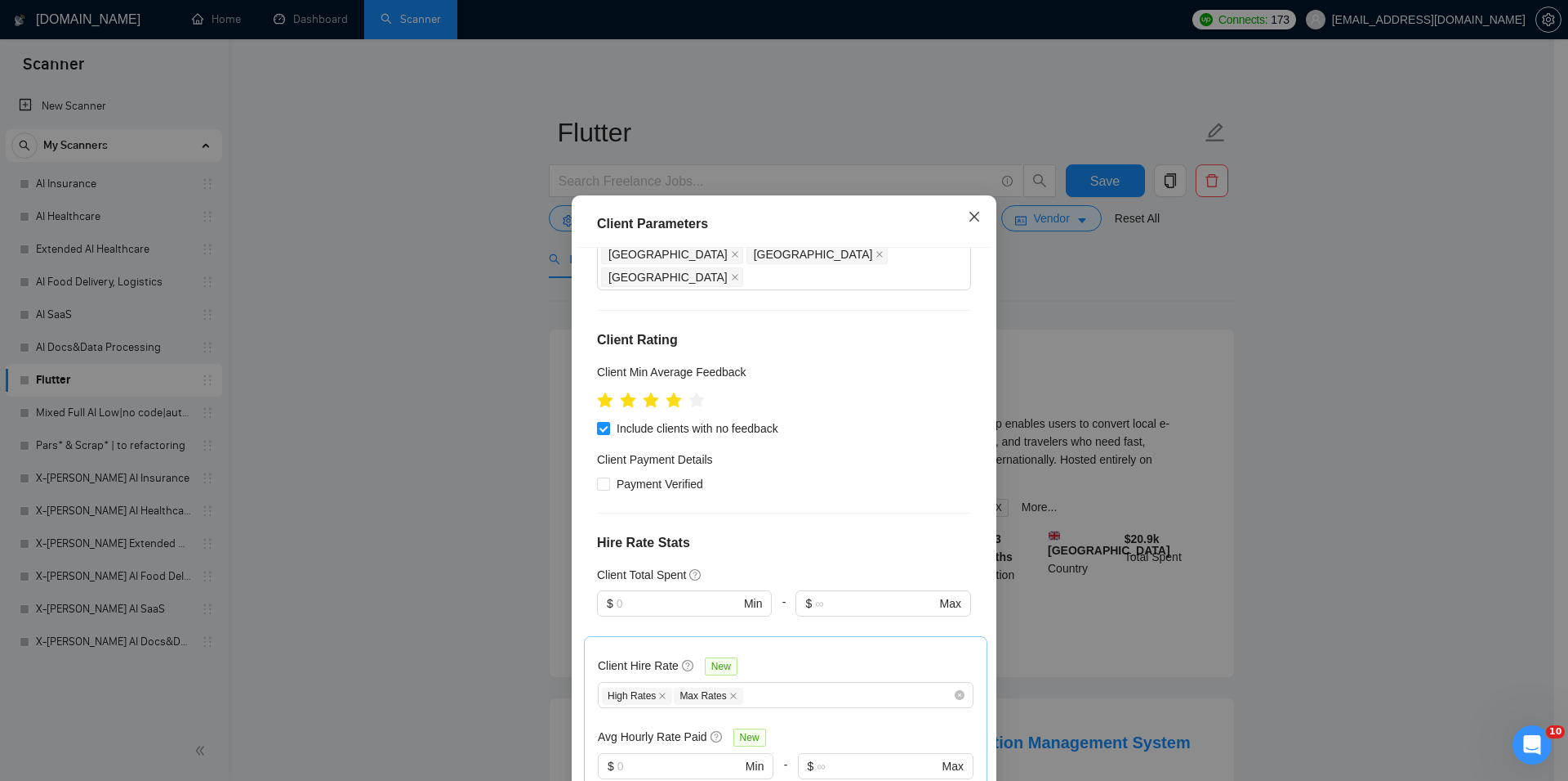
click at [968, 219] on icon "close" at bounding box center [974, 216] width 13 height 13
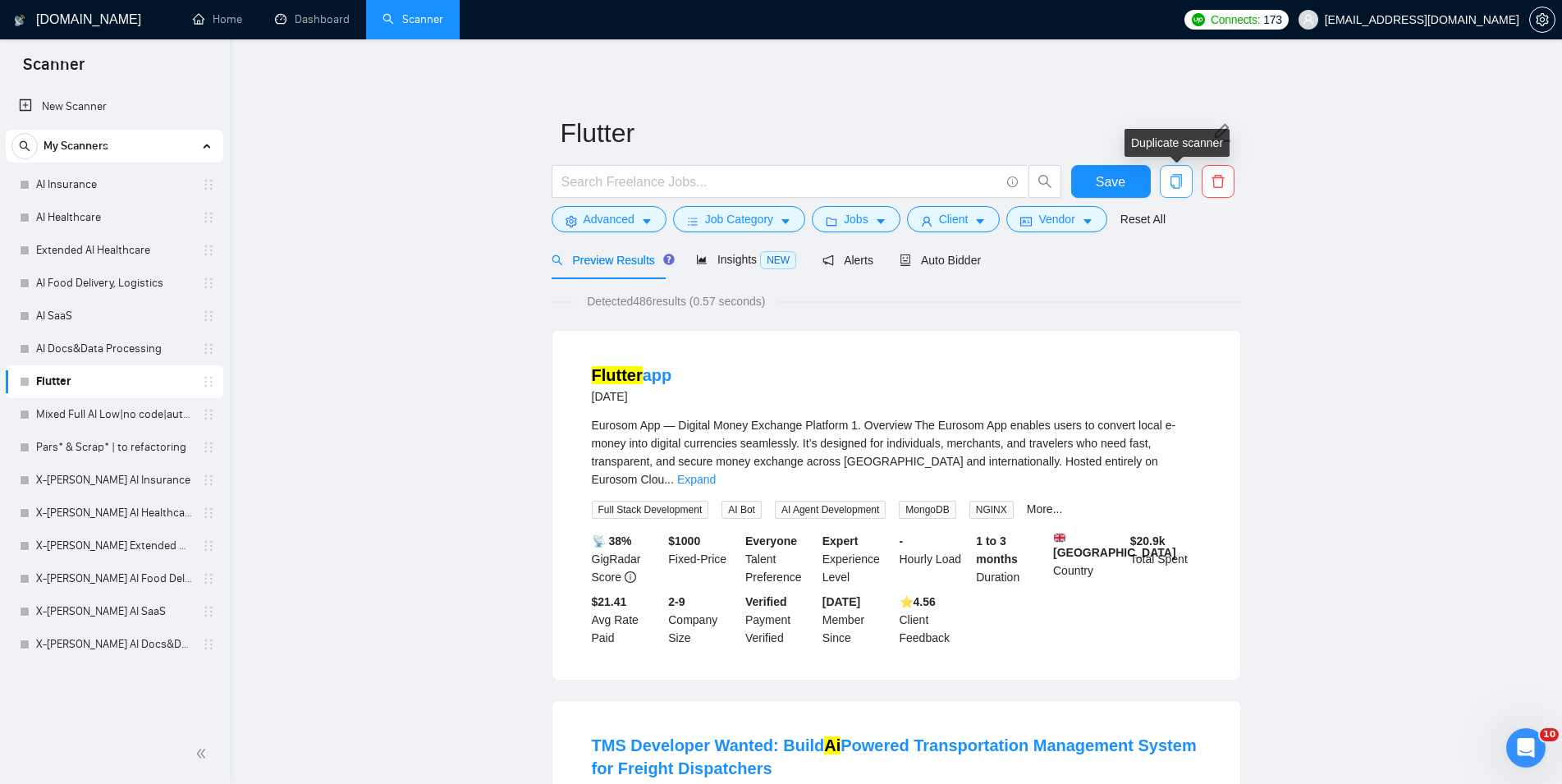
click at [1184, 177] on span "copy" at bounding box center [1177, 180] width 31 height 15
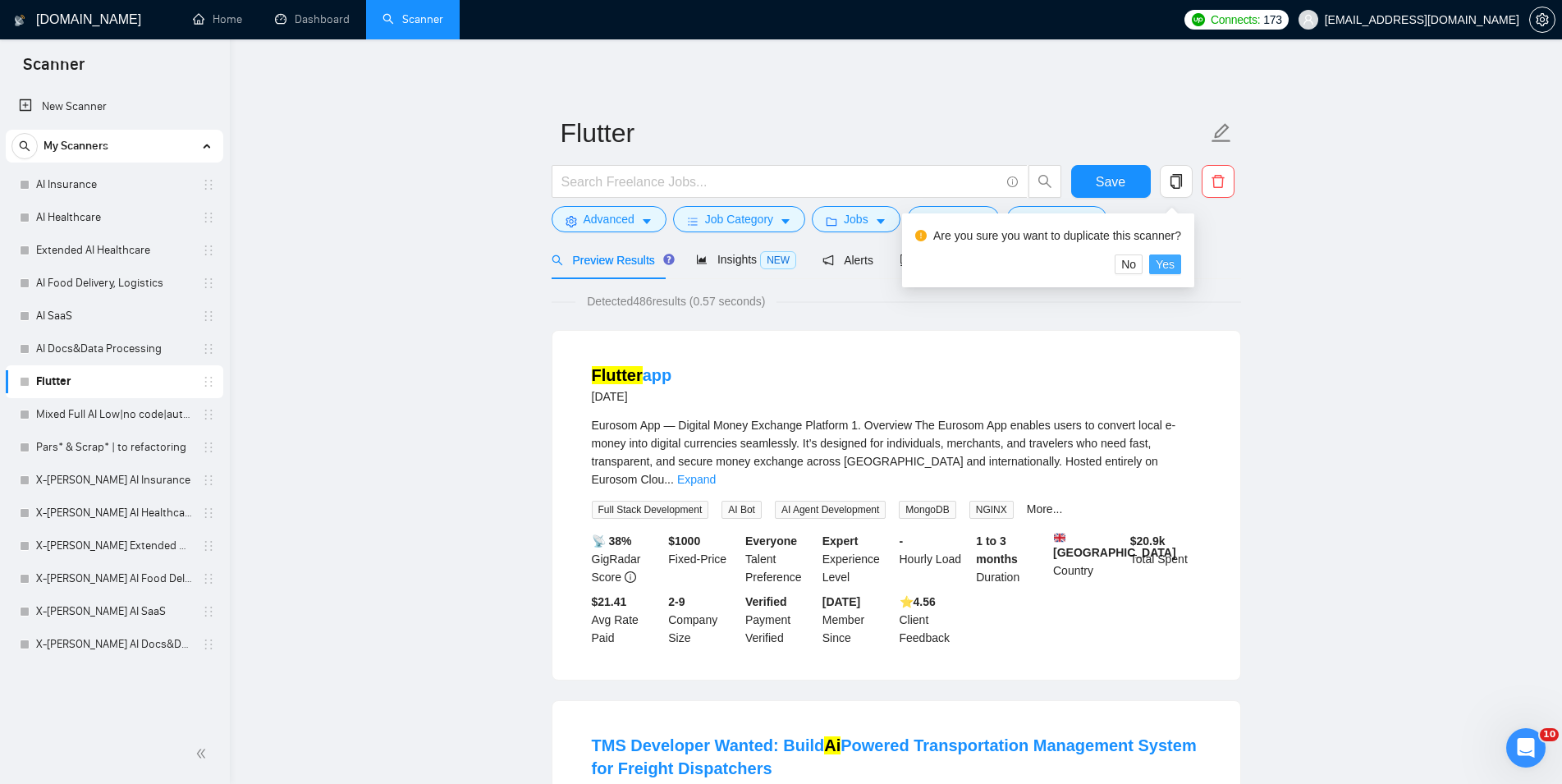
click at [1167, 262] on span "Yes" at bounding box center [1165, 264] width 19 height 18
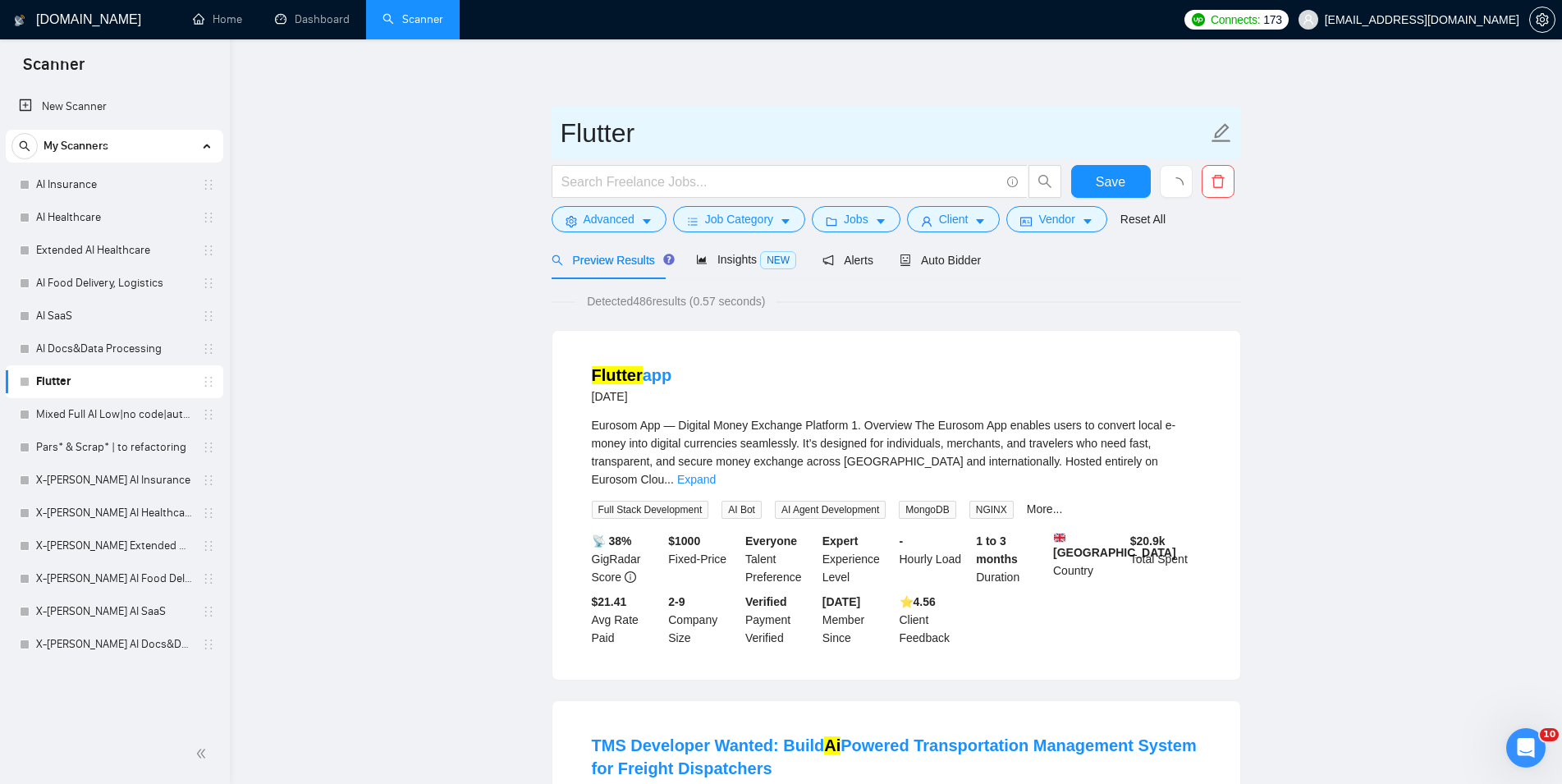
click at [562, 125] on input "Flutter" at bounding box center [884, 133] width 647 height 41
paste input "API Integration Developer for Phone System, CRM, messages, and Scheduling Tools"
click at [562, 128] on input "Flutter" at bounding box center [884, 133] width 647 height 41
drag, startPoint x: 678, startPoint y: 137, endPoint x: 566, endPoint y: 137, distance: 112.0
click at [566, 137] on input "[PERSON_NAME]" at bounding box center [884, 133] width 647 height 41
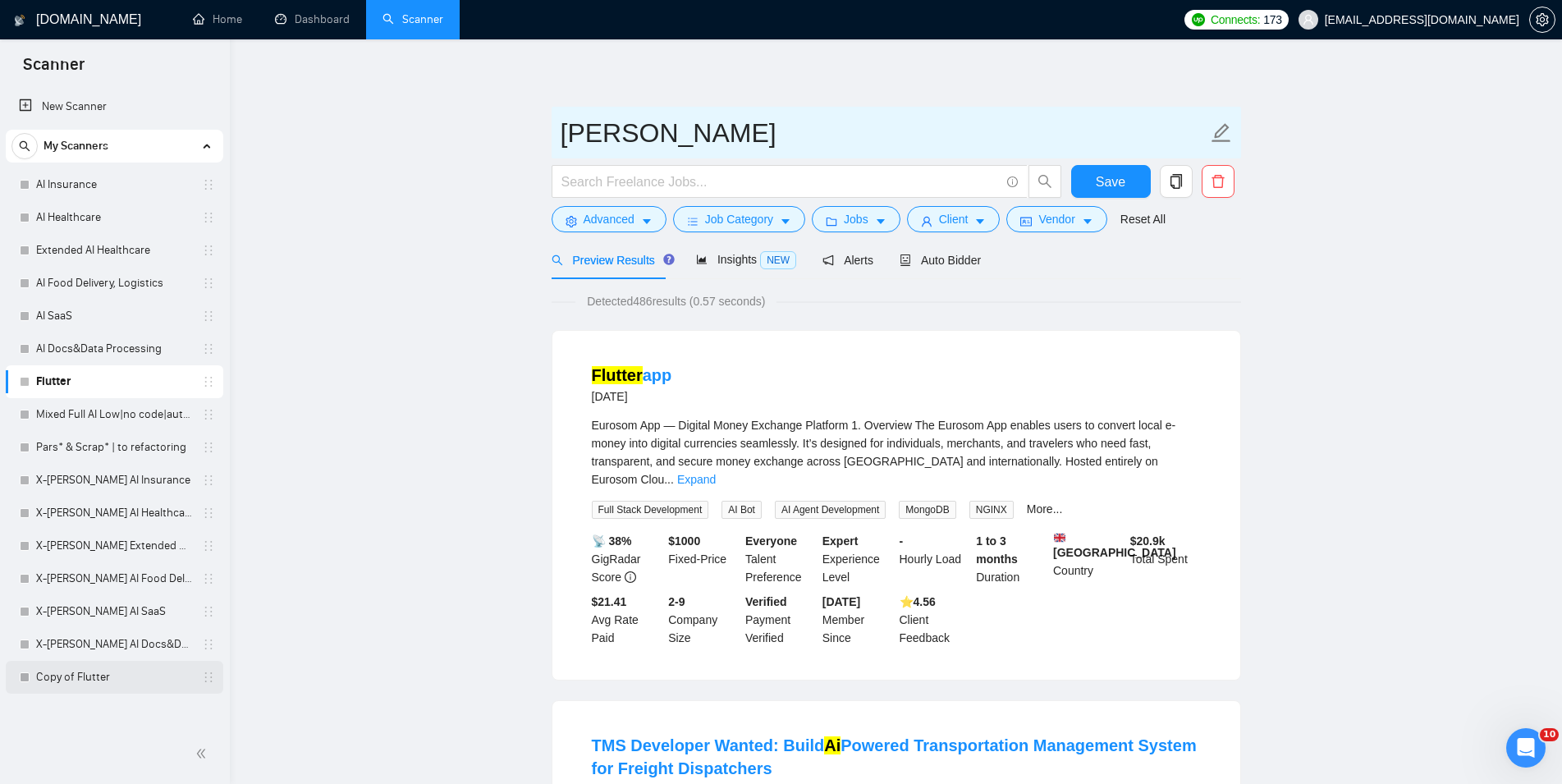
type input "[PERSON_NAME]"
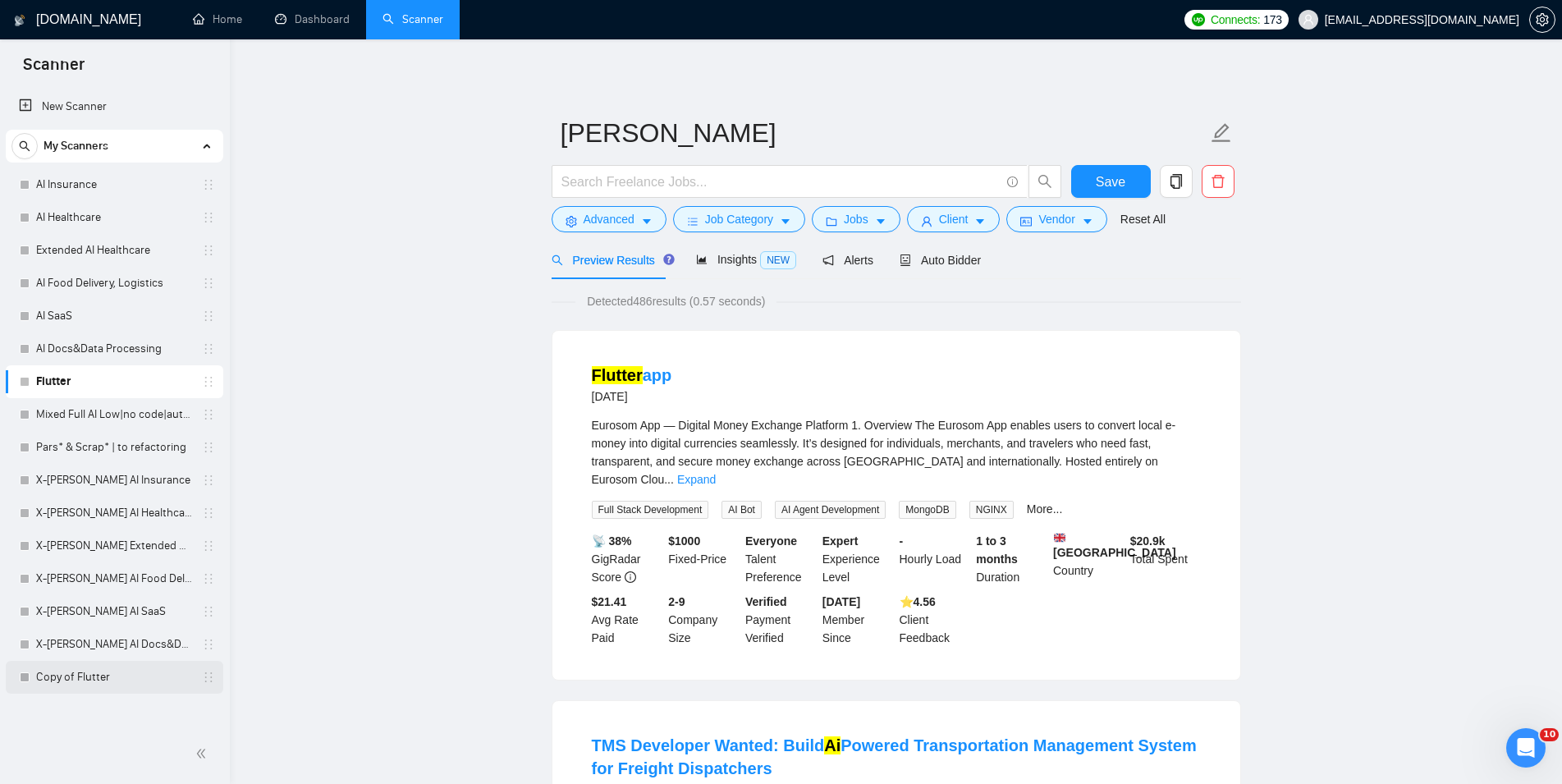
click at [33, 672] on div "Copy of Flutter" at bounding box center [117, 676] width 195 height 32
click at [109, 672] on link "Copy of Flutter" at bounding box center [114, 676] width 156 height 32
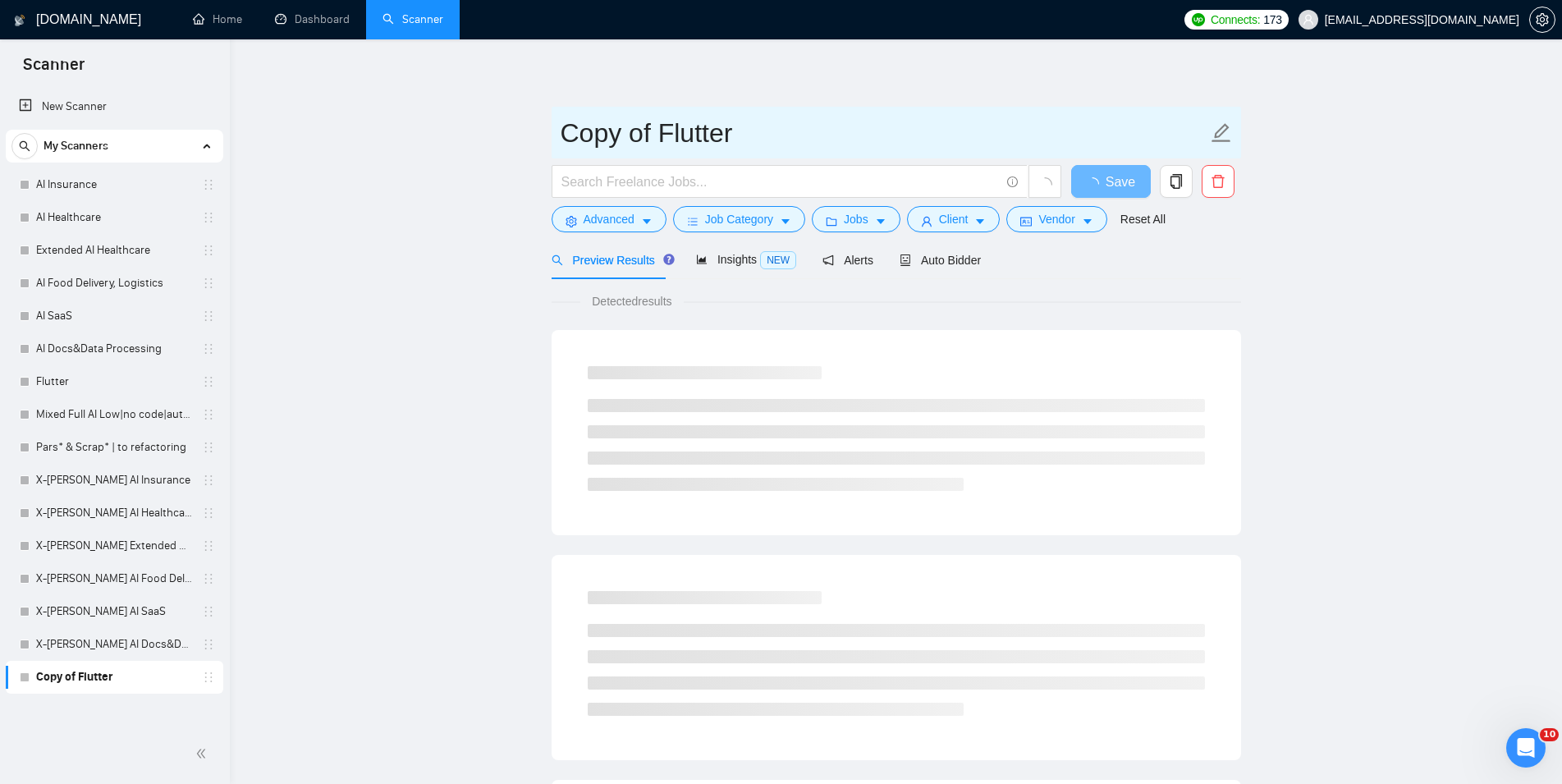
drag, startPoint x: 653, startPoint y: 133, endPoint x: 517, endPoint y: 141, distance: 136.2
click at [561, 141] on input "Copy of Flutter" at bounding box center [884, 133] width 647 height 41
paste input "X-[PERSON_NAME]"
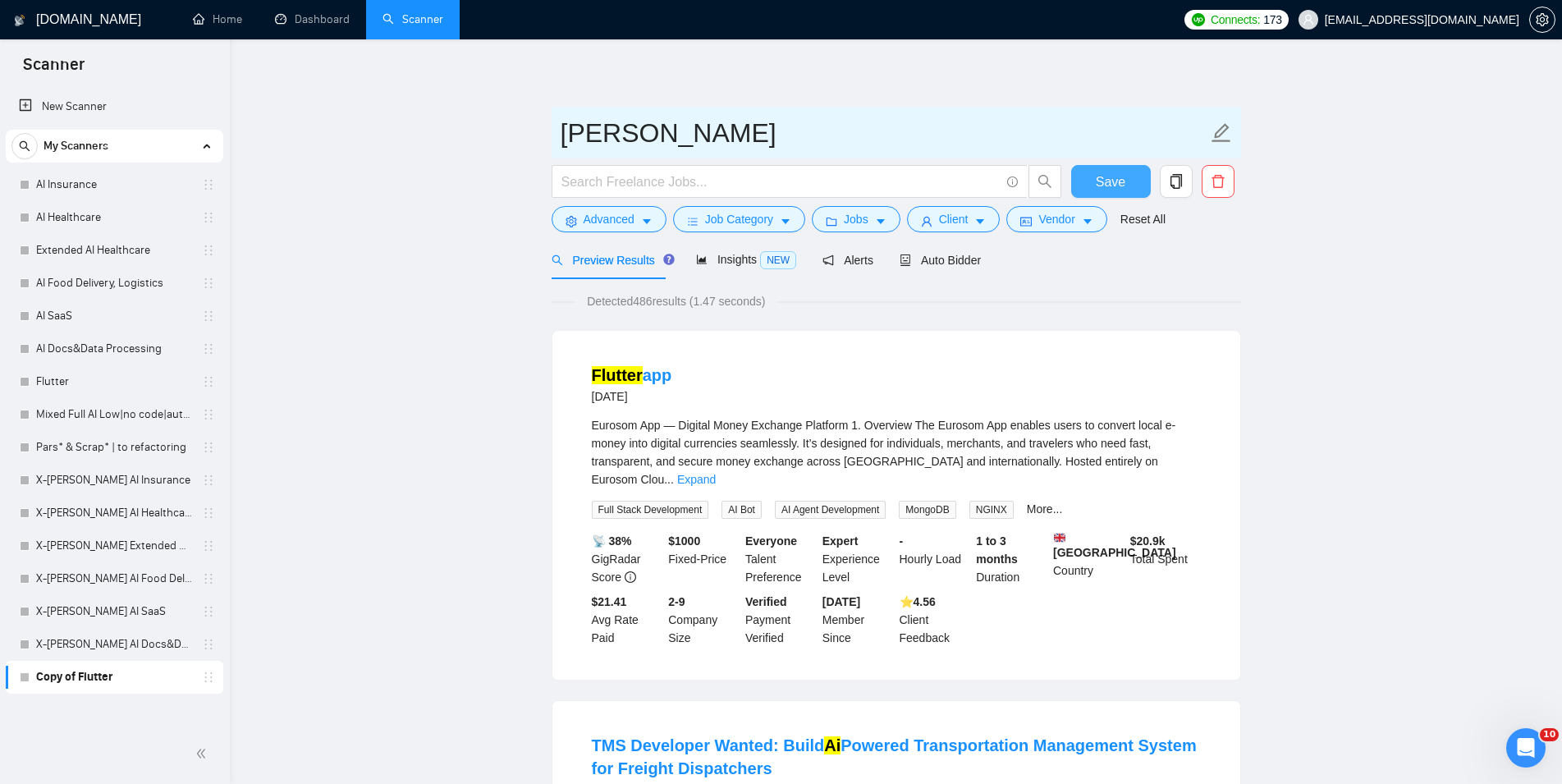
type input "[PERSON_NAME]"
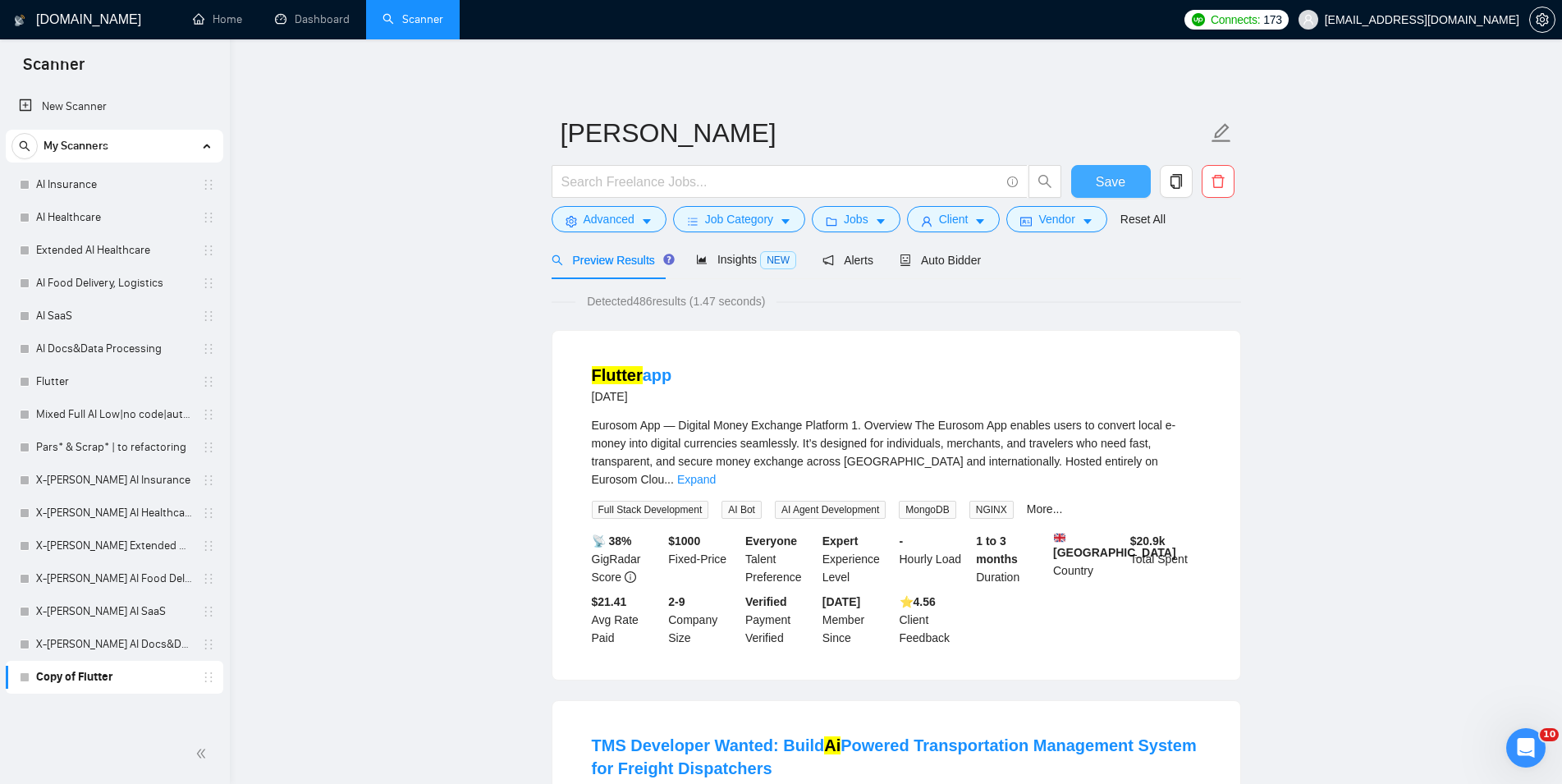
click at [1105, 185] on span "Save" at bounding box center [1111, 181] width 29 height 21
click at [85, 409] on link "Mixed Full AI Low|no code|automations" at bounding box center [114, 414] width 156 height 32
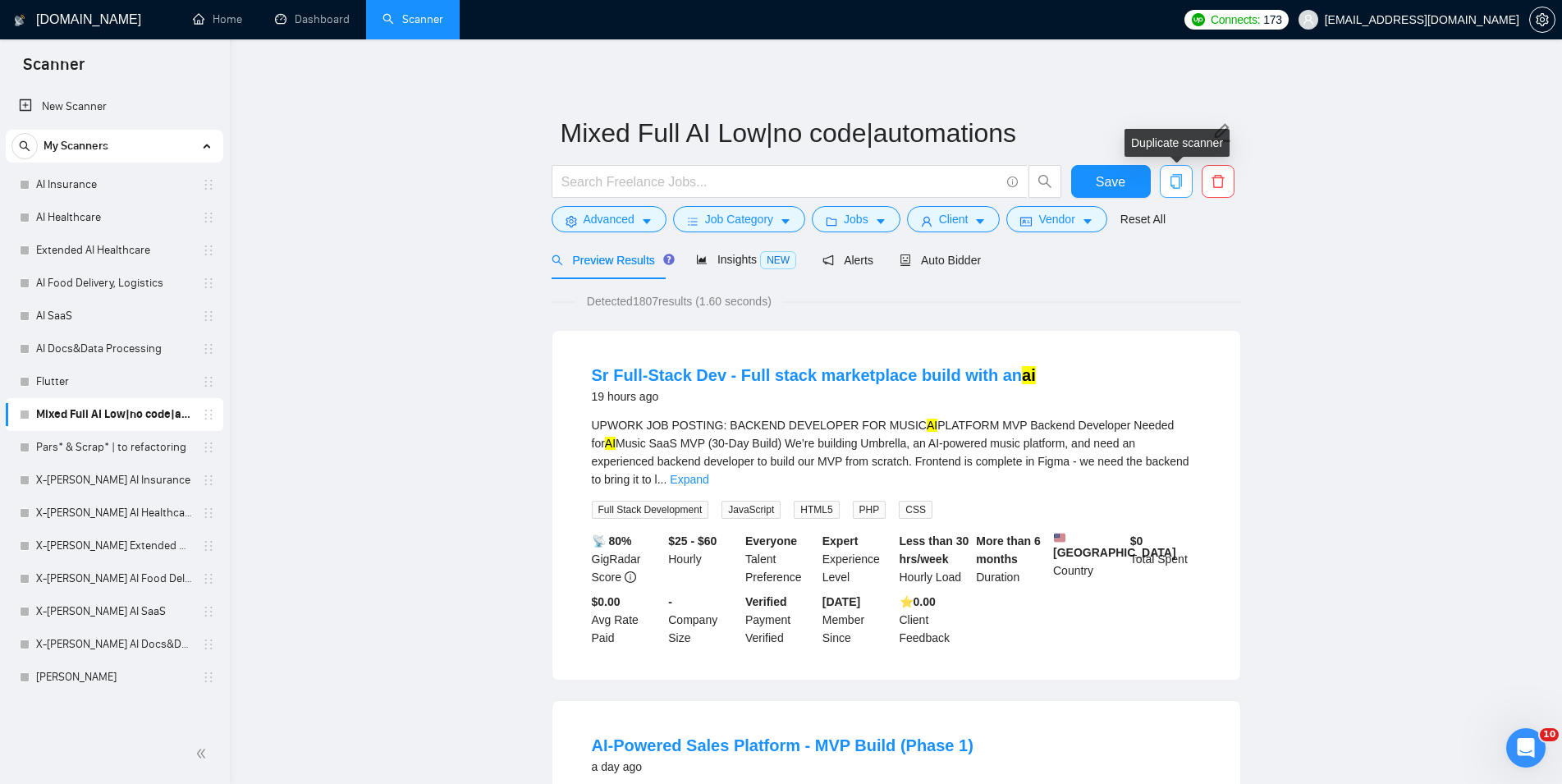
click at [1174, 177] on icon "copy" at bounding box center [1176, 180] width 12 height 15
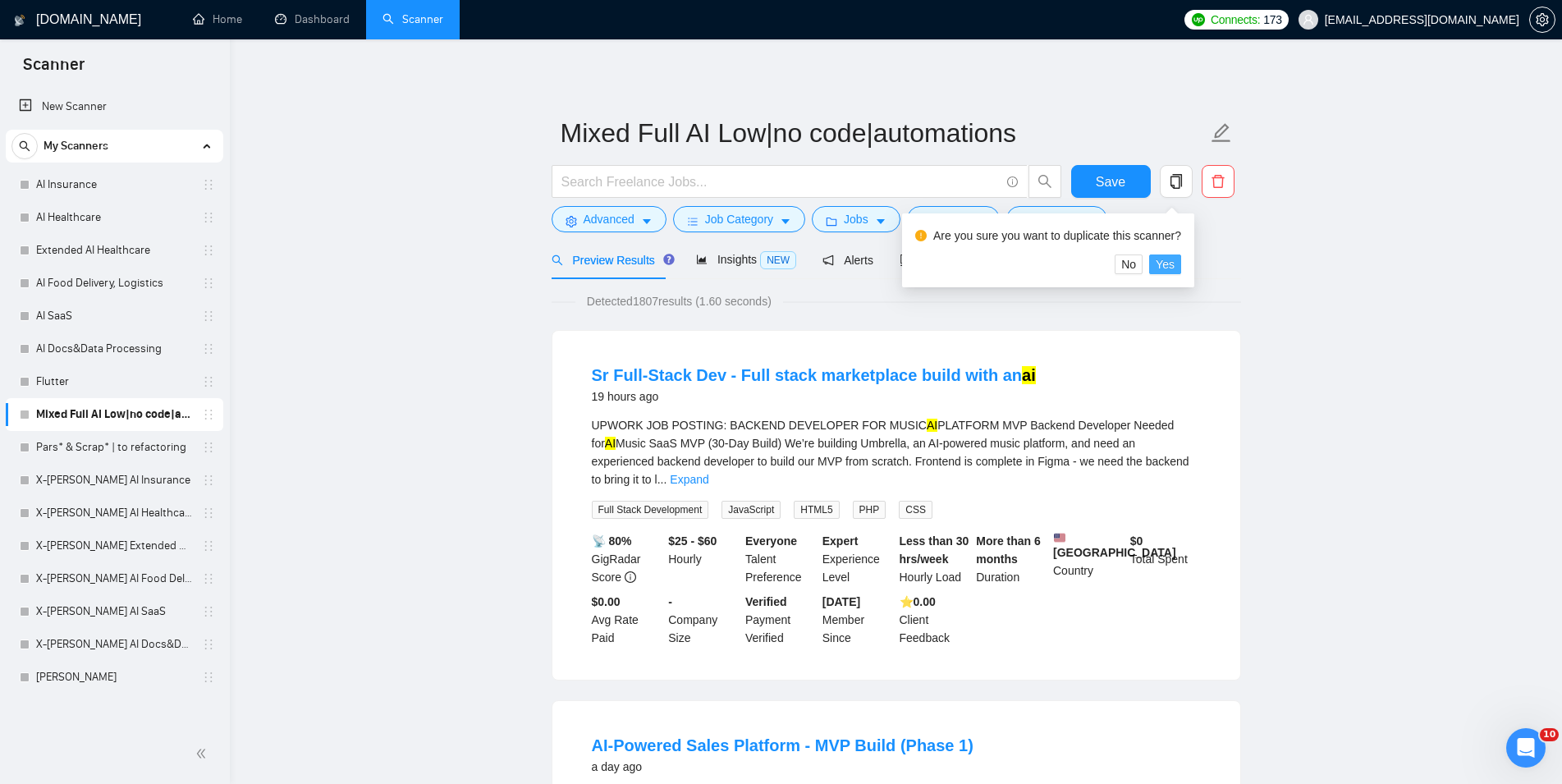
click at [1173, 264] on button "Yes" at bounding box center [1165, 265] width 32 height 20
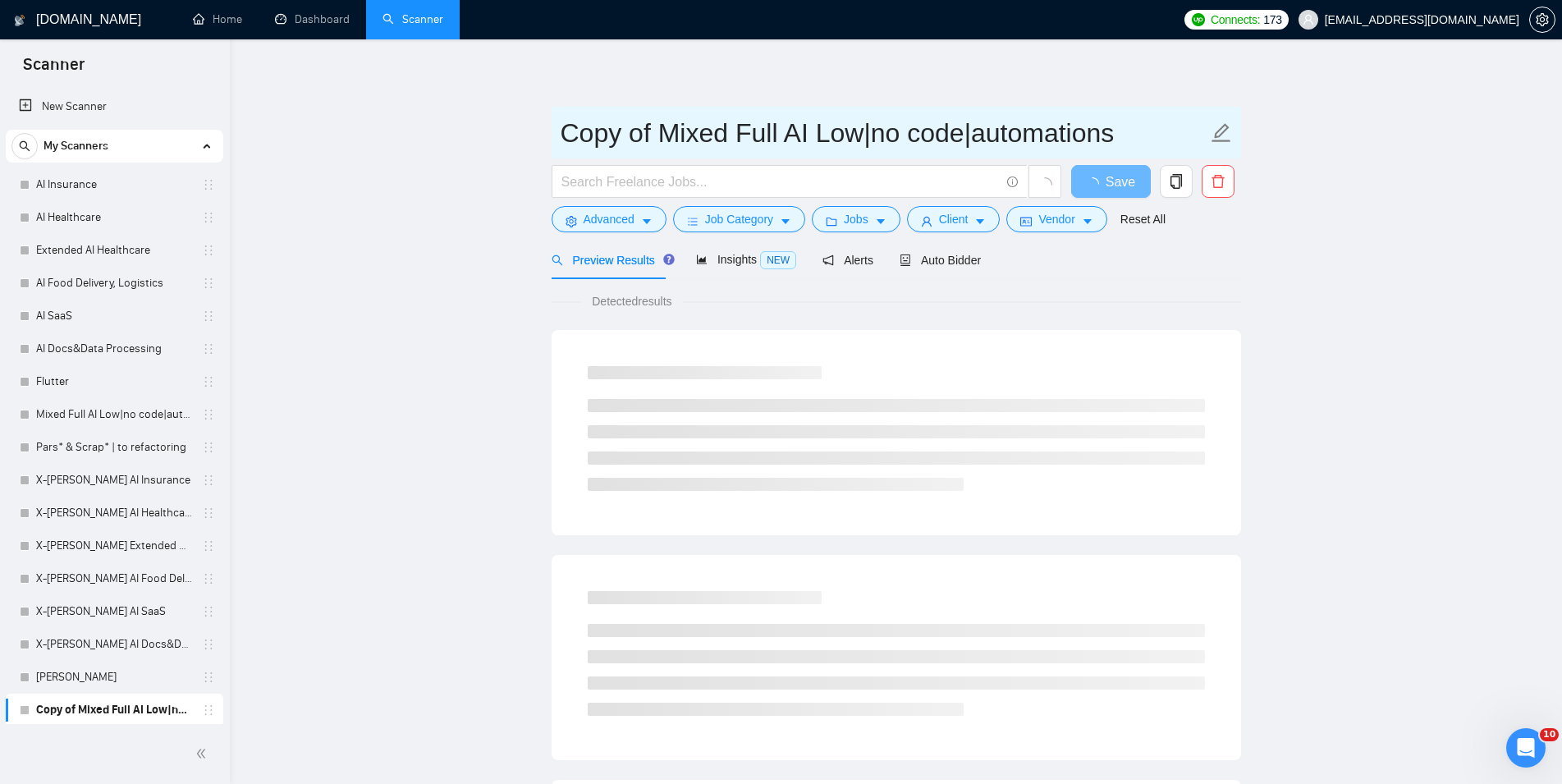
drag, startPoint x: 729, startPoint y: 133, endPoint x: 501, endPoint y: 139, distance: 228.1
click at [561, 139] on input "Copy of Mixed Full AI Low|no code|automations" at bounding box center [884, 133] width 647 height 41
paste input "X-[PERSON_NAME]"
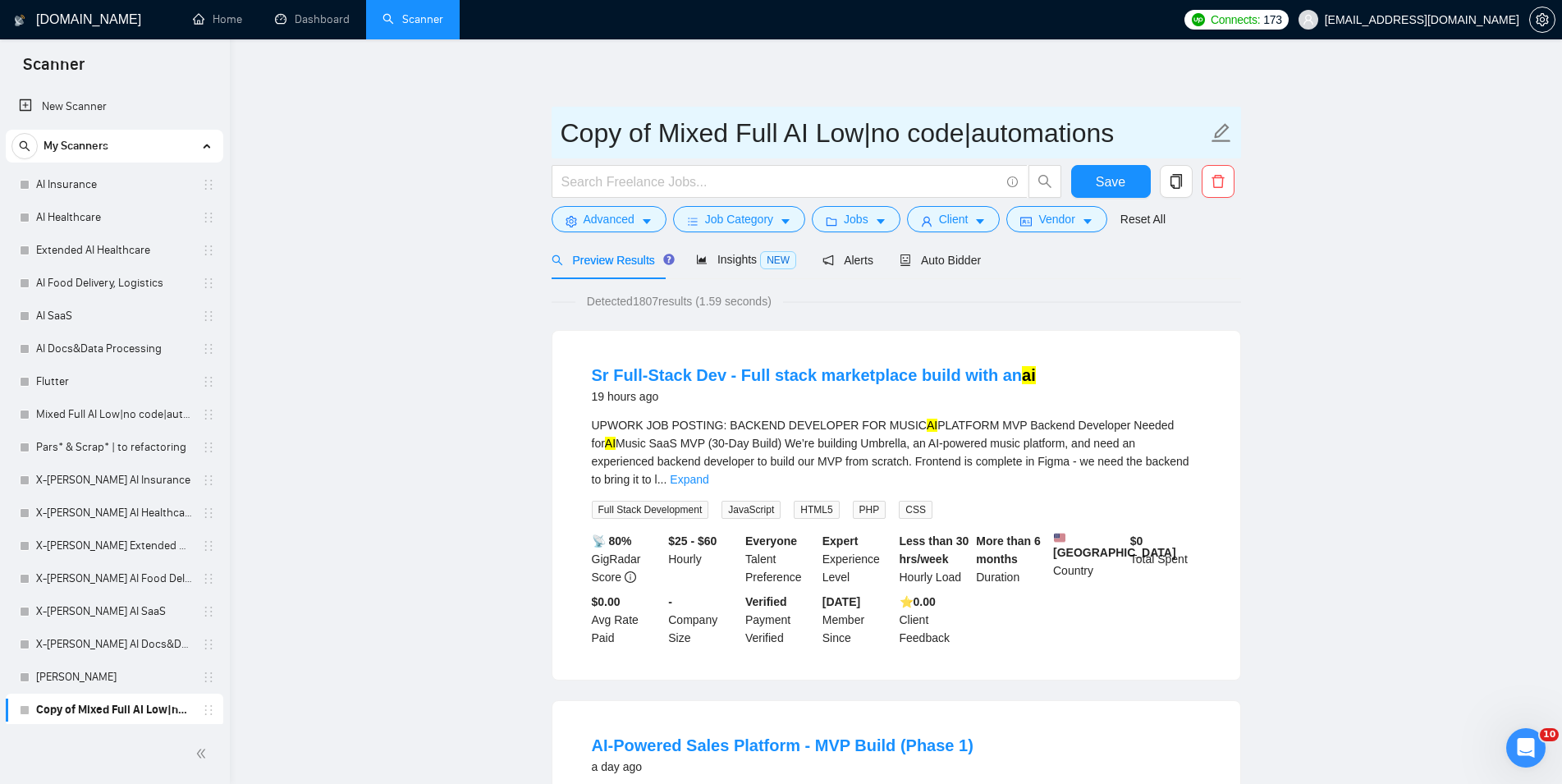
click at [618, 123] on input "Copy of Mixed Full AI Low|no code|automations" at bounding box center [884, 133] width 647 height 41
drag, startPoint x: 648, startPoint y: 133, endPoint x: 453, endPoint y: 136, distance: 195.0
click at [561, 136] on input "Copy of Mixed Full AI Low|no code|automations" at bounding box center [884, 133] width 647 height 41
paste input "X-[PERSON_NAME]"
type input "X-[PERSON_NAME] Mixed Full AI Low|no code|automations"
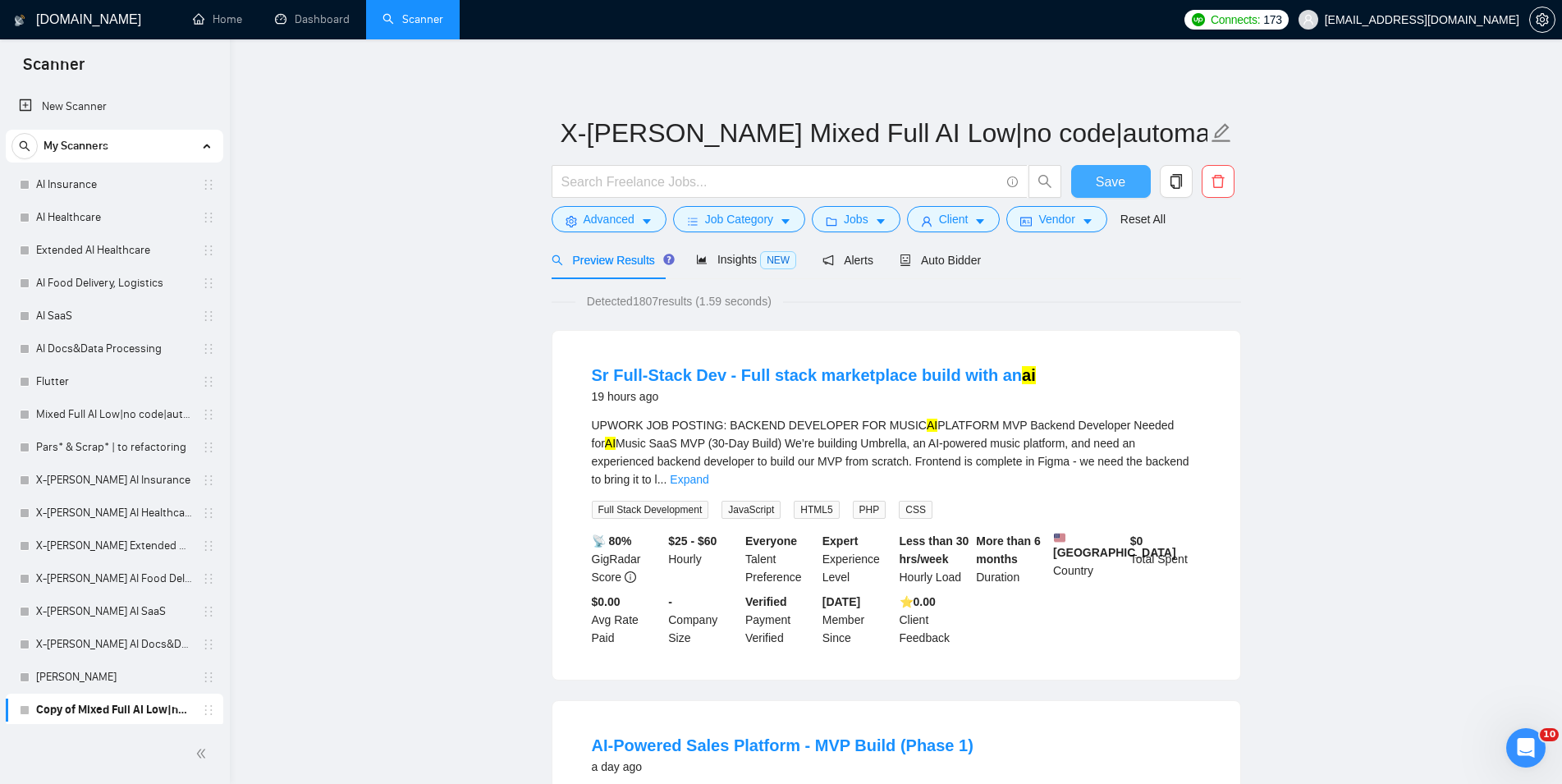
click at [1084, 178] on button "Save" at bounding box center [1111, 180] width 79 height 32
click at [51, 446] on link "Pars* & Scrap* | to refactoring" at bounding box center [114, 447] width 156 height 32
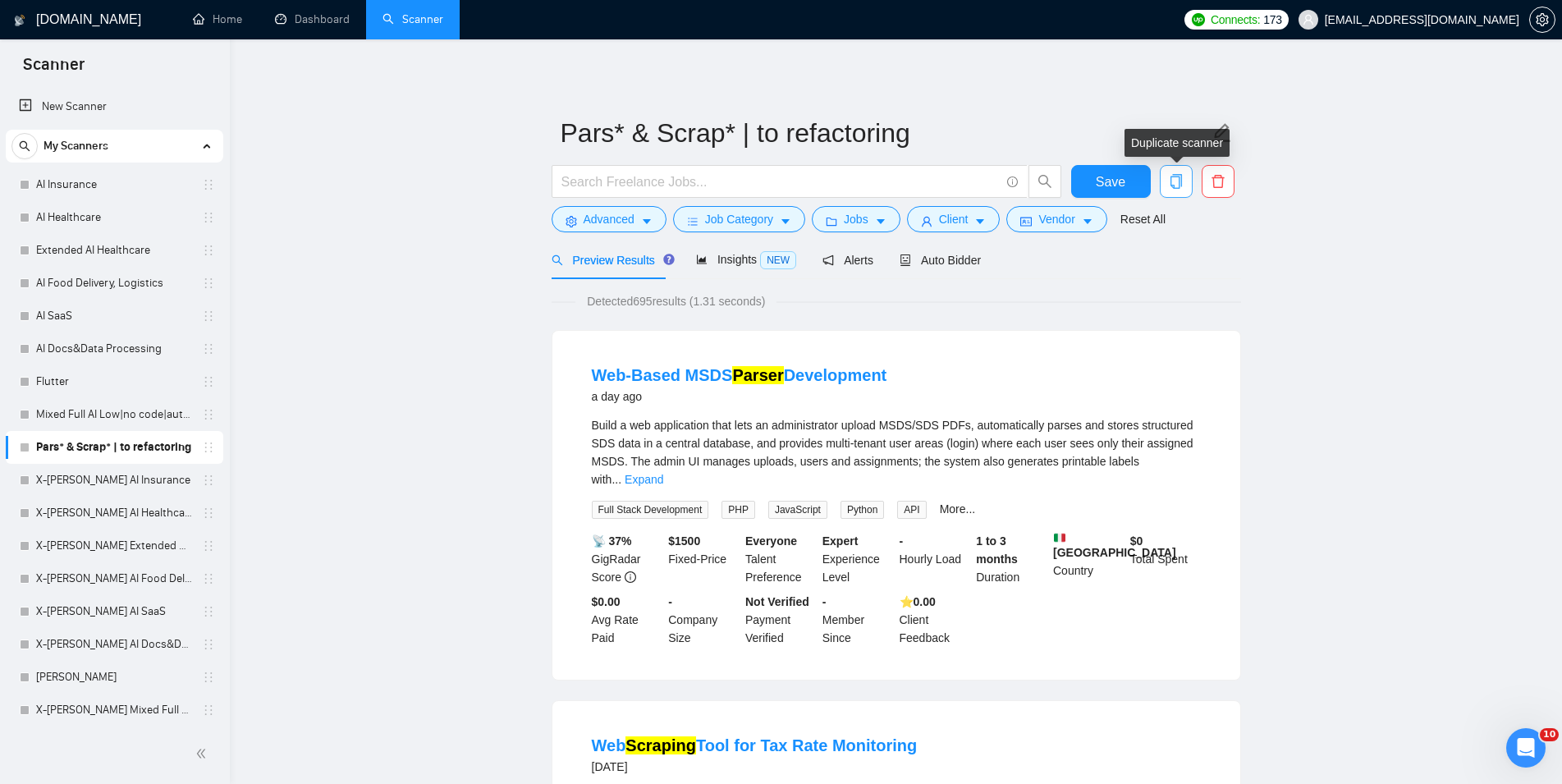
click at [1167, 181] on span "copy" at bounding box center [1177, 180] width 31 height 15
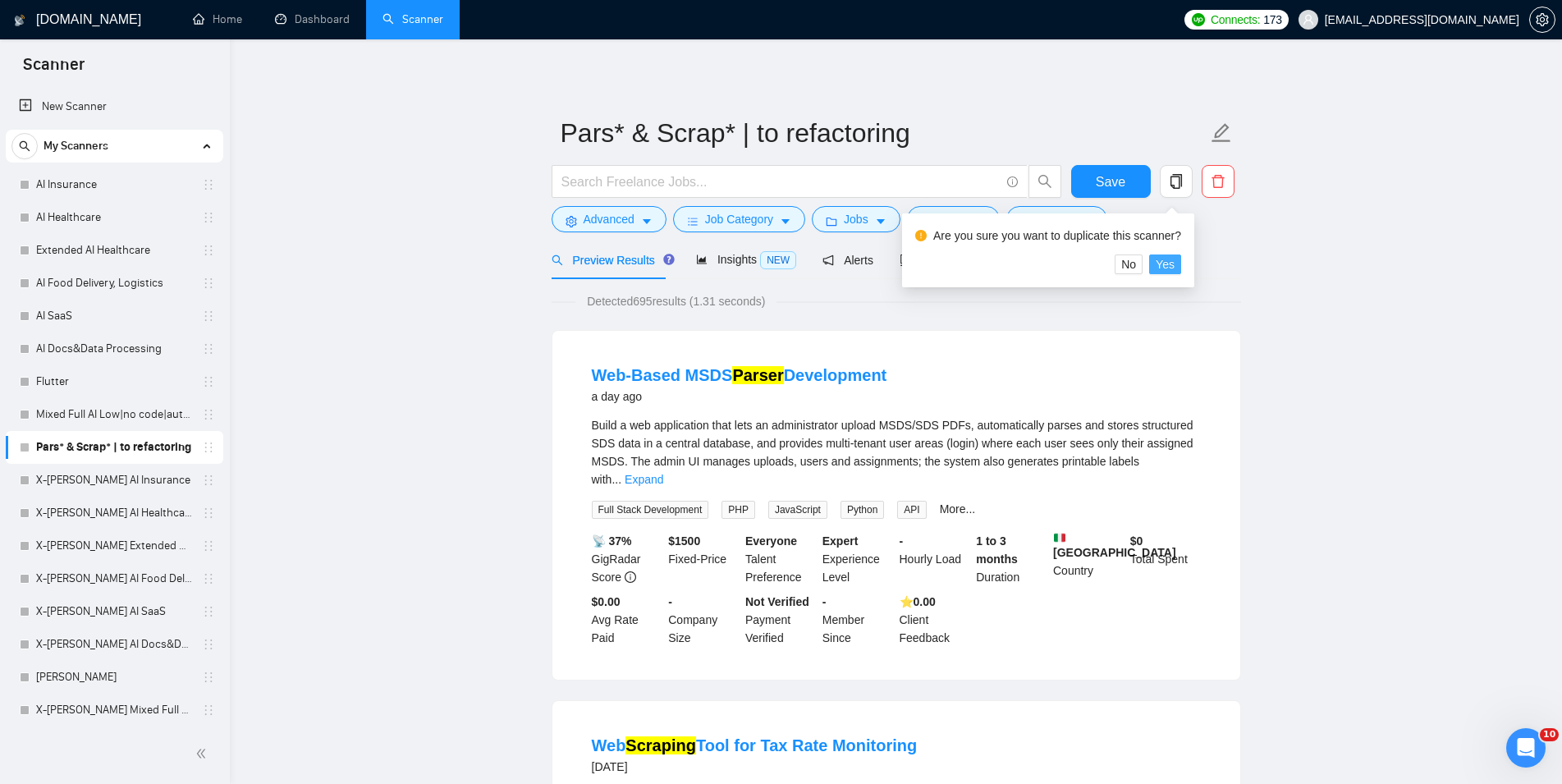
click at [1167, 266] on span "Yes" at bounding box center [1165, 264] width 19 height 18
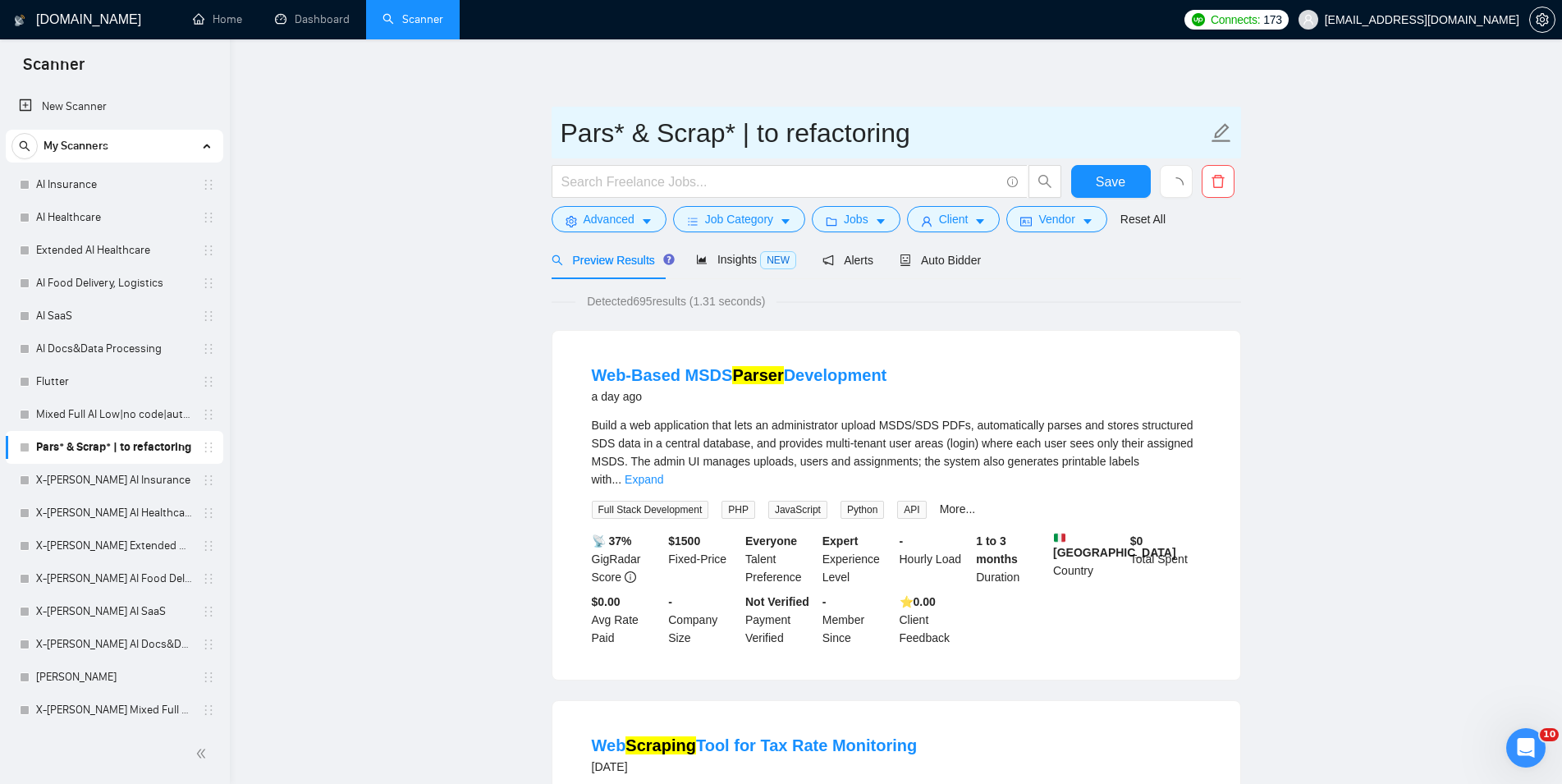
click at [564, 133] on input "Pars* & Scrap* | to refactoring" at bounding box center [884, 133] width 647 height 41
paste input "X-[PERSON_NAME]"
type input "X-MichaelPars* & Scrap* | to refactoring"
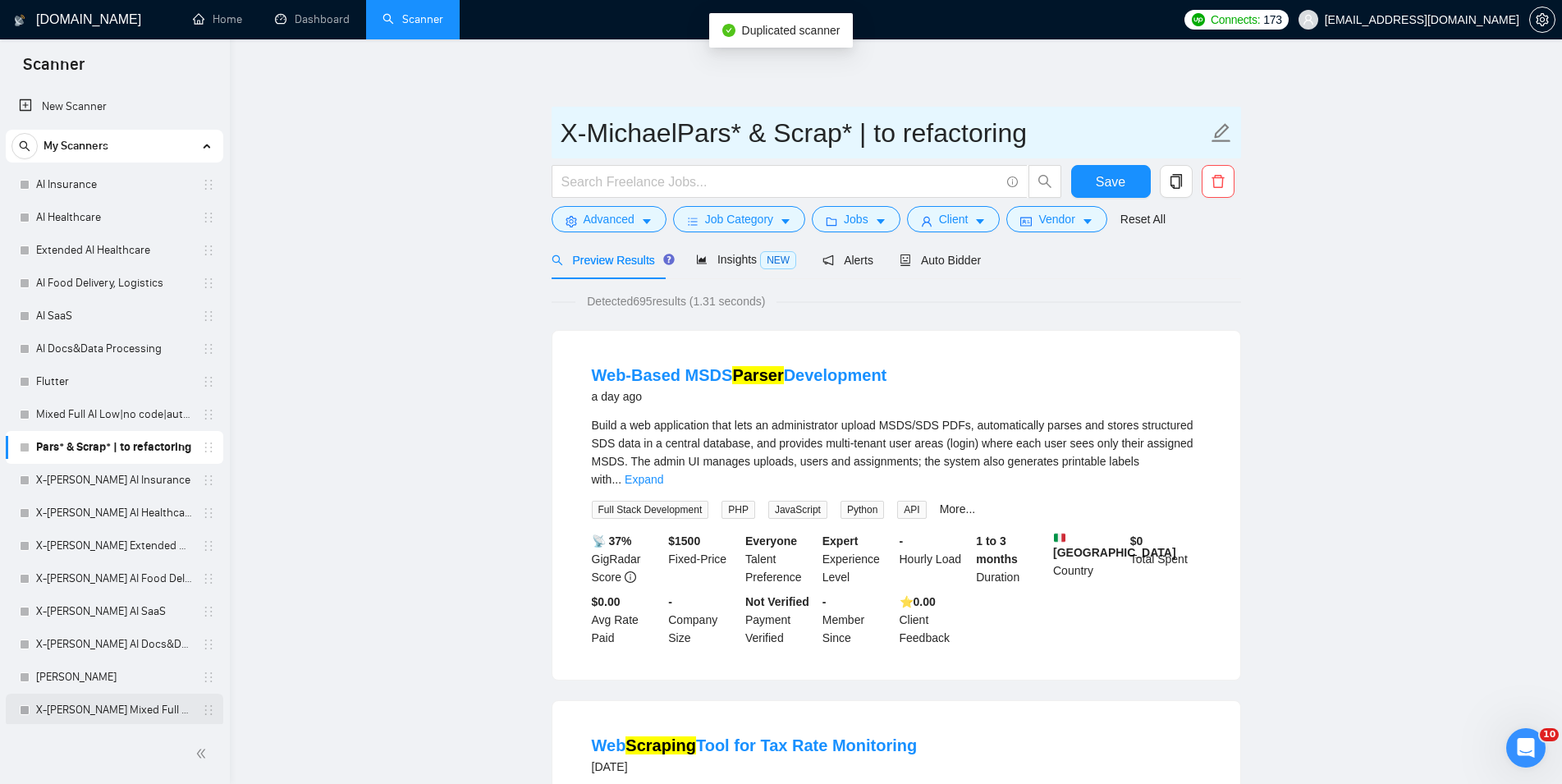
scroll to position [35, 0]
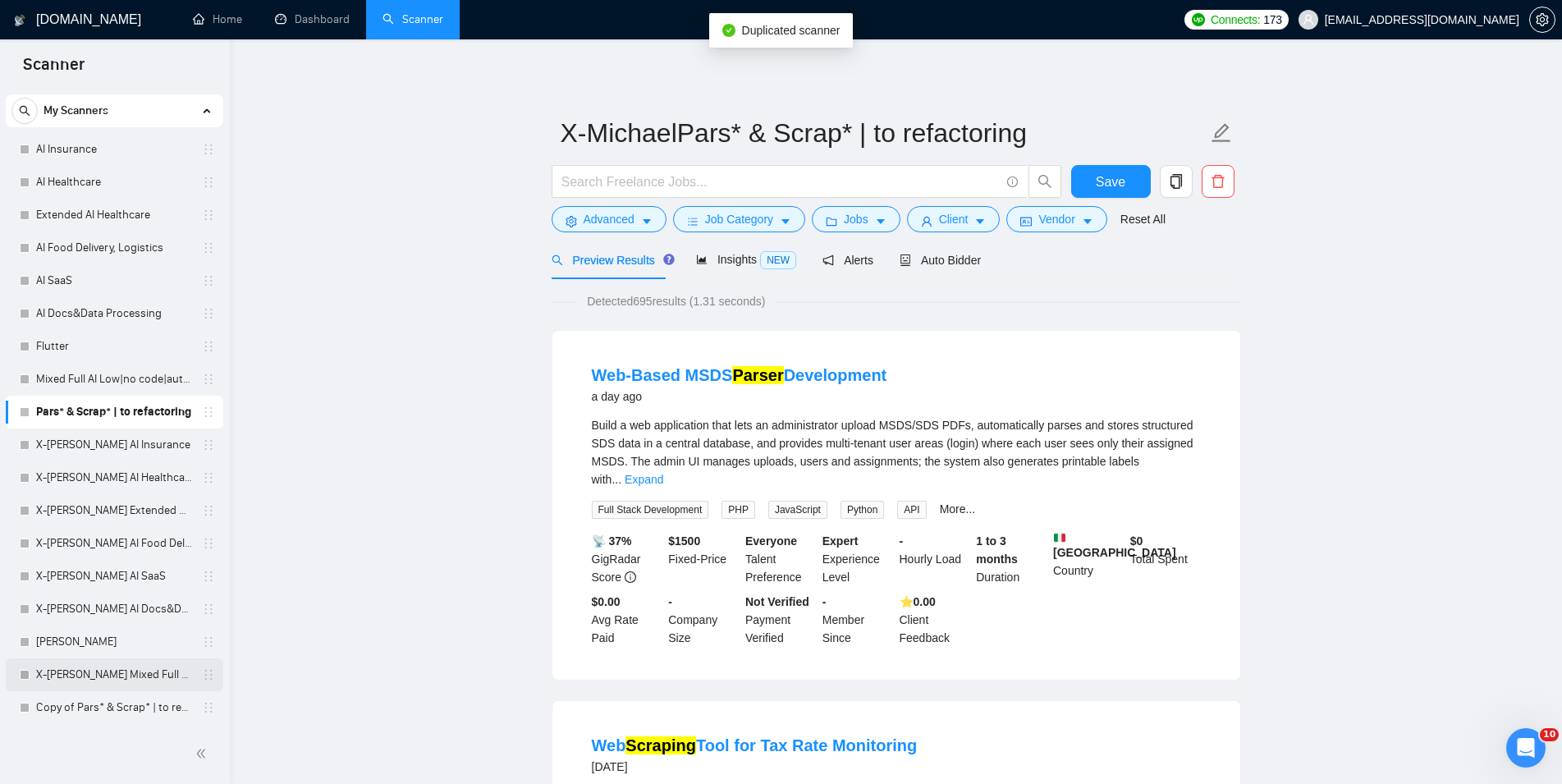
click at [74, 712] on link "Copy of Pars* & Scrap* | to refactoring" at bounding box center [114, 707] width 156 height 32
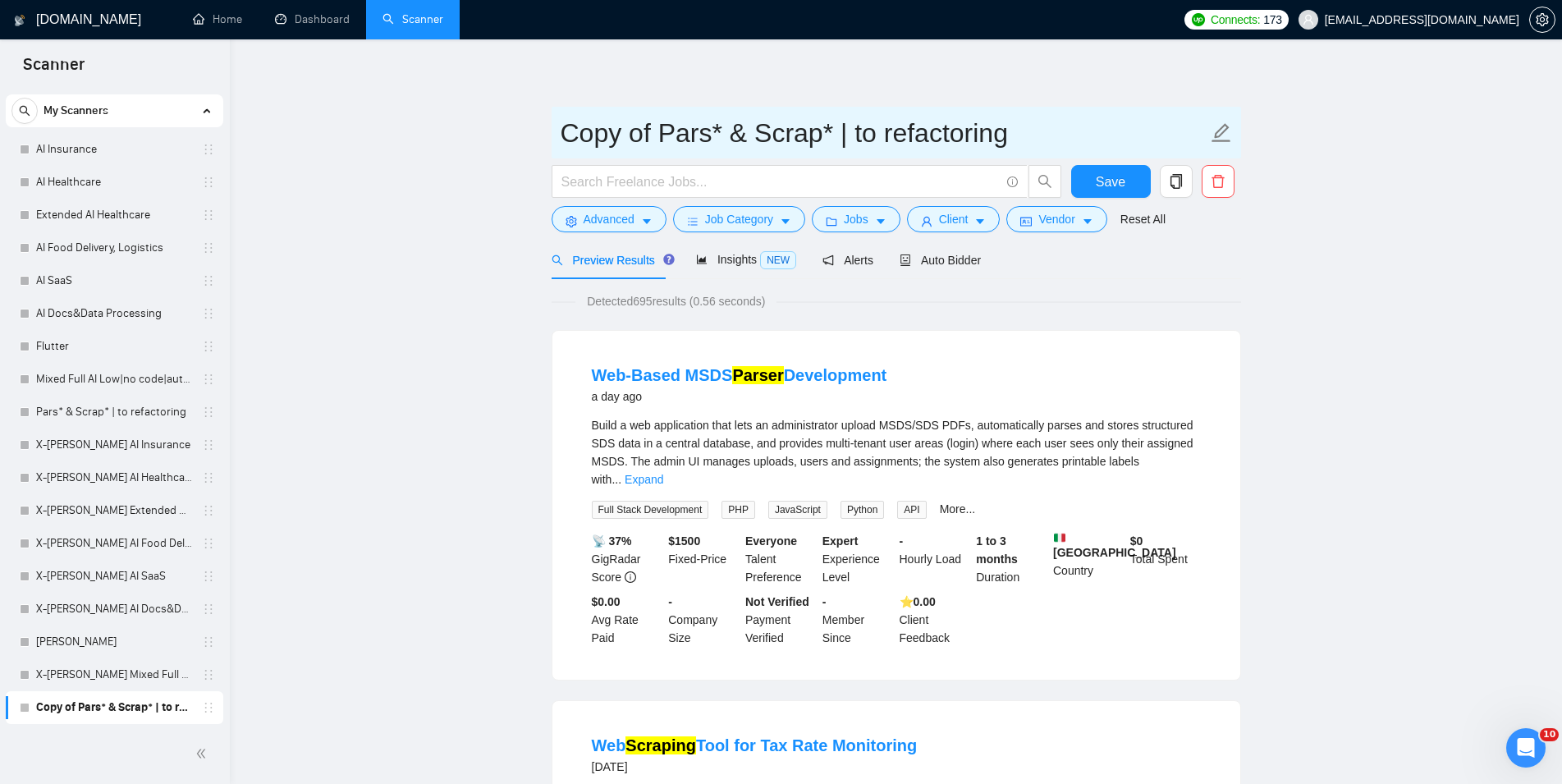
click at [561, 137] on input "Copy of Pars* & Scrap* | to refactoring" at bounding box center [884, 133] width 647 height 41
paste input "X-[PERSON_NAME]"
type input "X-[PERSON_NAME] Pars* & Scrap* | to refactoring"
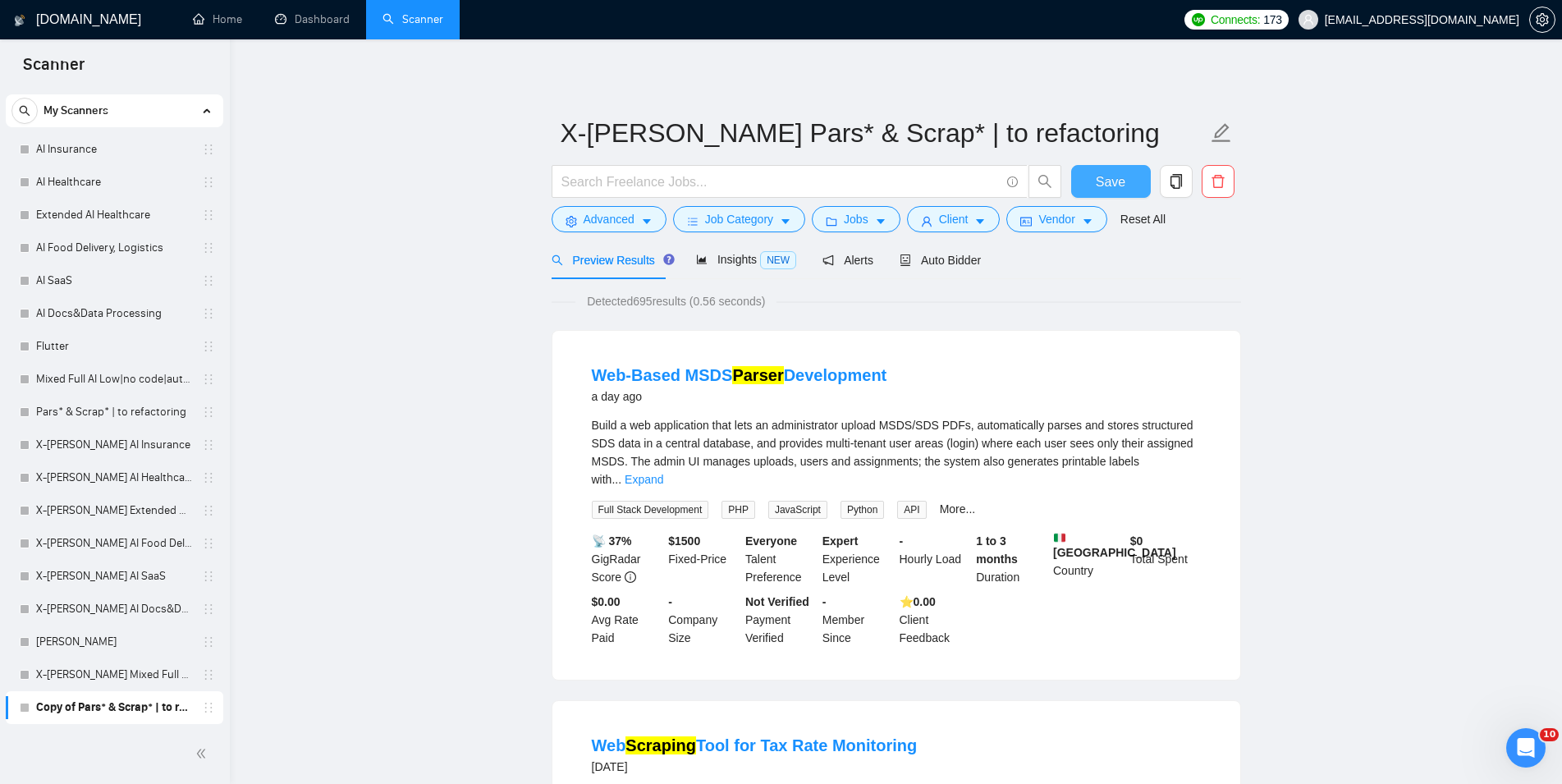
click at [1093, 180] on button "Save" at bounding box center [1111, 180] width 79 height 32
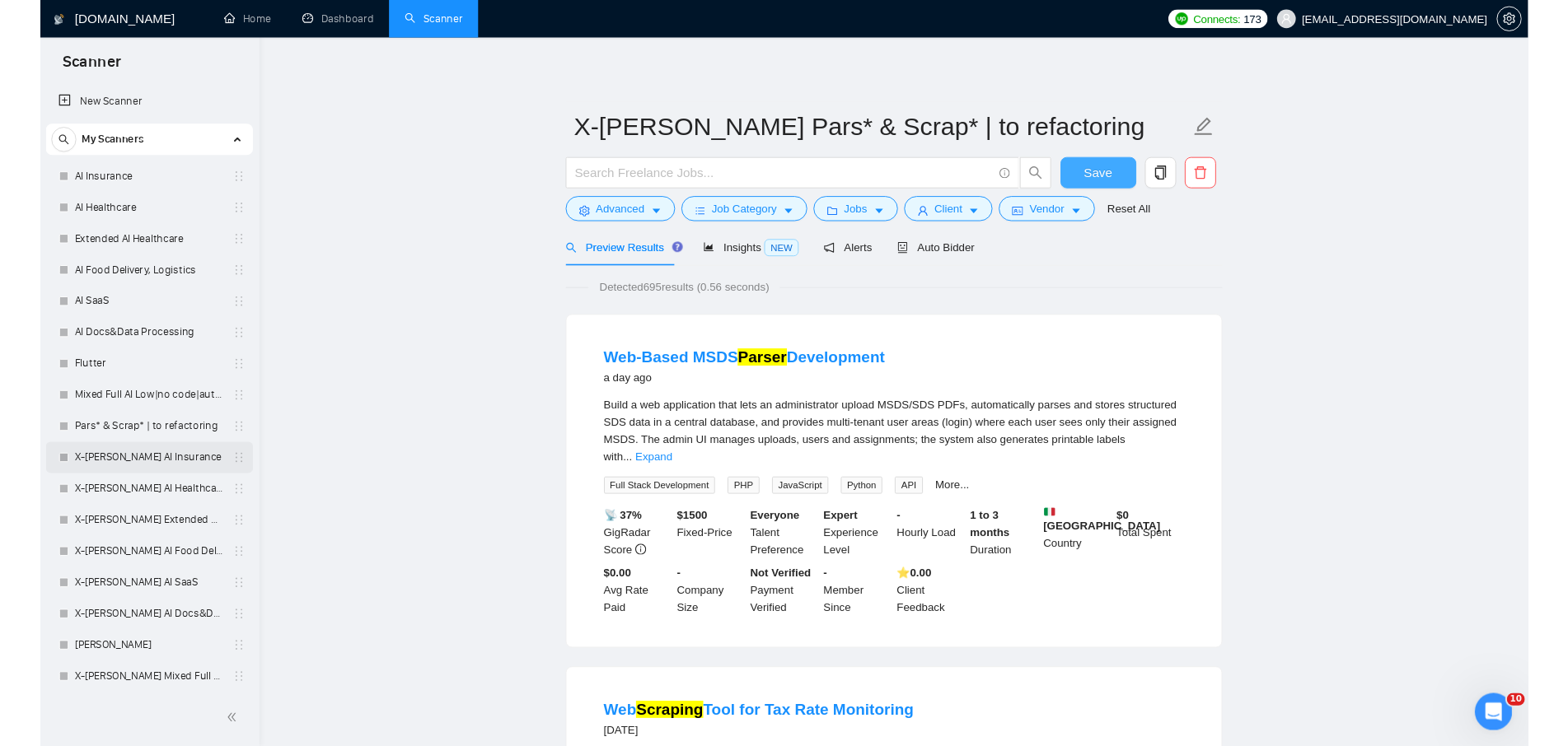
scroll to position [35, 0]
